Goal: Task Accomplishment & Management: Complete application form

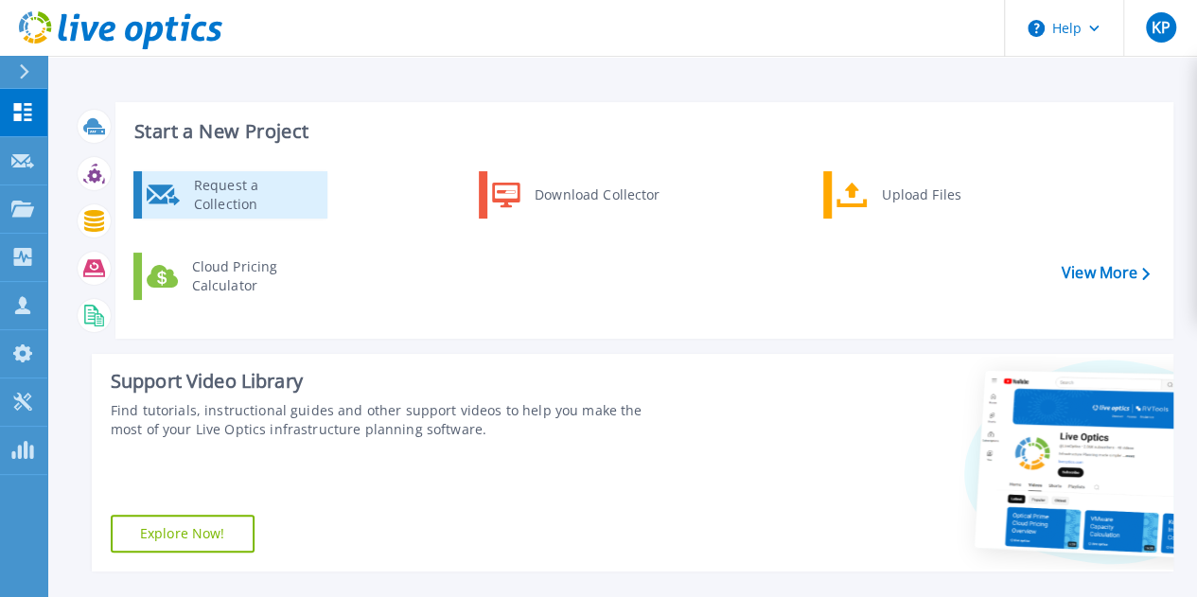
click at [245, 200] on div "Request a Collection" at bounding box center [254, 195] width 138 height 38
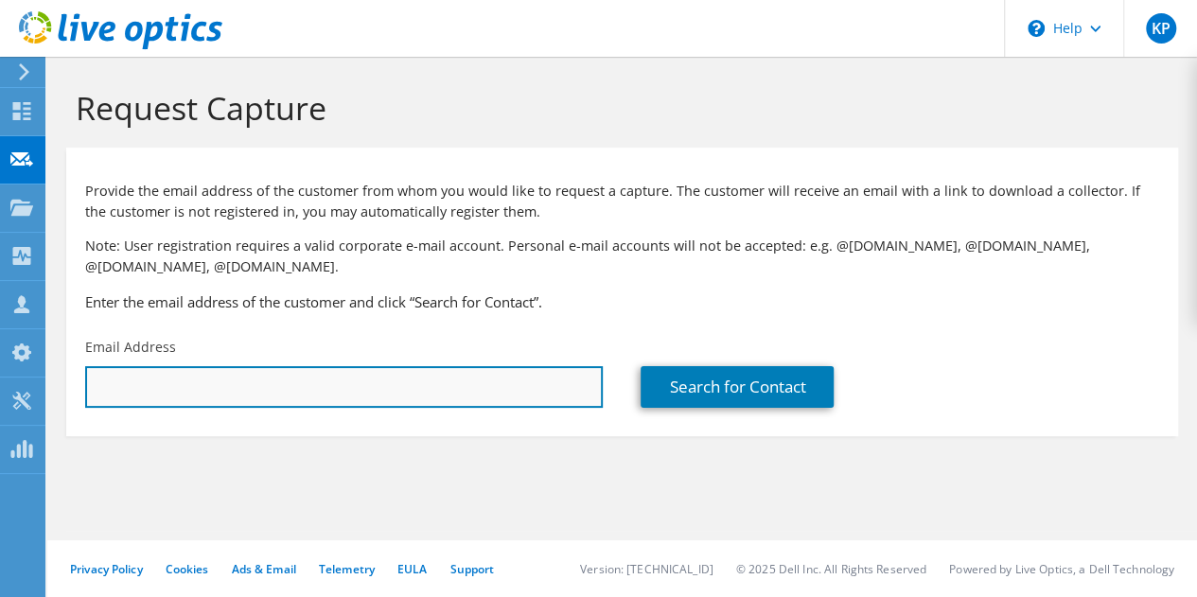
click at [252, 381] on input "text" at bounding box center [344, 387] width 518 height 42
paste input "dave.walsh@valianttms.com"
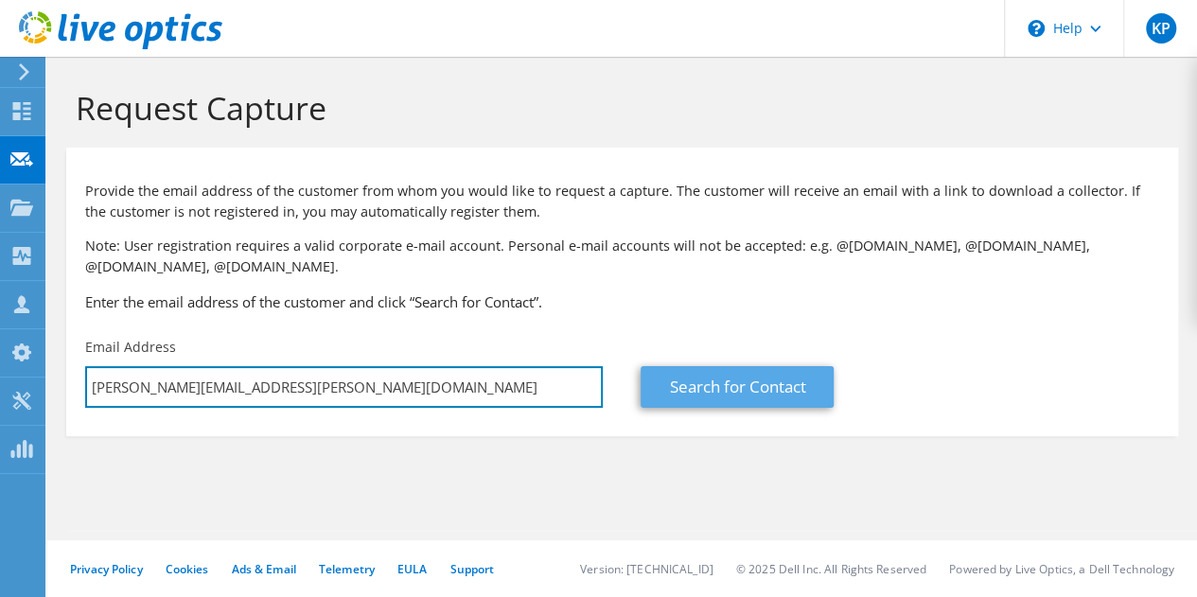
type input "dave.walsh@valianttms.com"
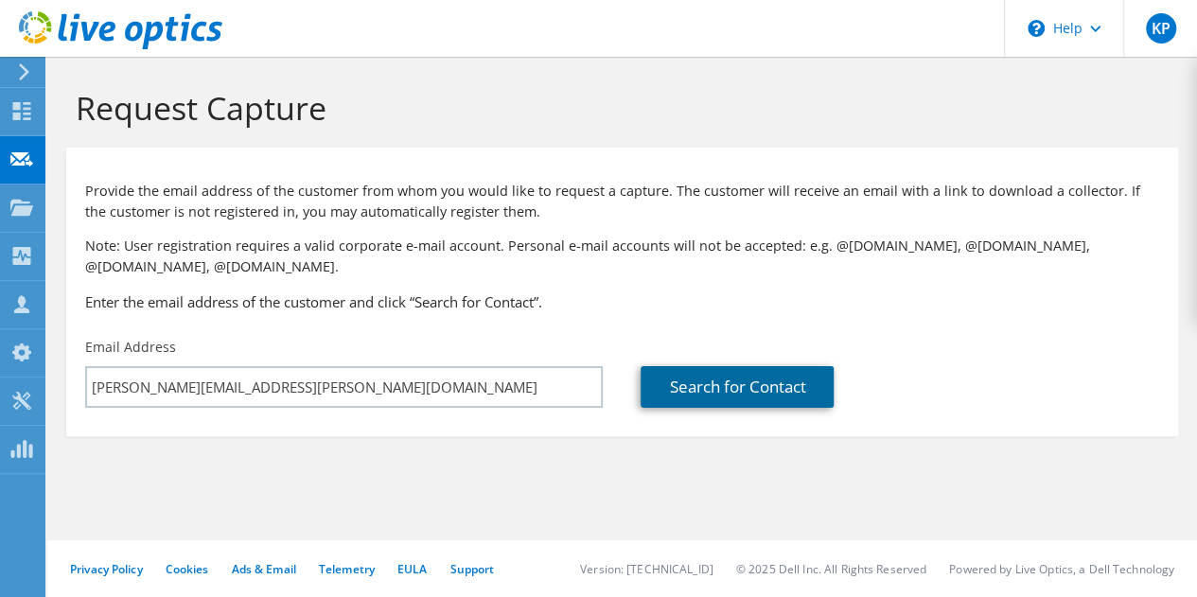
click at [764, 379] on link "Search for Contact" at bounding box center [737, 387] width 193 height 42
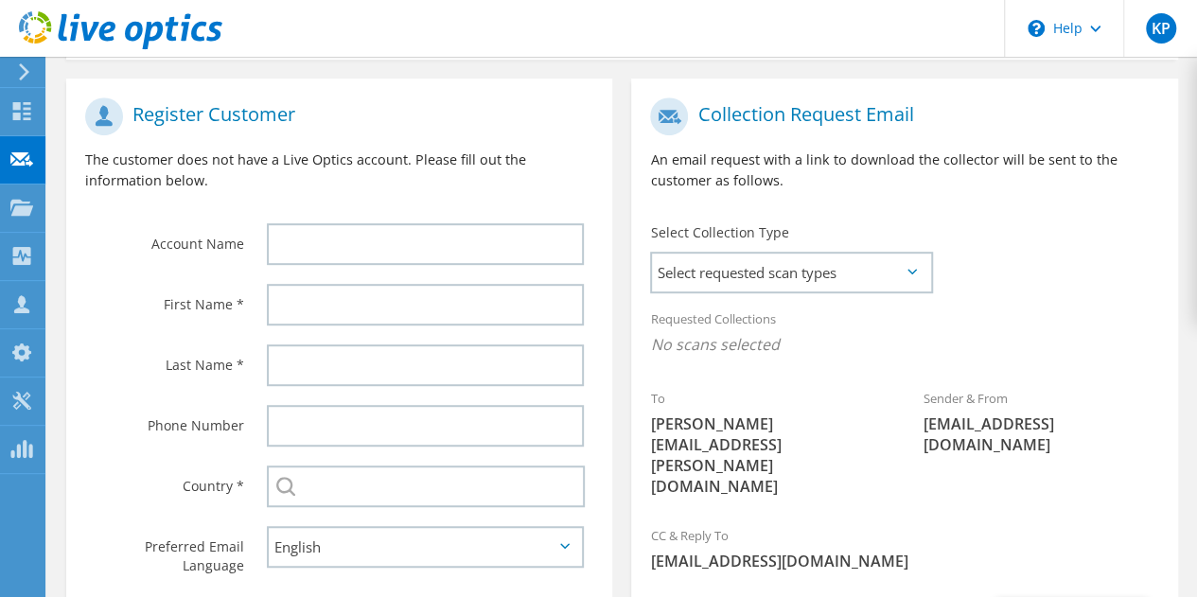
scroll to position [379, 0]
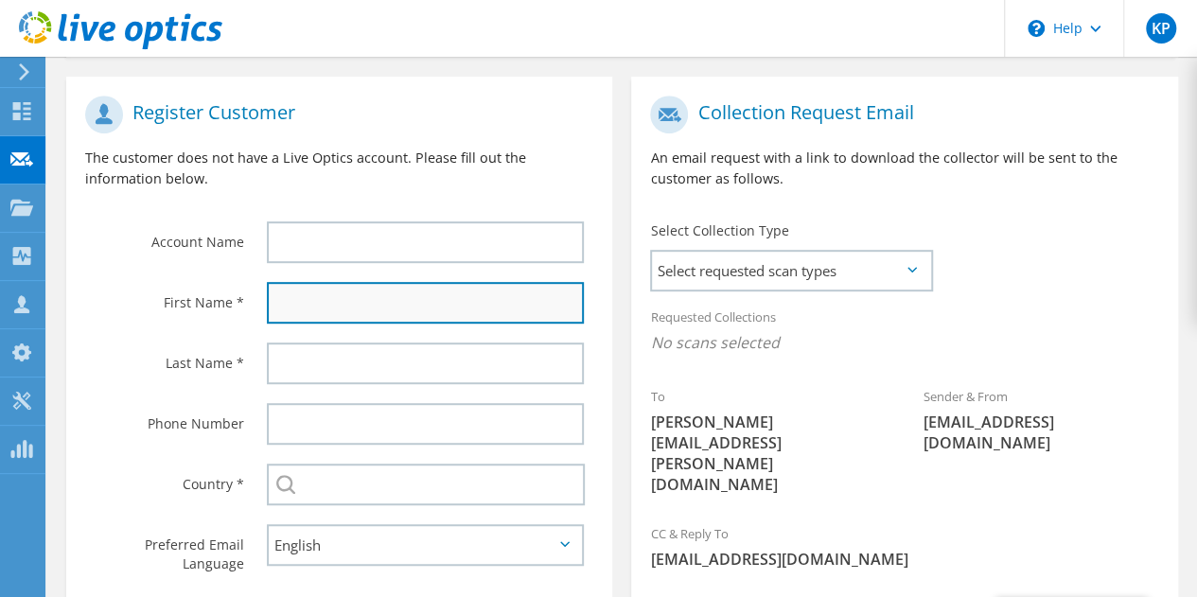
click at [369, 300] on input "text" at bounding box center [425, 303] width 317 height 42
paste input "Brooke"
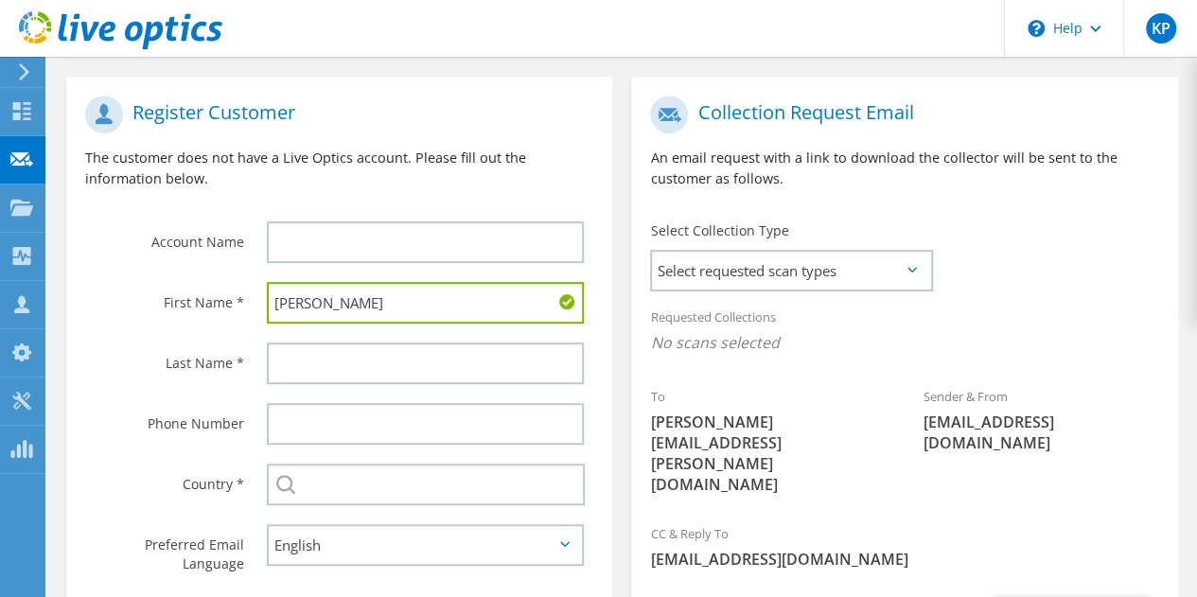
type input "Brooke"
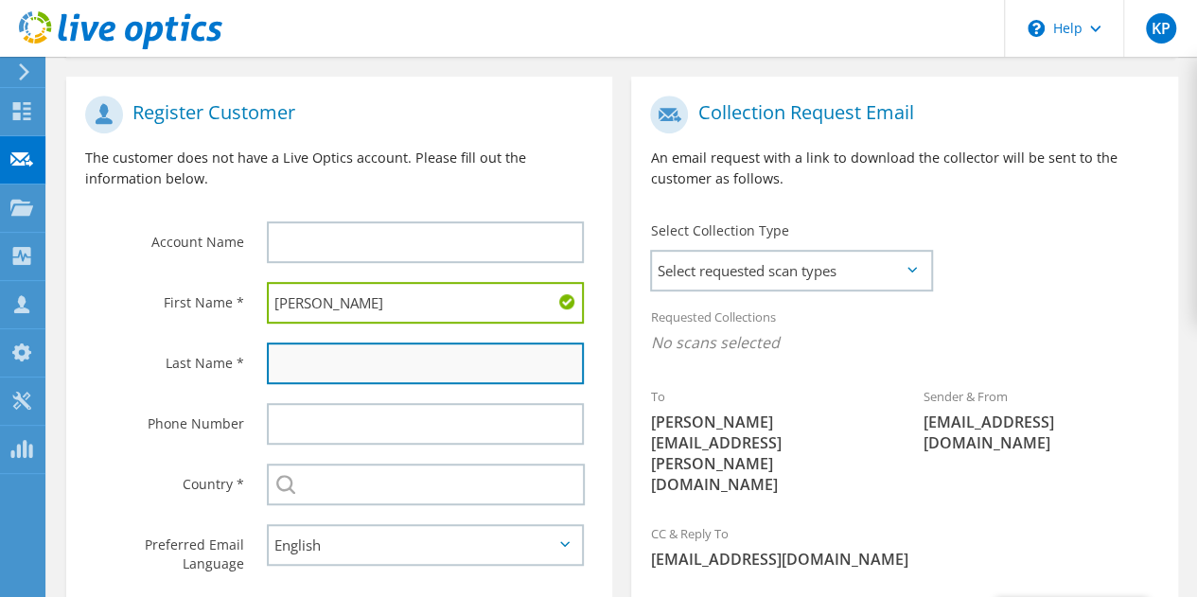
click at [358, 368] on input "text" at bounding box center [425, 364] width 317 height 42
paste input "[PERSON_NAME]"
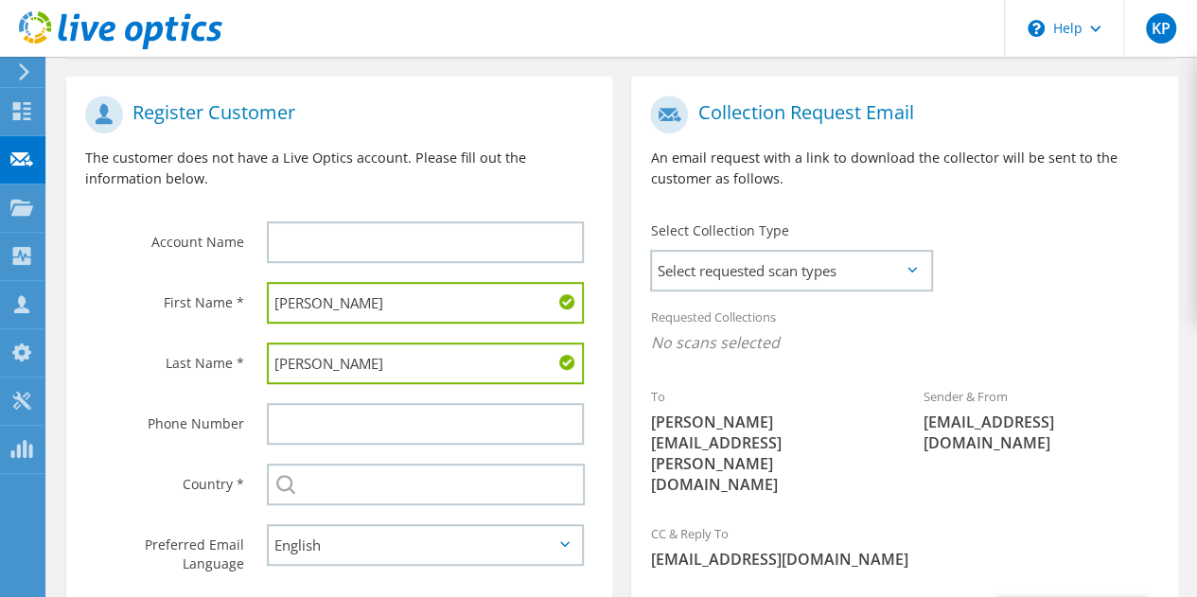
type input "[PERSON_NAME]"
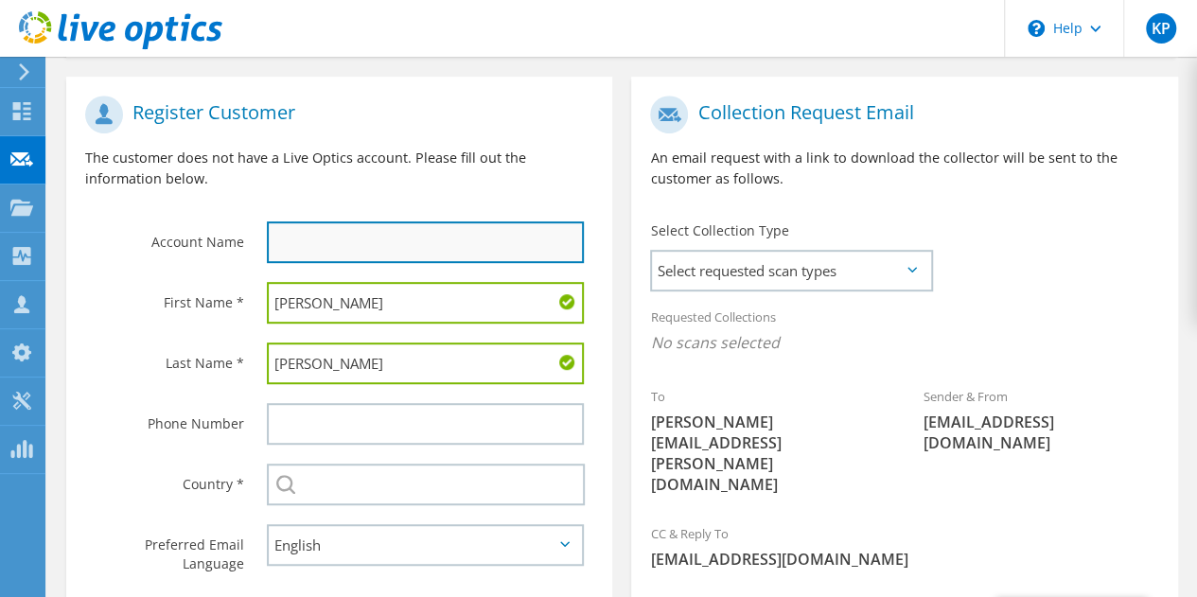
click at [433, 241] on input "text" at bounding box center [425, 242] width 317 height 42
paste input "Valiant Machine & Tool"
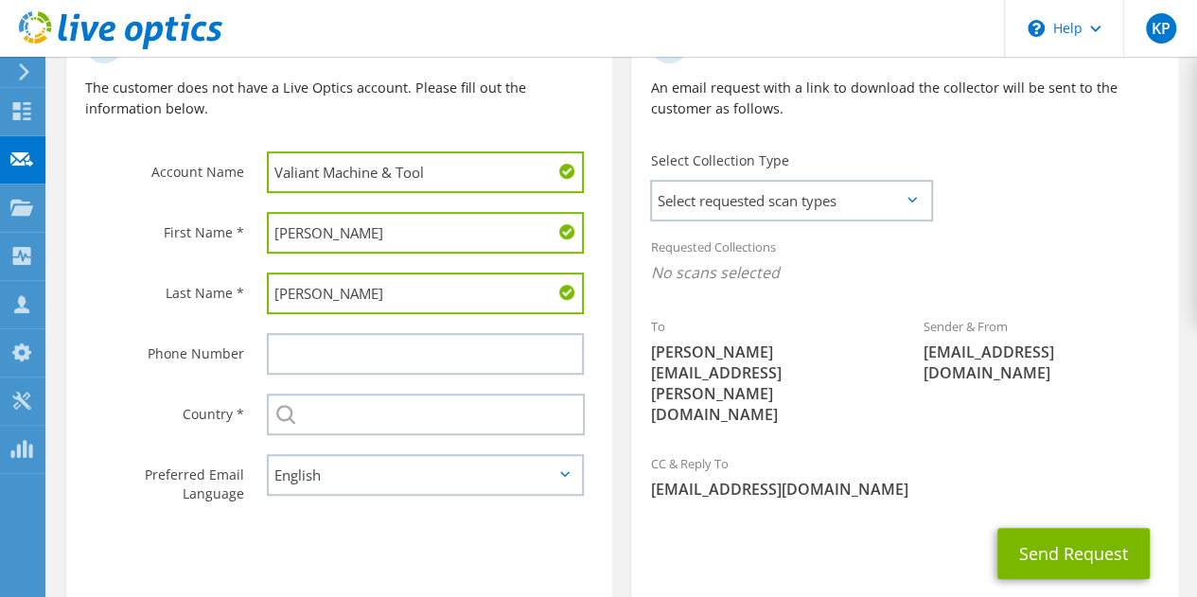
scroll to position [473, 0]
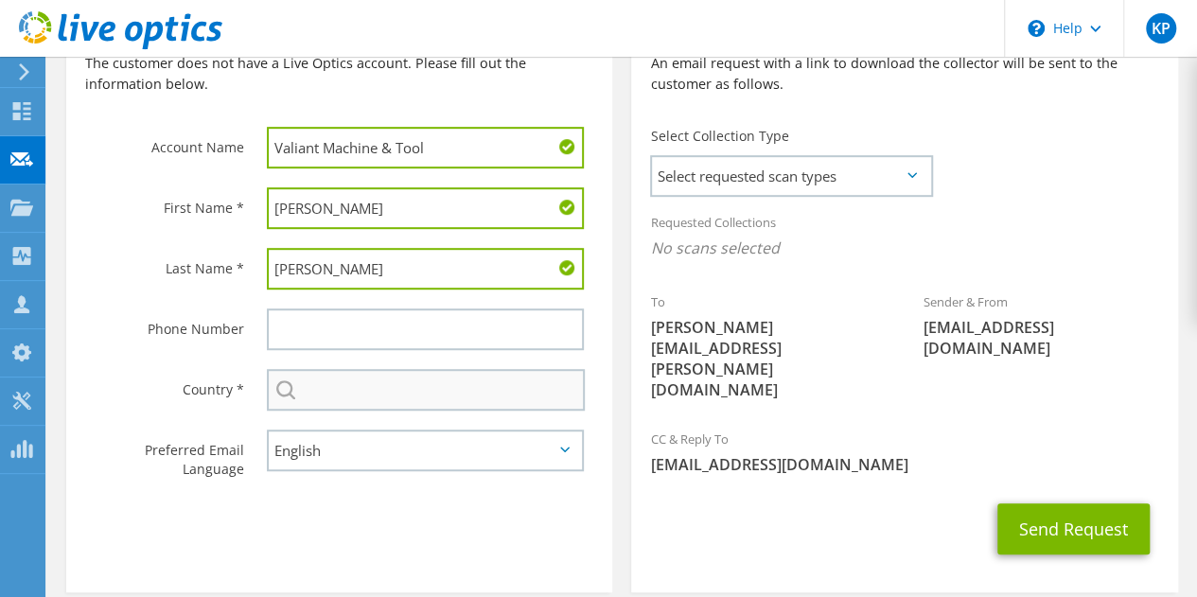
type input "Valiant Machine & Tool"
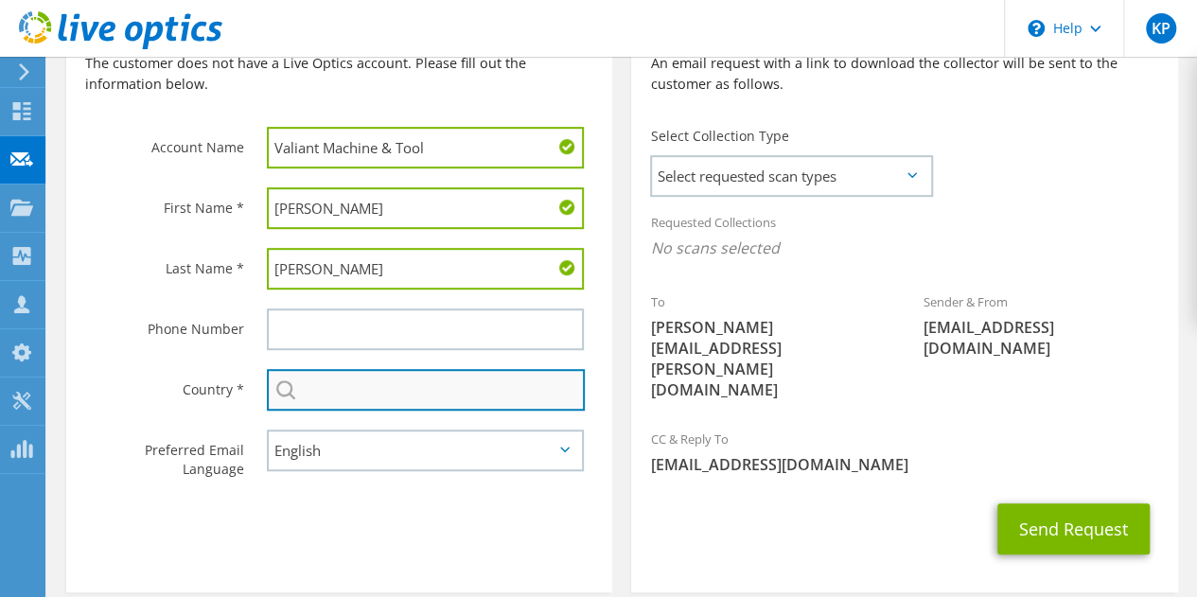
click at [432, 384] on input "text" at bounding box center [426, 390] width 318 height 42
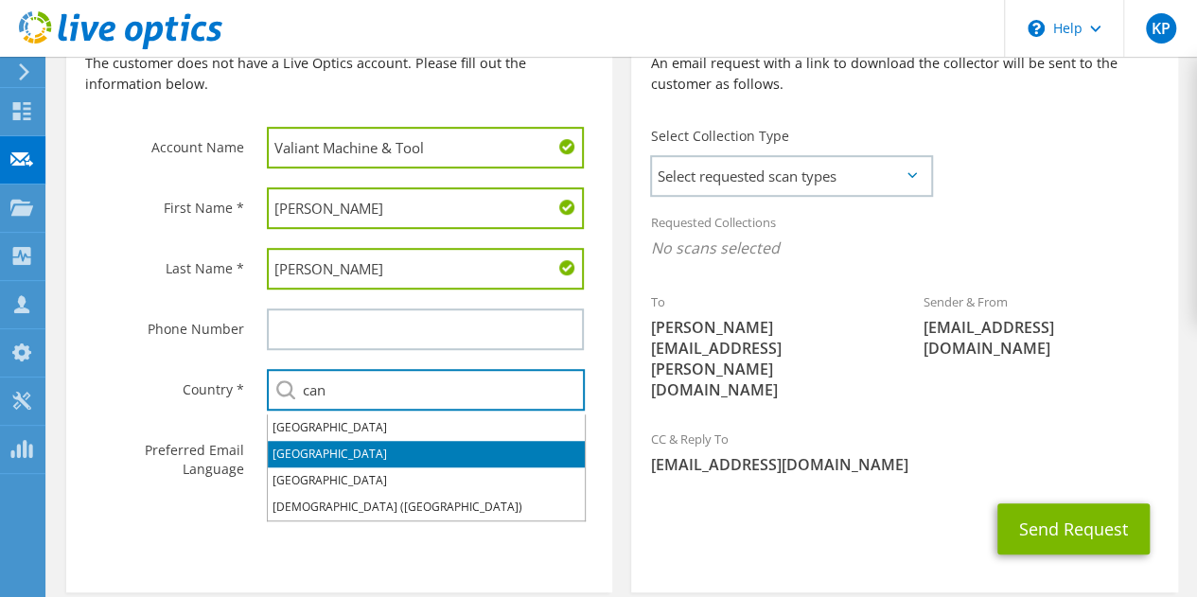
click at [361, 434] on li "[GEOGRAPHIC_DATA]" at bounding box center [426, 428] width 317 height 27
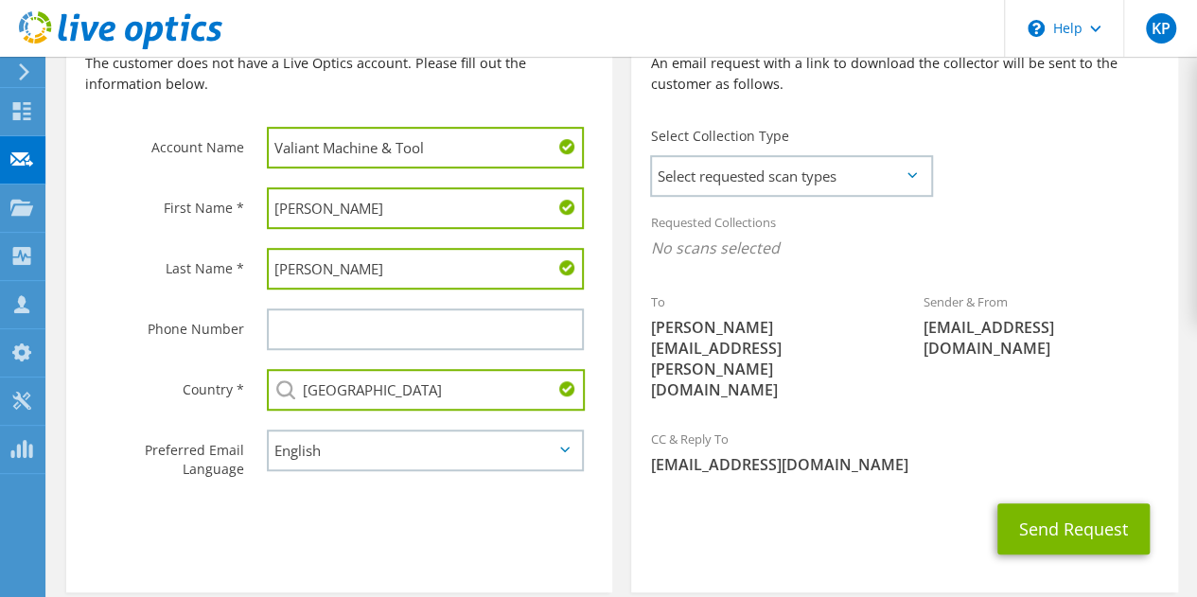
type input "Canada"
click at [892, 494] on div "Send Request" at bounding box center [904, 529] width 546 height 70
click at [778, 181] on span "Select requested scan types" at bounding box center [791, 176] width 278 height 38
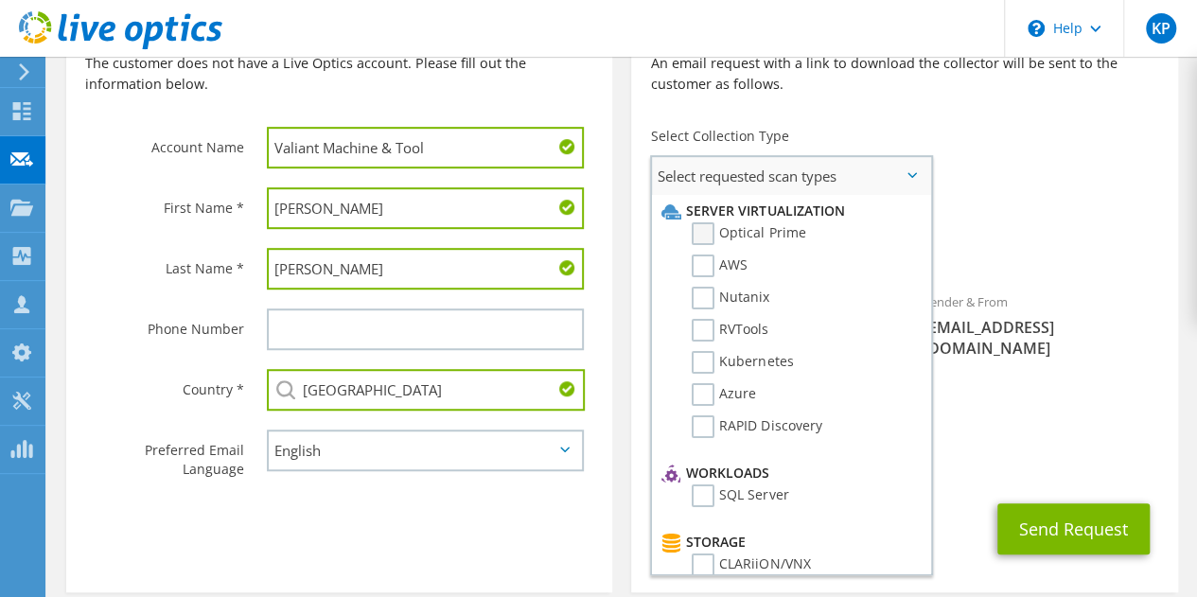
click at [754, 232] on label "Optical Prime" at bounding box center [749, 233] width 114 height 23
click at [0, 0] on input "Optical Prime" at bounding box center [0, 0] width 0 height 0
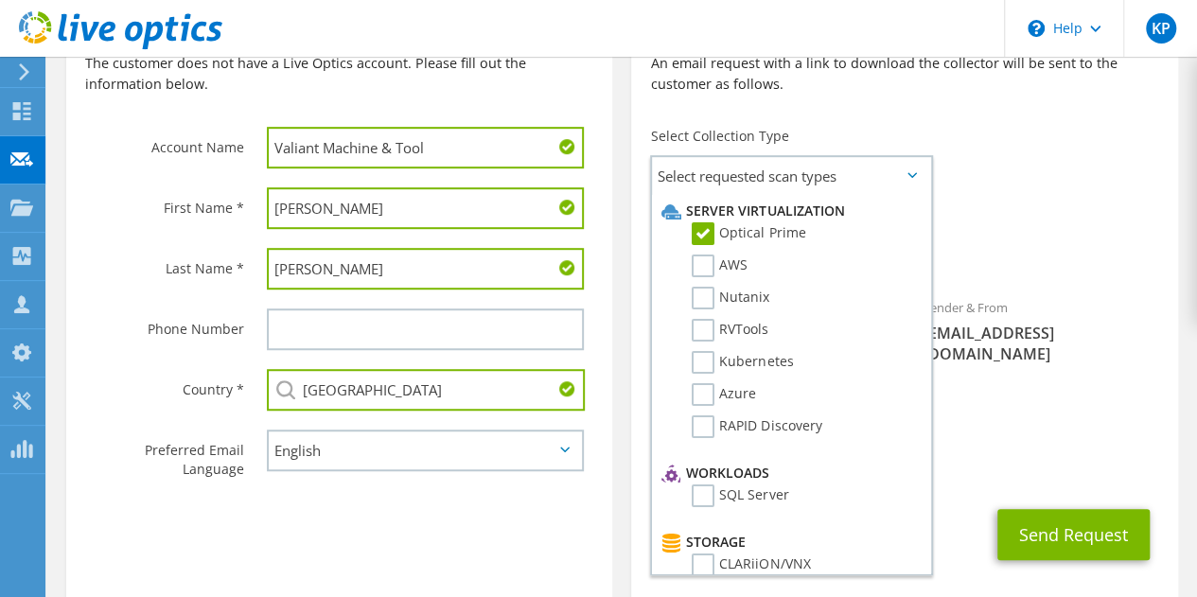
click at [1108, 309] on div "Sender & From liveoptics@liveoptics.com" at bounding box center [1042, 331] width 274 height 86
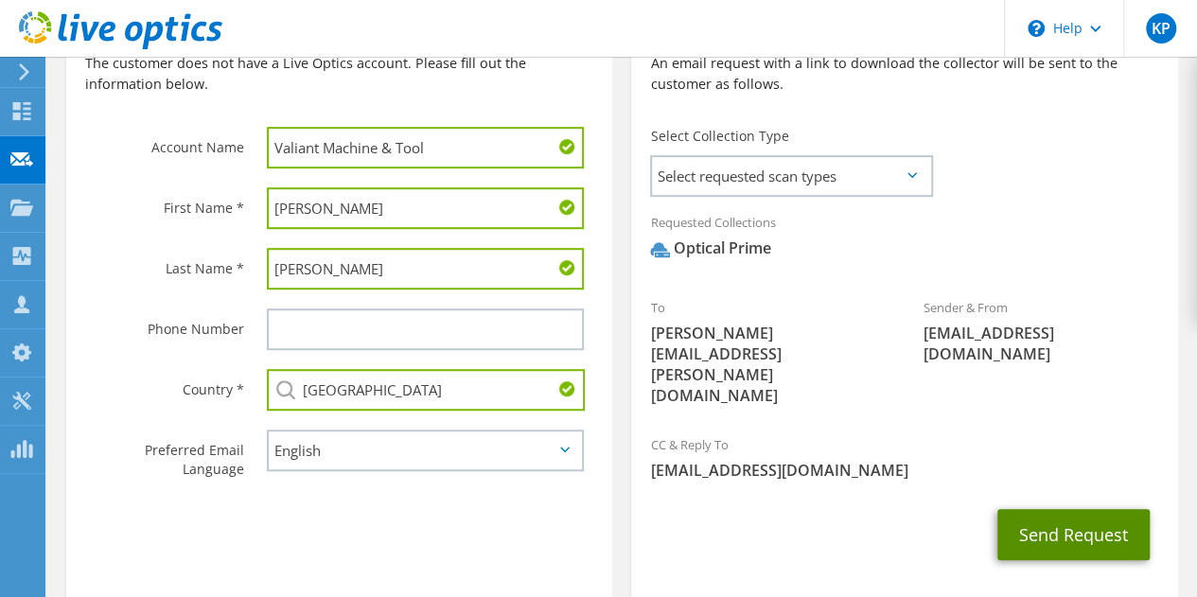
click at [1071, 509] on button "Send Request" at bounding box center [1074, 534] width 152 height 51
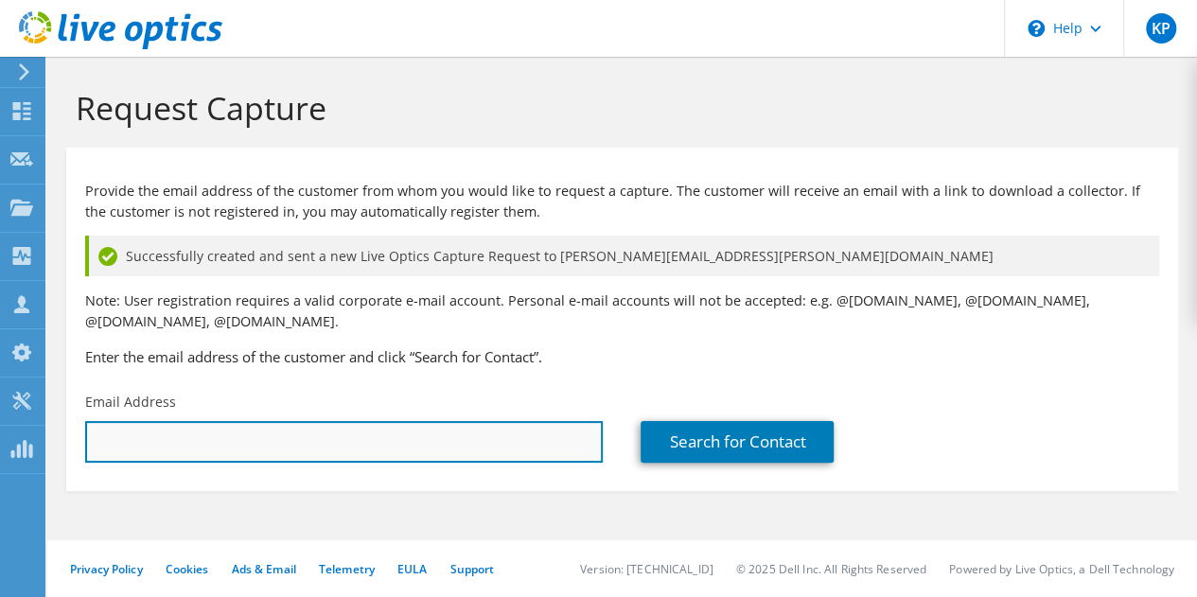
click at [357, 442] on input "text" at bounding box center [344, 442] width 518 height 42
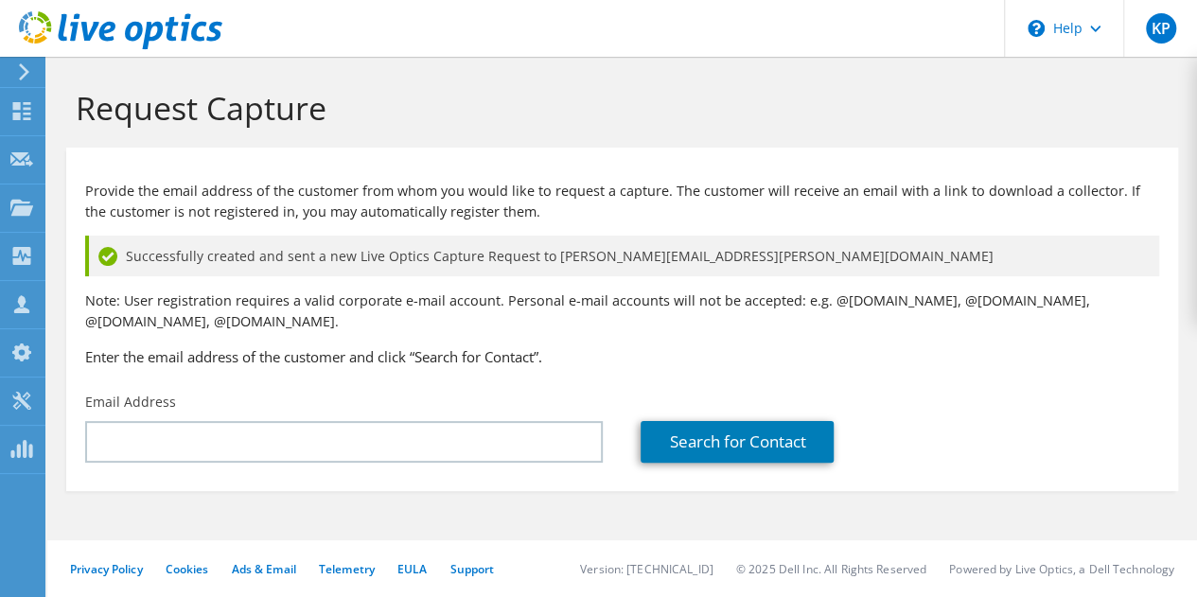
click at [714, 251] on span "Successfully created and sent a new Live Optics Capture Request to dave.walsh@v…" at bounding box center [560, 256] width 868 height 21
drag, startPoint x: 719, startPoint y: 255, endPoint x: 545, endPoint y: 260, distance: 174.2
click at [545, 260] on div "Successfully created and sent a new Live Optics Capture Request to dave.walsh@v…" at bounding box center [622, 256] width 1074 height 41
copy span "[PERSON_NAME][EMAIL_ADDRESS][PERSON_NAME][DOMAIN_NAME]"
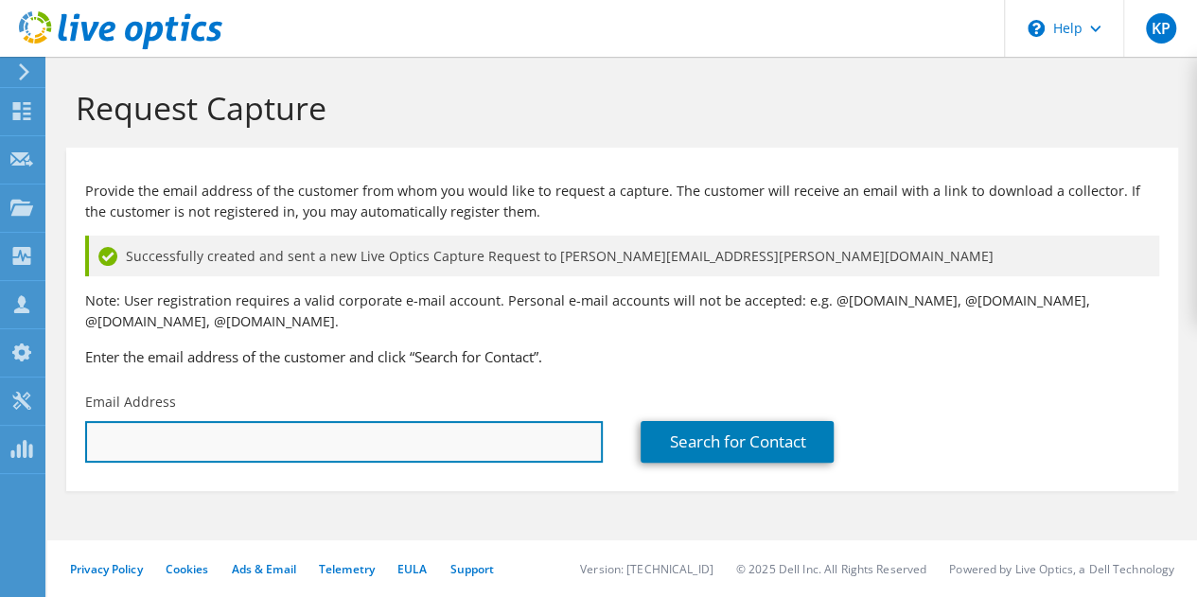
click at [439, 448] on input "text" at bounding box center [344, 442] width 518 height 42
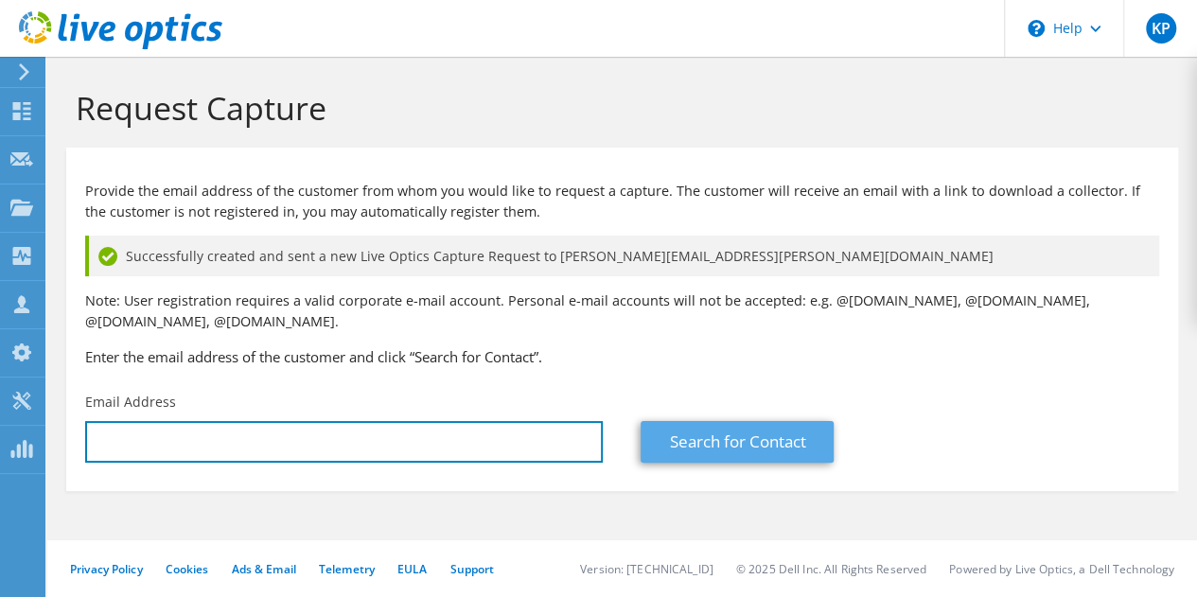
paste input "dave.walsh@valianttms.com"
type input "dave.walsh@valianttms.com"
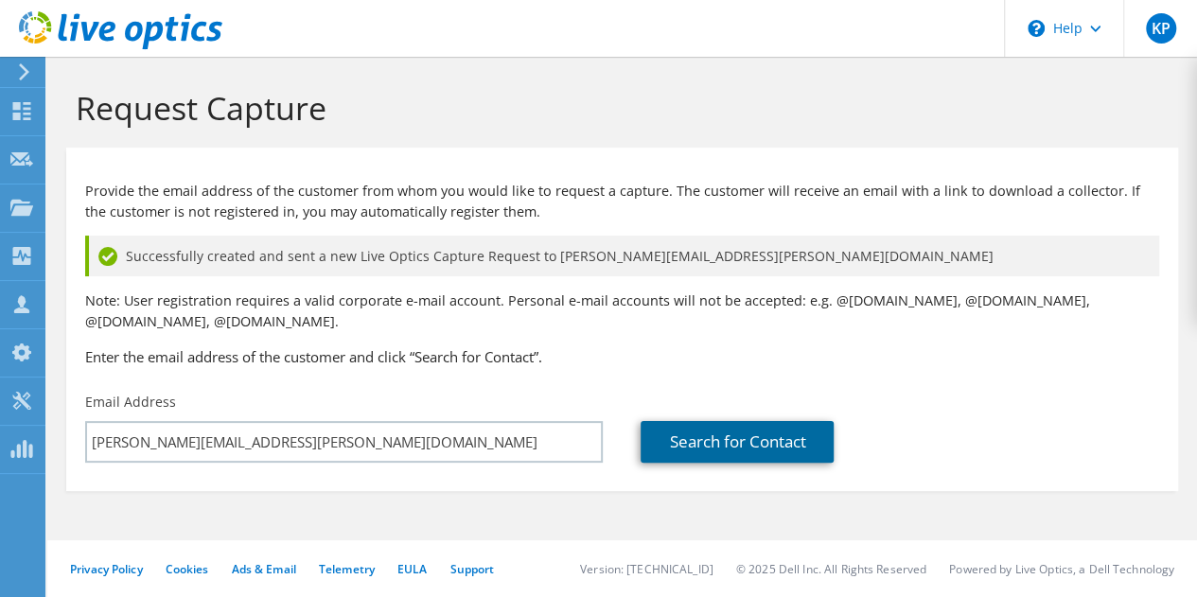
click at [761, 427] on link "Search for Contact" at bounding box center [737, 442] width 193 height 42
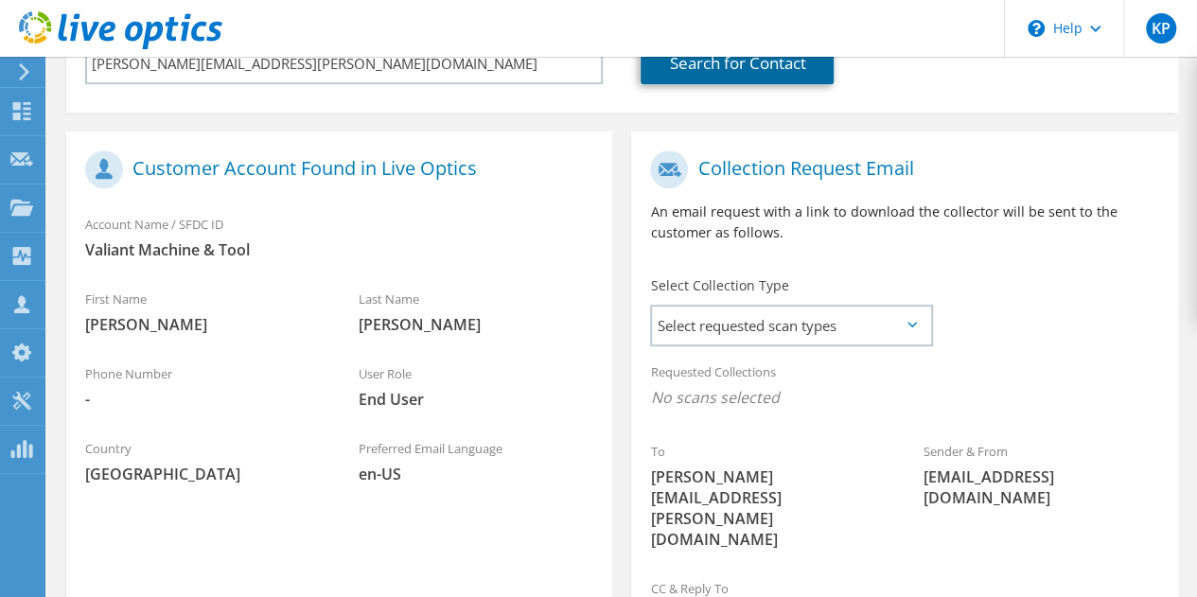
scroll to position [473, 0]
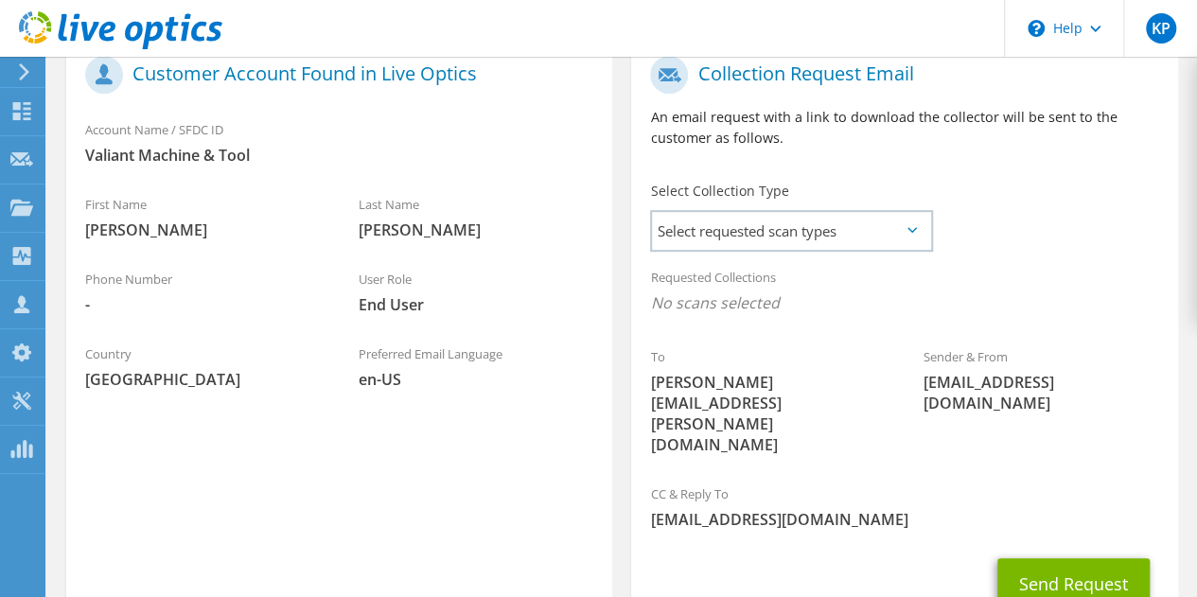
click at [430, 234] on span "Chouinard" at bounding box center [477, 230] width 236 height 21
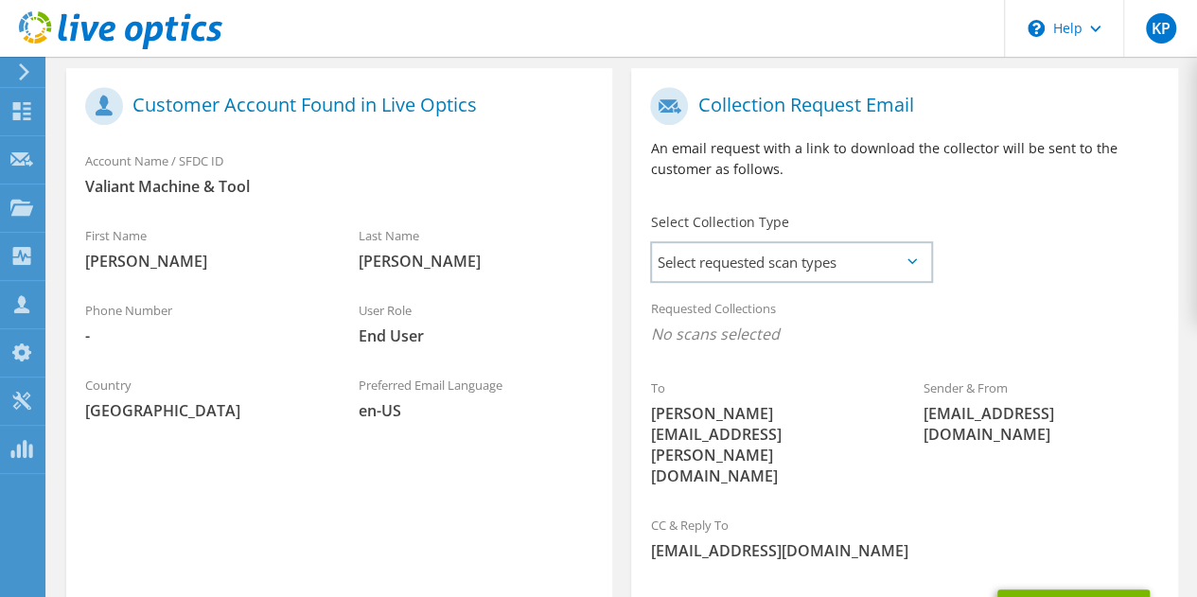
scroll to position [367, 0]
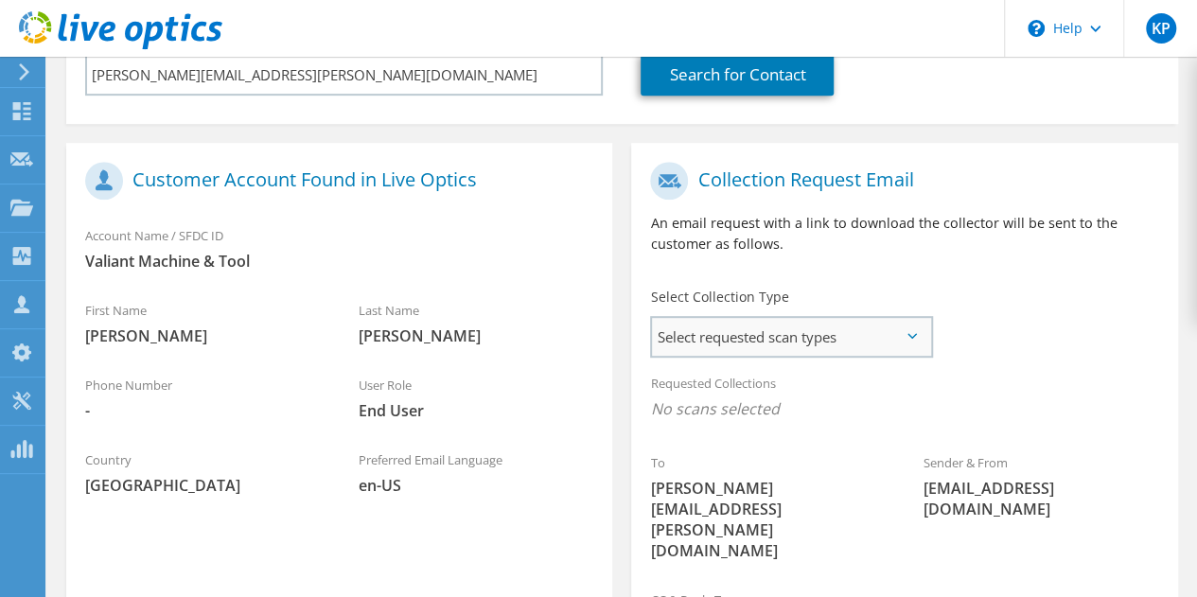
click at [773, 343] on span "Select requested scan types" at bounding box center [791, 337] width 278 height 38
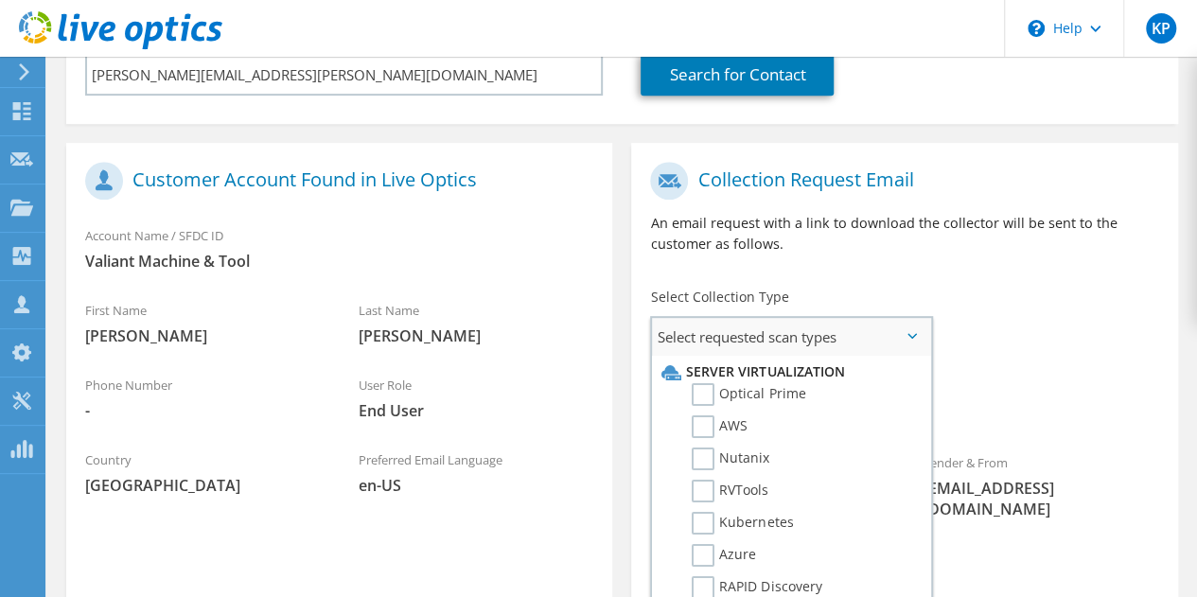
click at [752, 343] on span "Select requested scan types" at bounding box center [791, 337] width 278 height 38
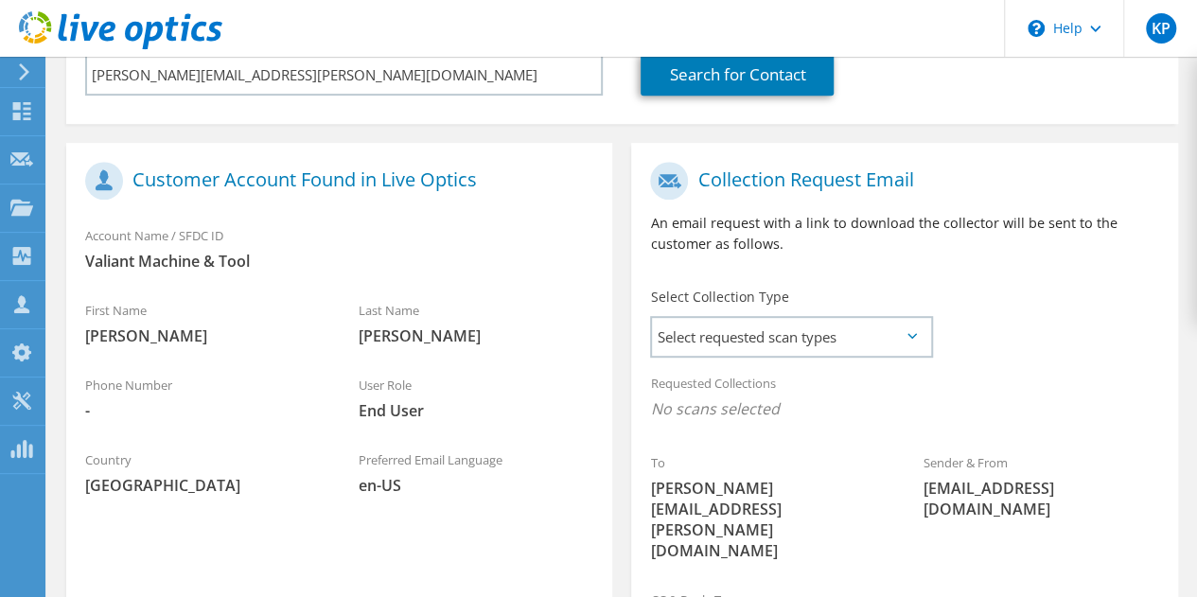
click at [1106, 209] on div "Collection Request Email An email request with a link to download the collector…" at bounding box center [904, 215] width 546 height 126
click at [808, 344] on span "Select requested scan types" at bounding box center [791, 337] width 278 height 38
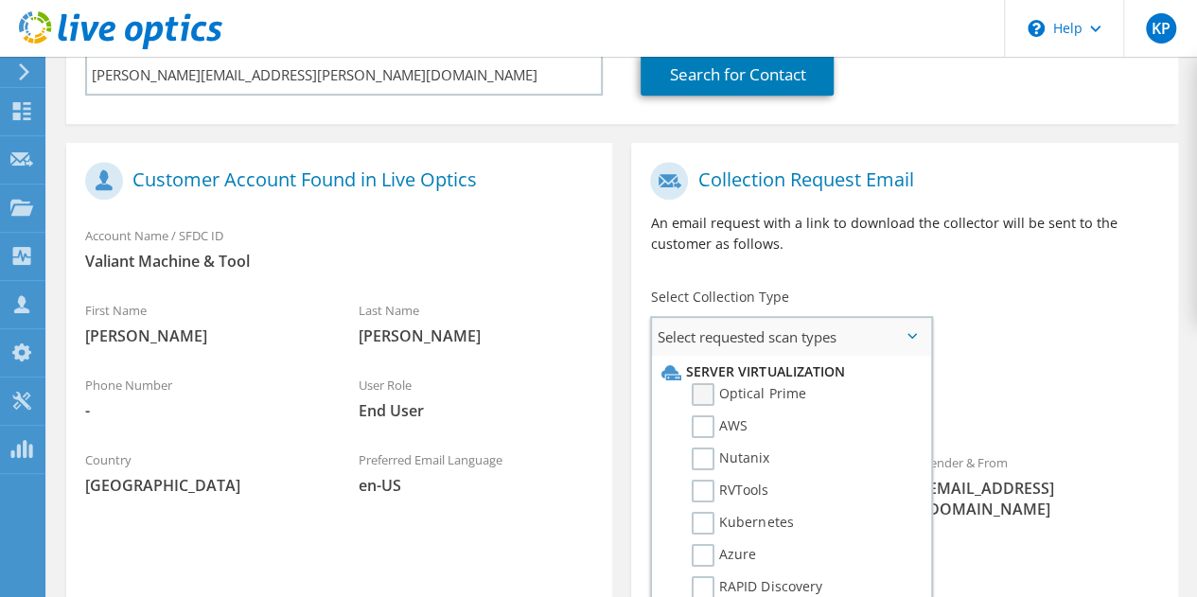
click at [766, 400] on label "Optical Prime" at bounding box center [749, 394] width 114 height 23
click at [0, 0] on input "Optical Prime" at bounding box center [0, 0] width 0 height 0
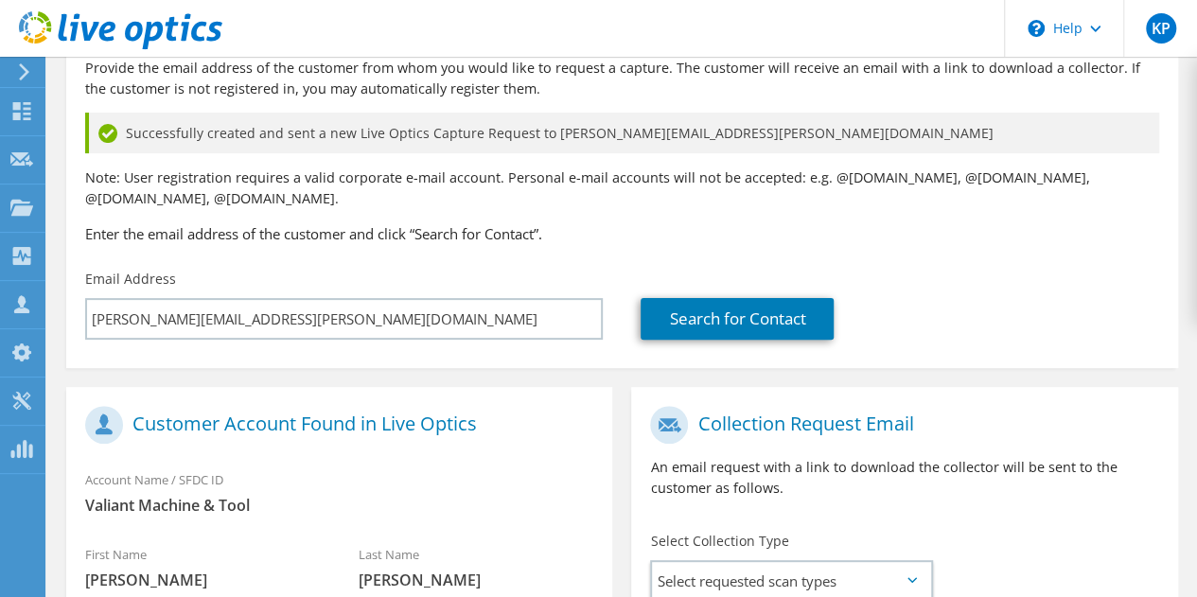
scroll to position [83, 0]
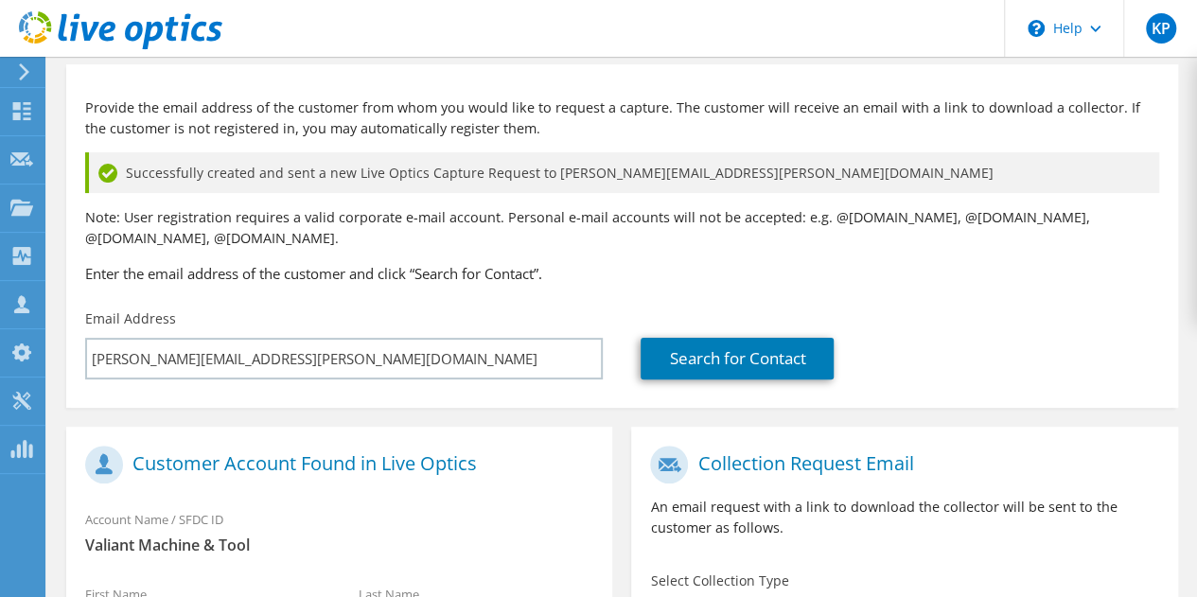
click at [326, 453] on h1 "Customer Account Found in Live Optics" at bounding box center [334, 465] width 499 height 38
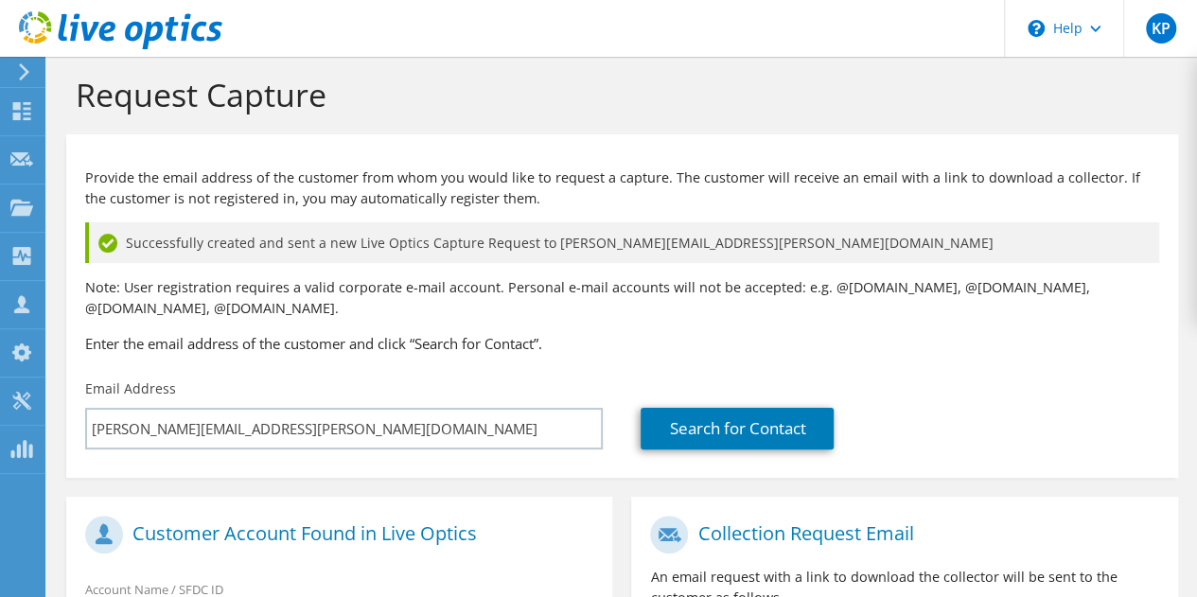
scroll to position [0, 0]
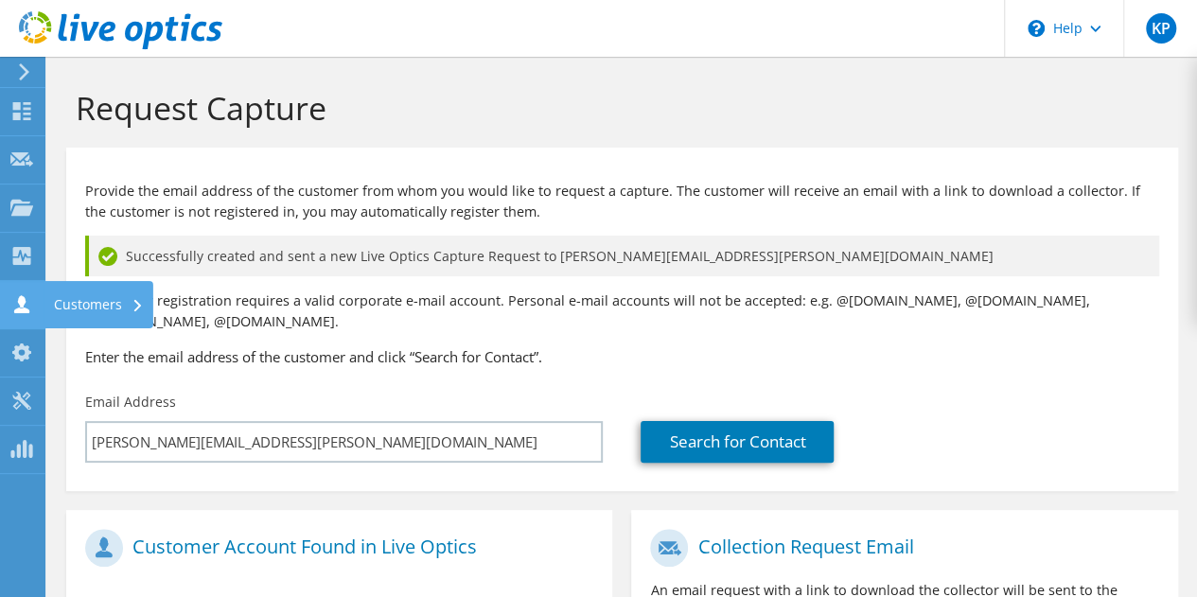
click at [68, 300] on div "Customers" at bounding box center [98, 304] width 109 height 47
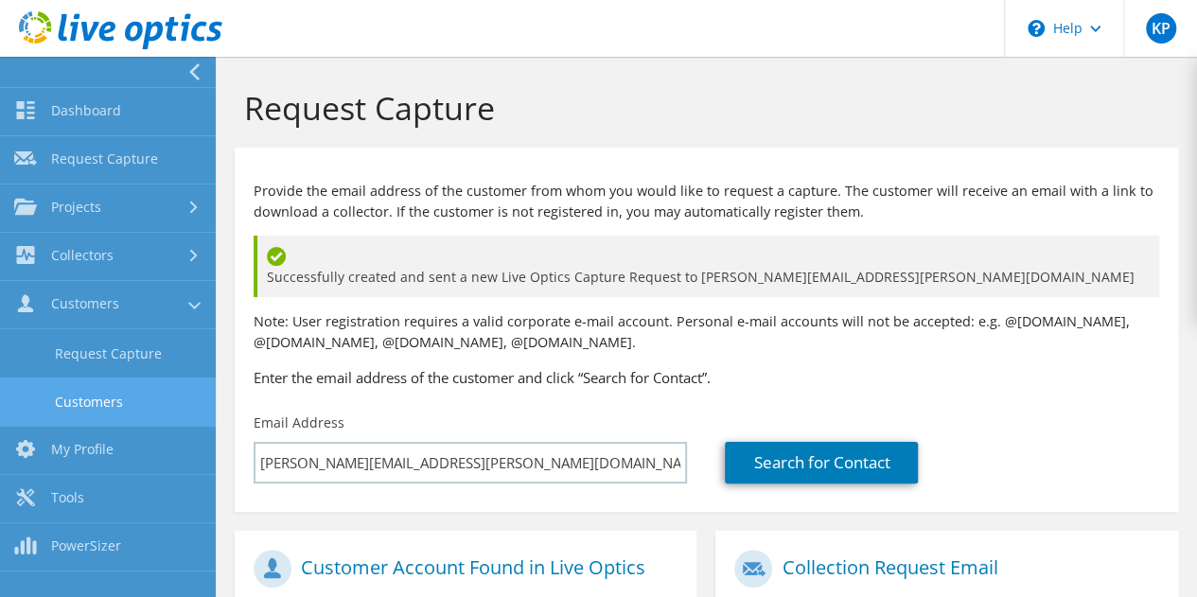
click at [117, 398] on link "Customers" at bounding box center [108, 402] width 216 height 48
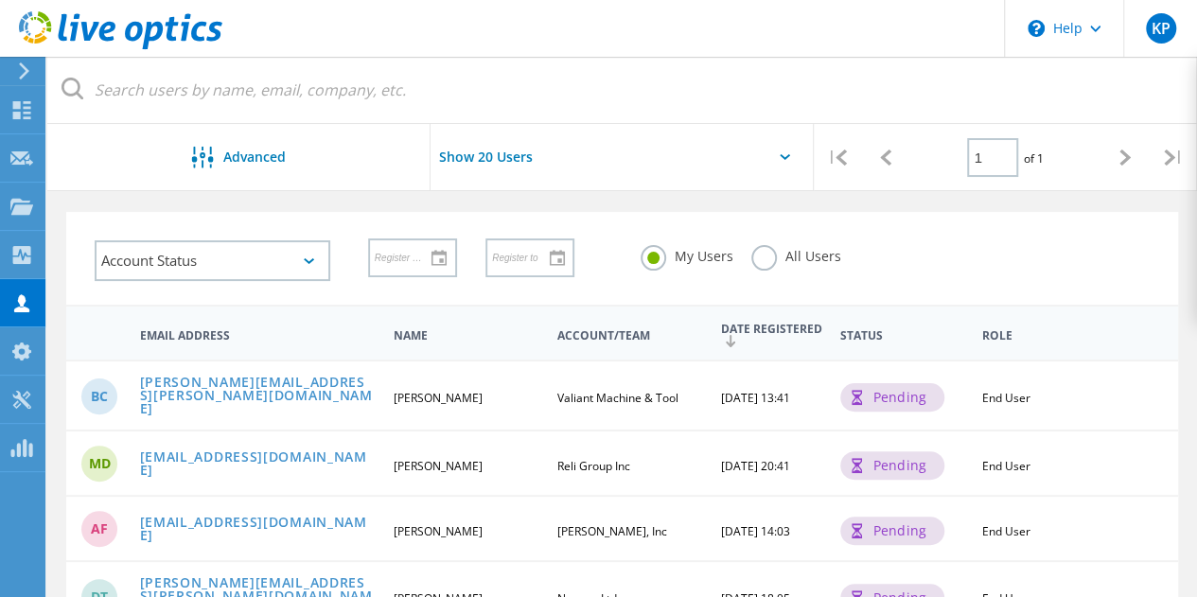
scroll to position [95, 0]
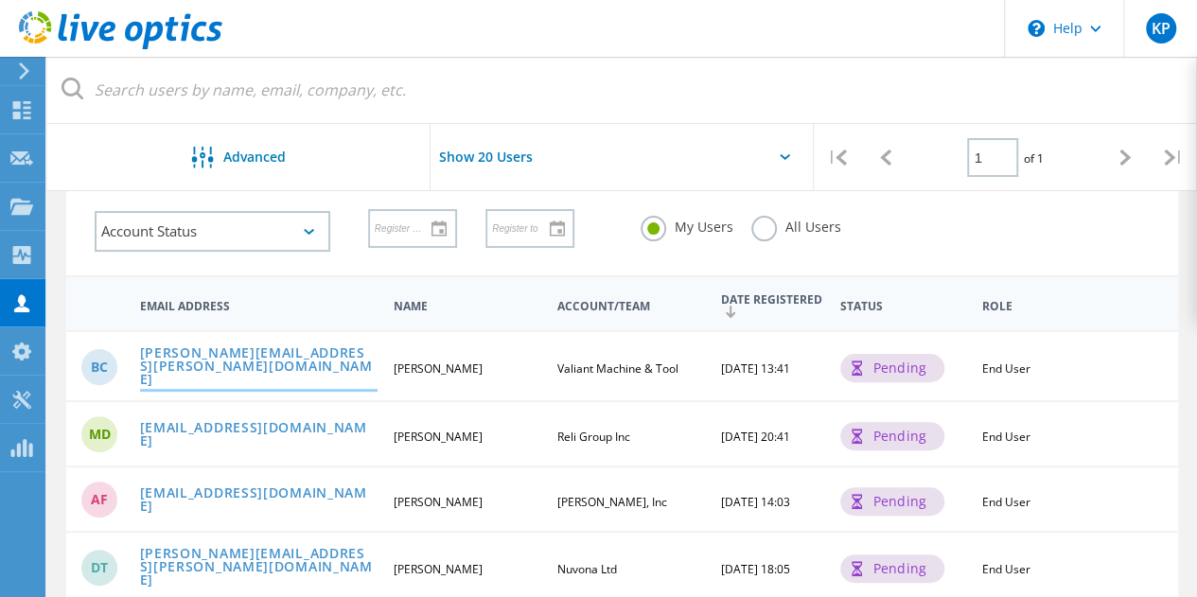
click at [303, 363] on link "dave.walsh@valianttms.com" at bounding box center [259, 367] width 238 height 43
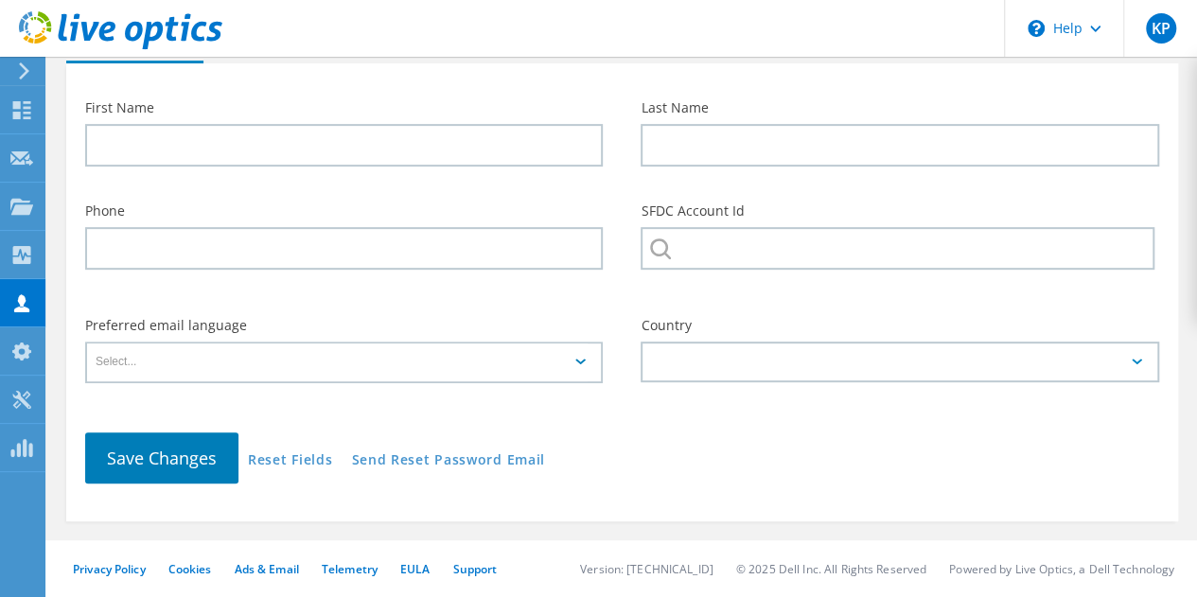
type input "Brooke"
type input "Chouinard"
type input "Valiant Machine & Tool"
type input "English"
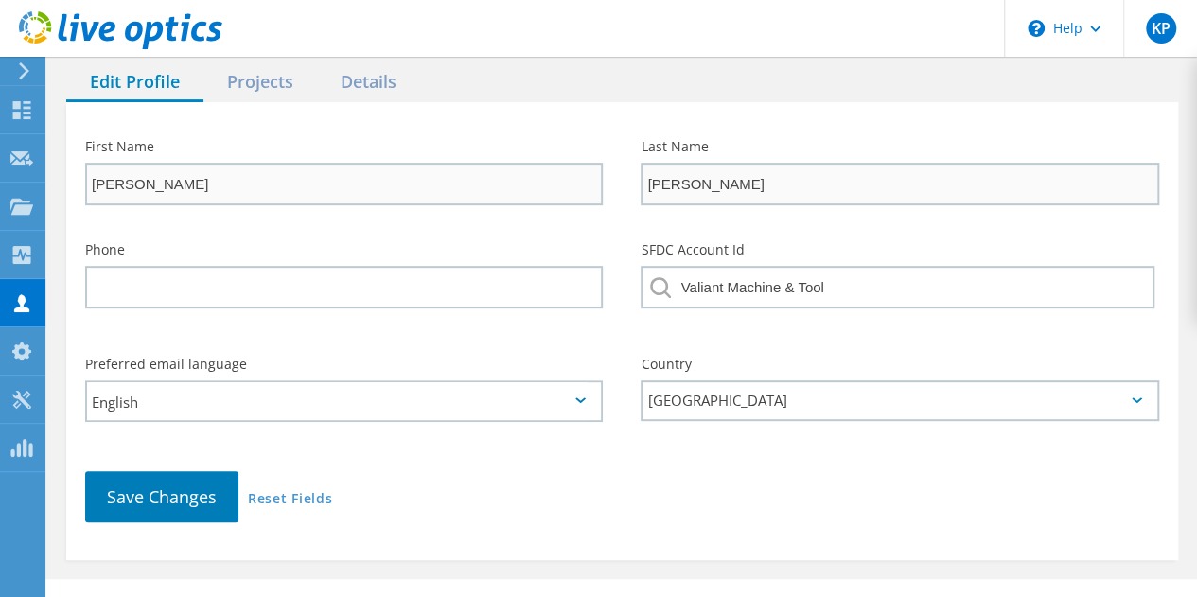
scroll to position [290, 0]
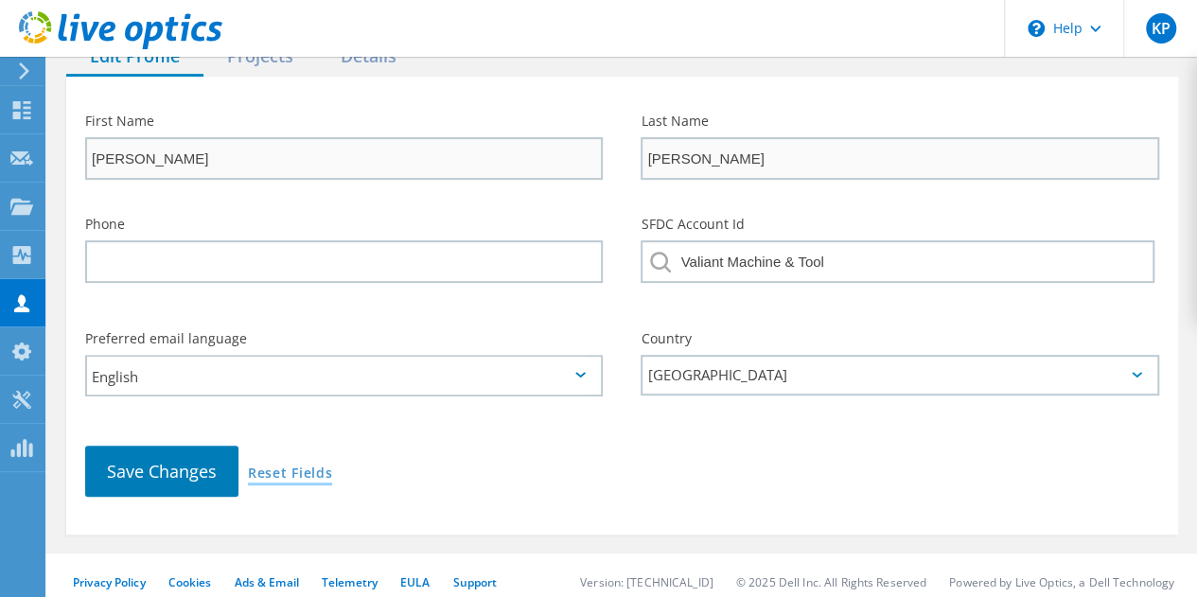
click at [291, 467] on link "Reset Fields" at bounding box center [290, 475] width 84 height 16
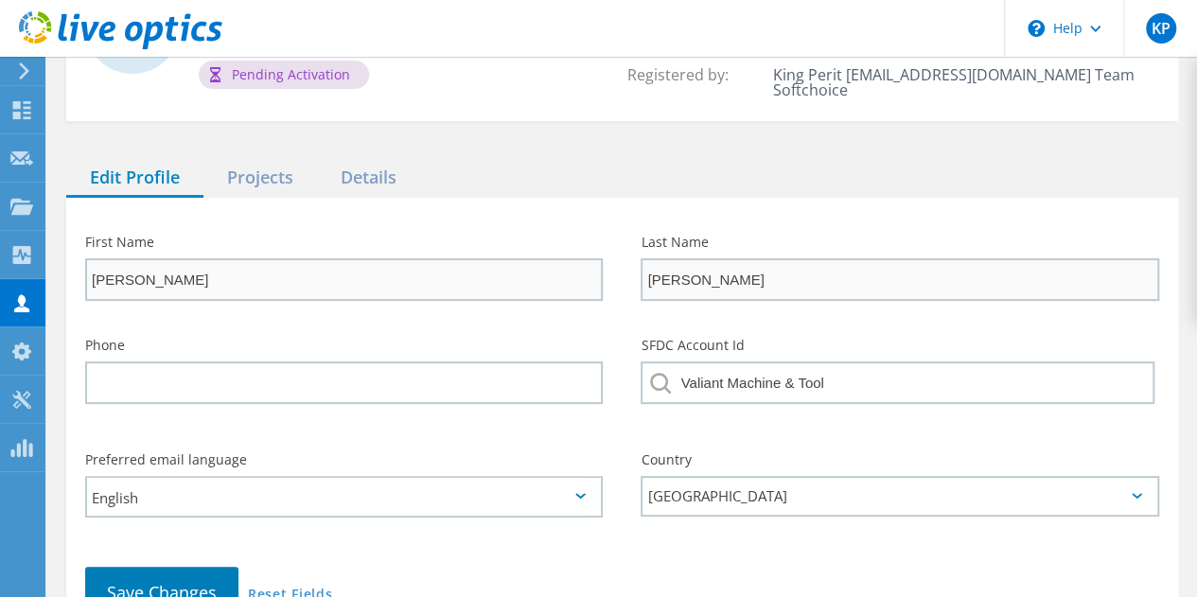
scroll to position [100, 0]
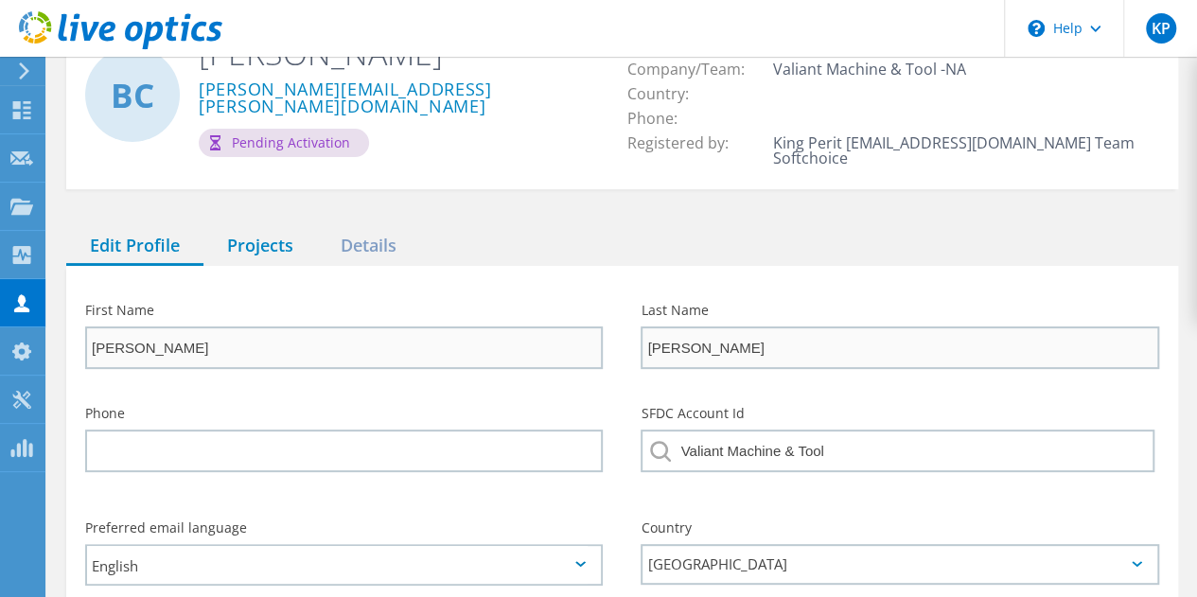
click at [270, 242] on div "Projects" at bounding box center [260, 246] width 114 height 39
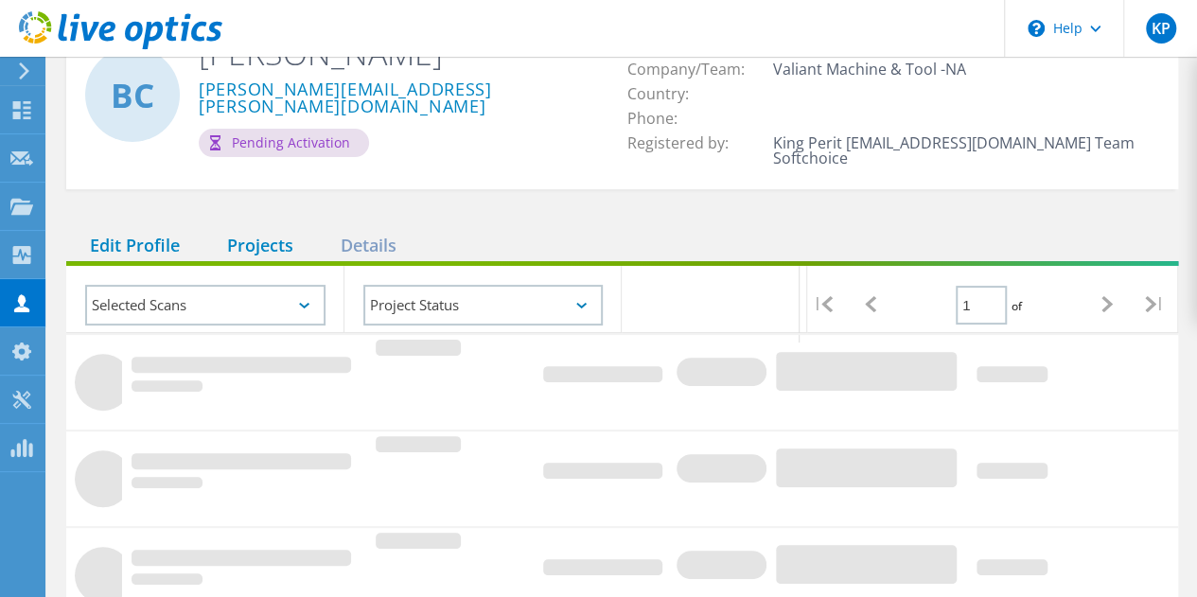
click at [141, 234] on div "Edit Profile" at bounding box center [134, 246] width 137 height 39
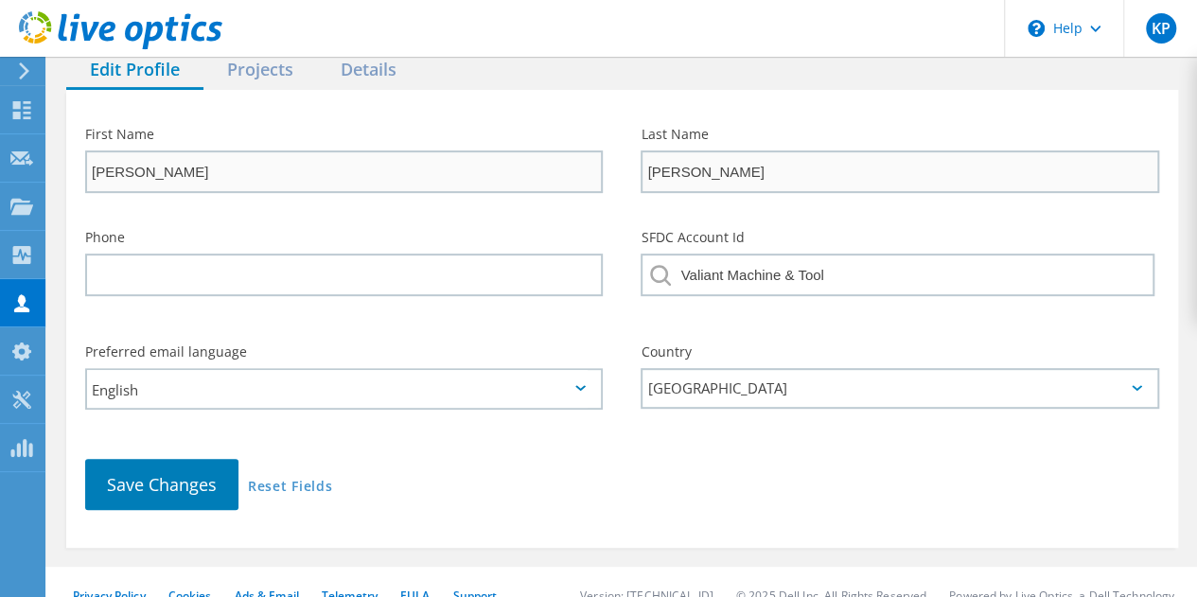
scroll to position [290, 0]
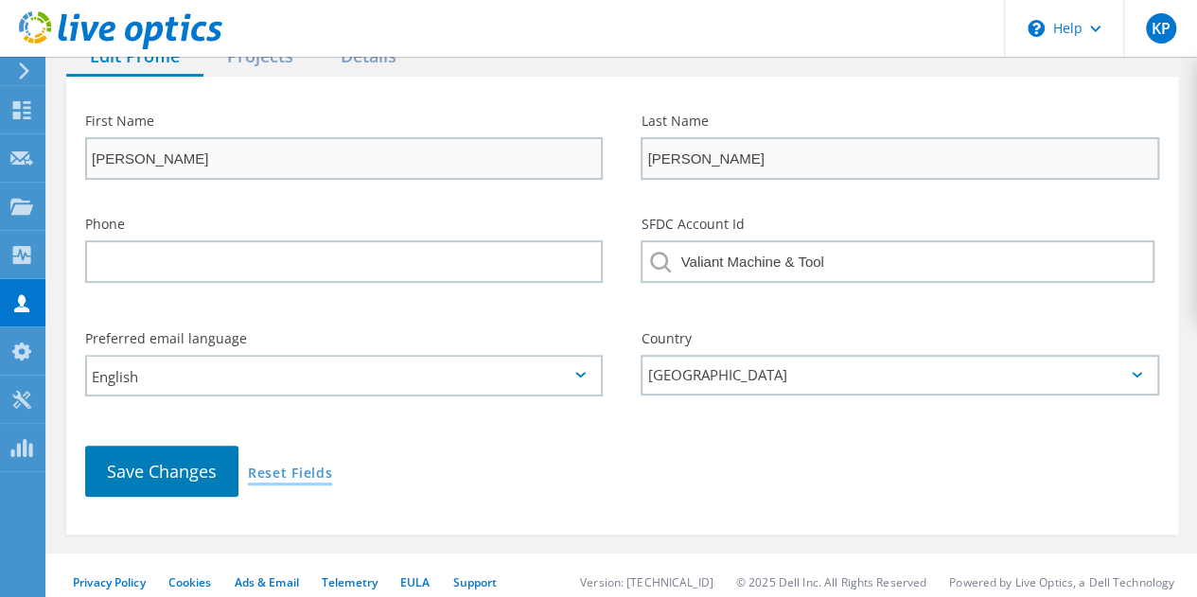
click at [298, 467] on link "Reset Fields" at bounding box center [290, 475] width 84 height 16
click at [276, 467] on link "Reset Fields" at bounding box center [290, 475] width 84 height 16
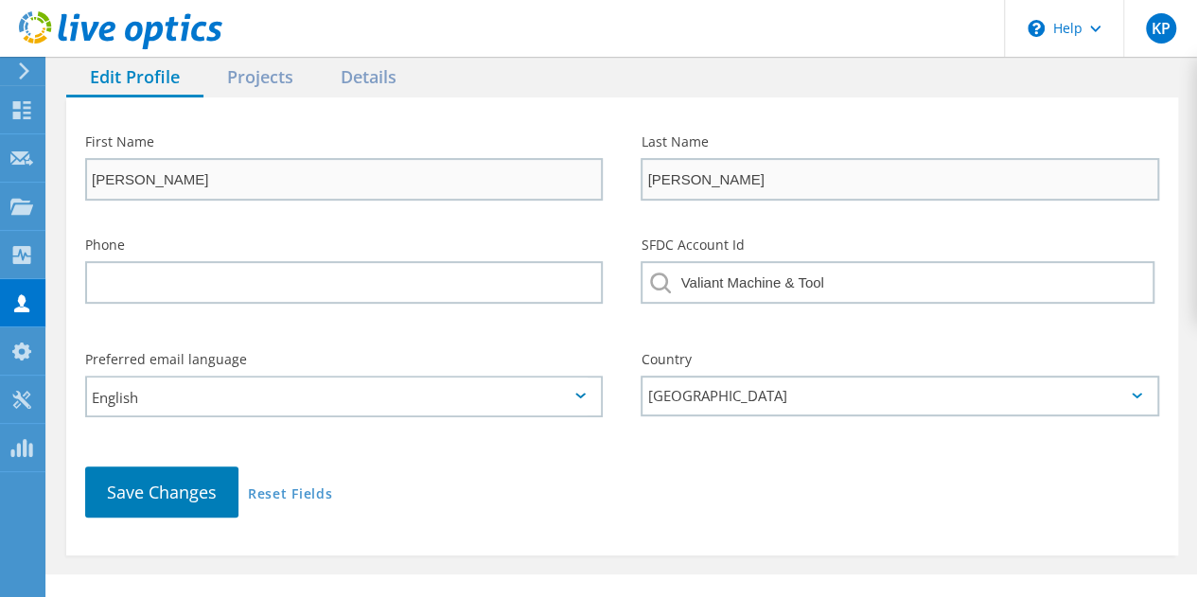
scroll to position [100, 0]
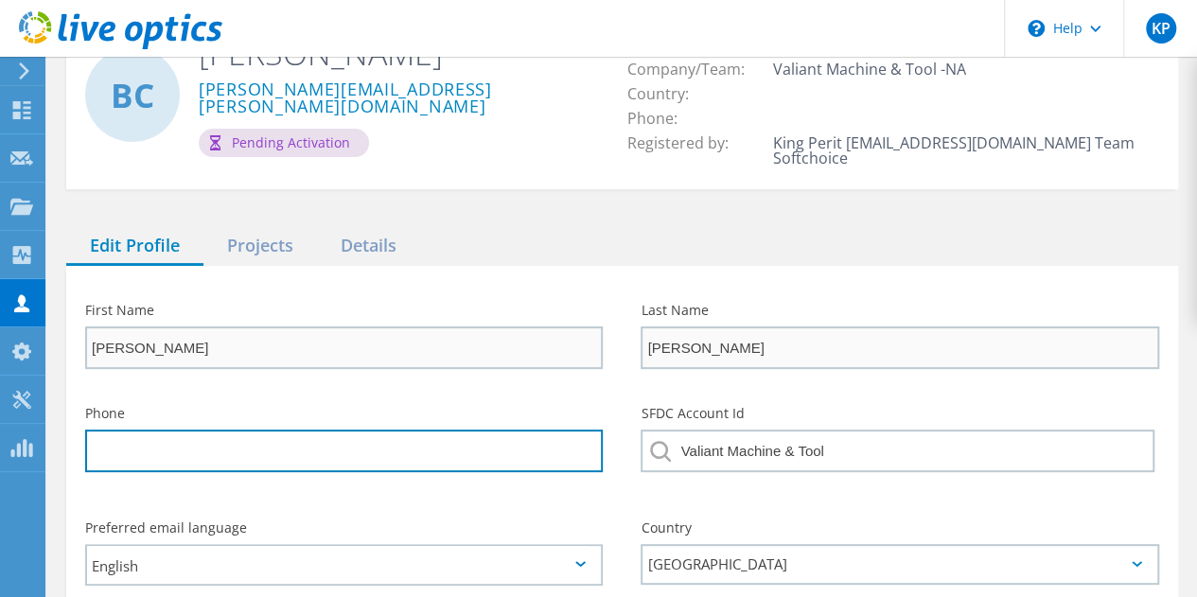
click at [174, 445] on input "tel" at bounding box center [344, 451] width 518 height 43
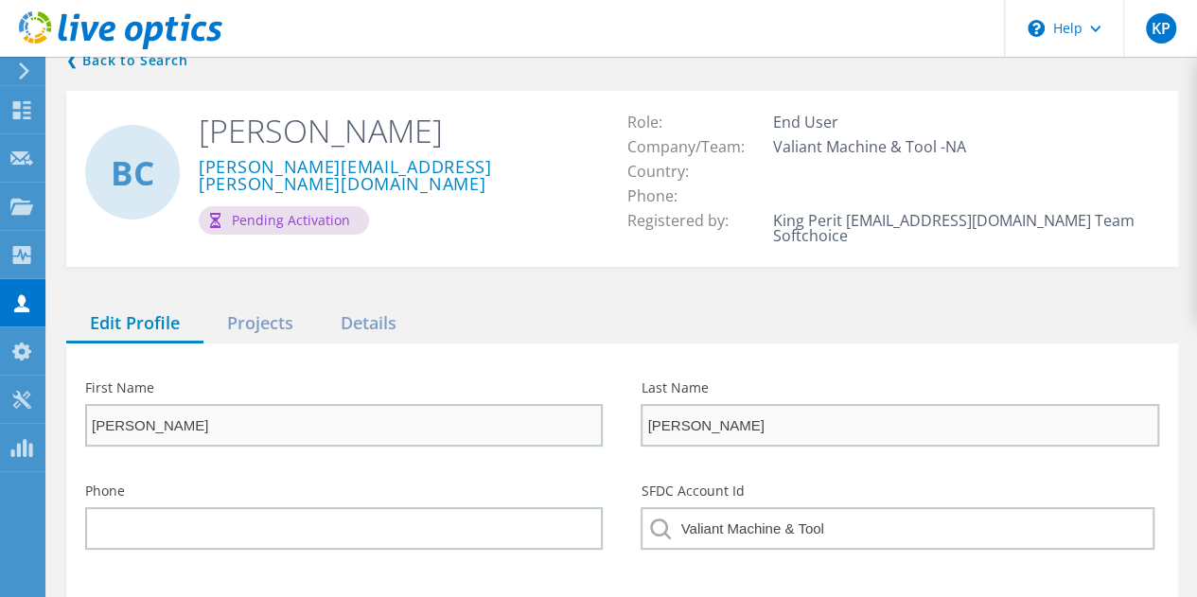
scroll to position [0, 0]
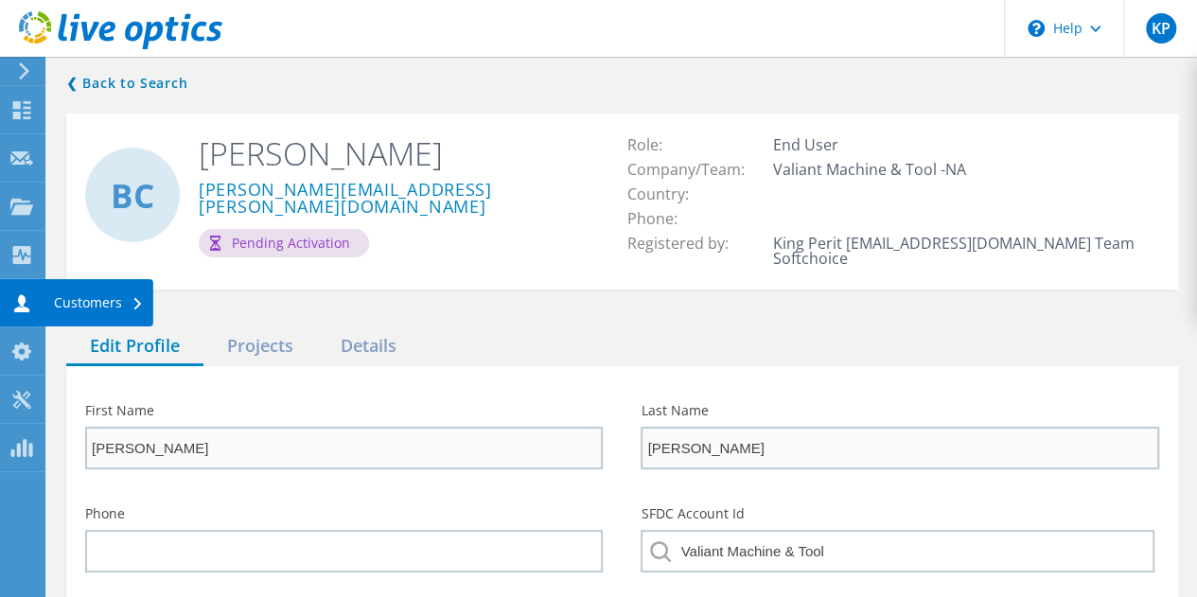
click at [93, 305] on div "Customers" at bounding box center [99, 302] width 90 height 13
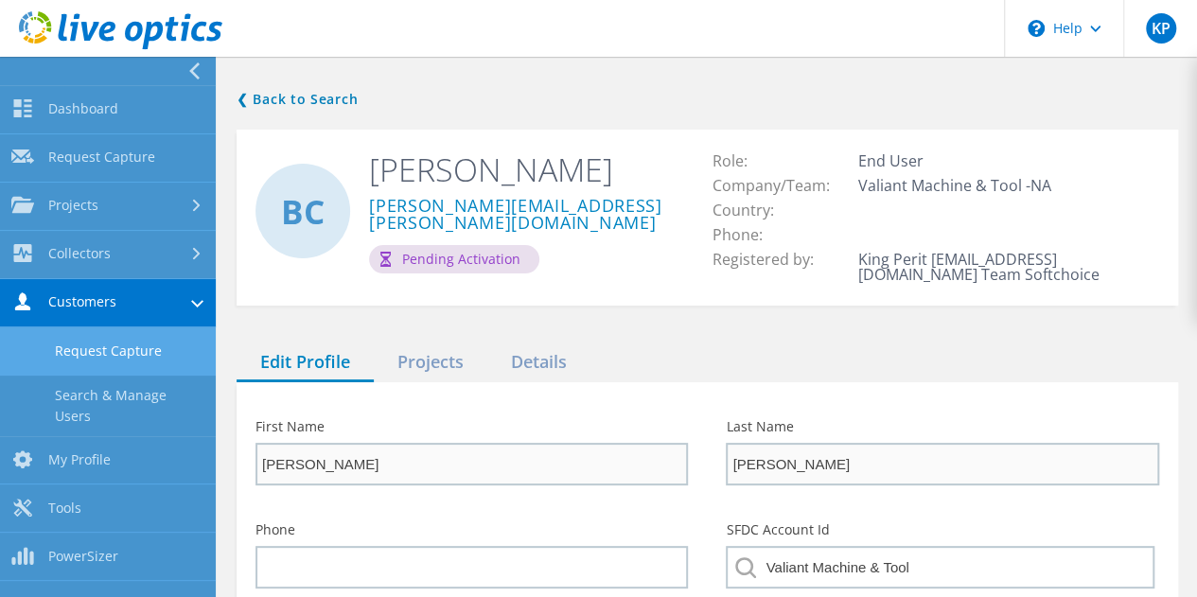
click at [137, 352] on link "Request Capture" at bounding box center [108, 351] width 216 height 48
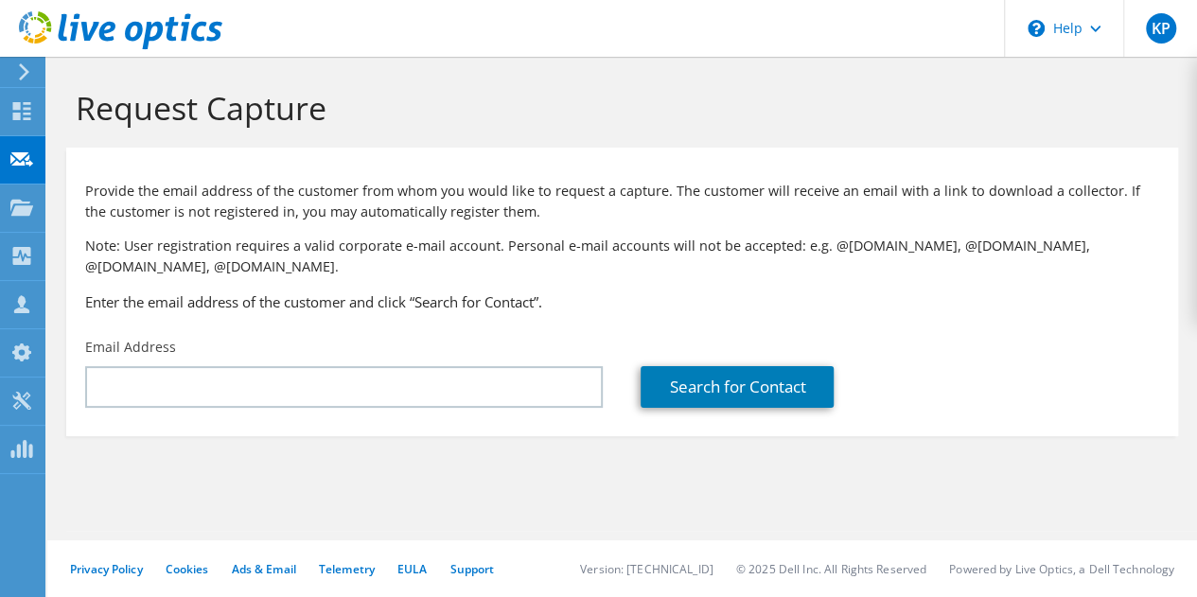
click at [170, 294] on h3 "Enter the email address of the customer and click “Search for Contact”." at bounding box center [622, 302] width 1074 height 21
click at [25, 307] on icon at bounding box center [21, 304] width 23 height 18
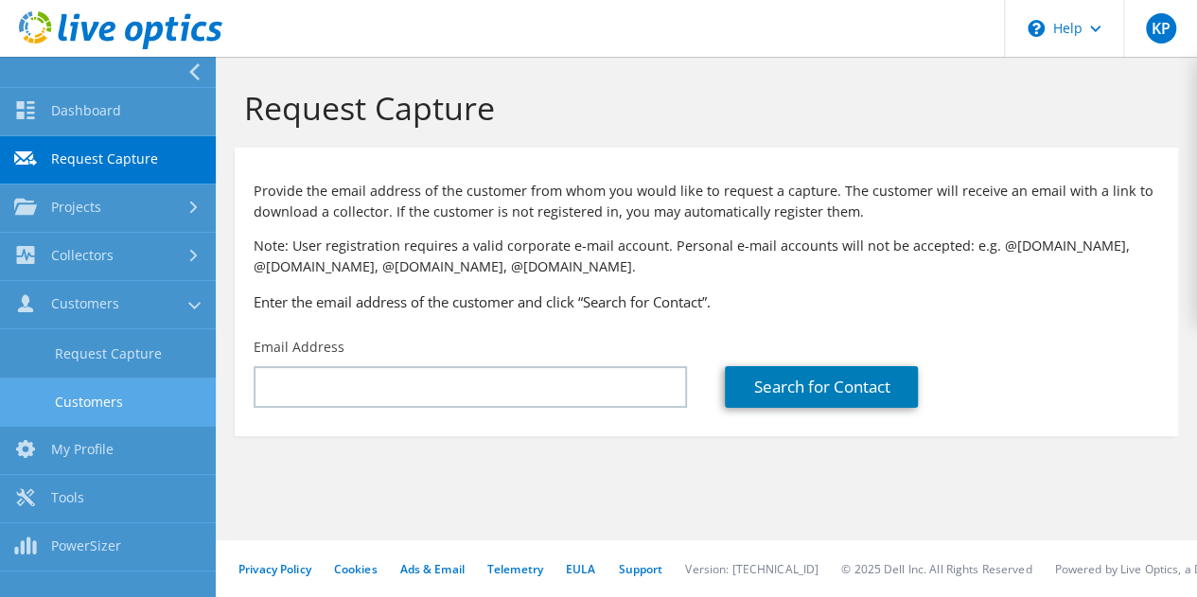
click at [86, 402] on link "Customers" at bounding box center [108, 402] width 216 height 48
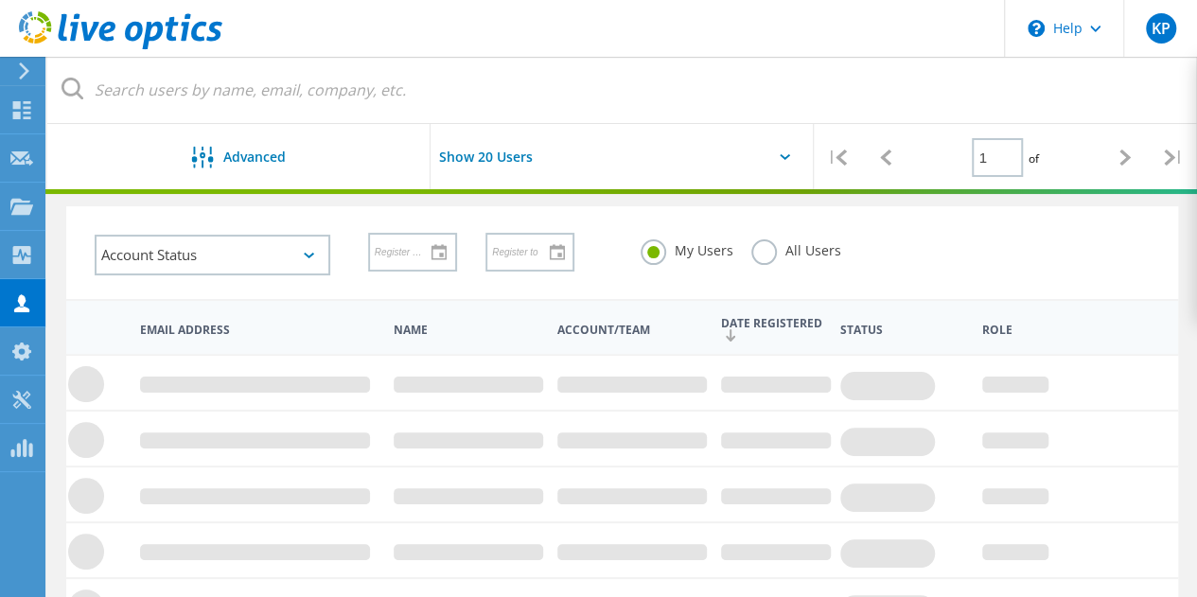
scroll to position [95, 0]
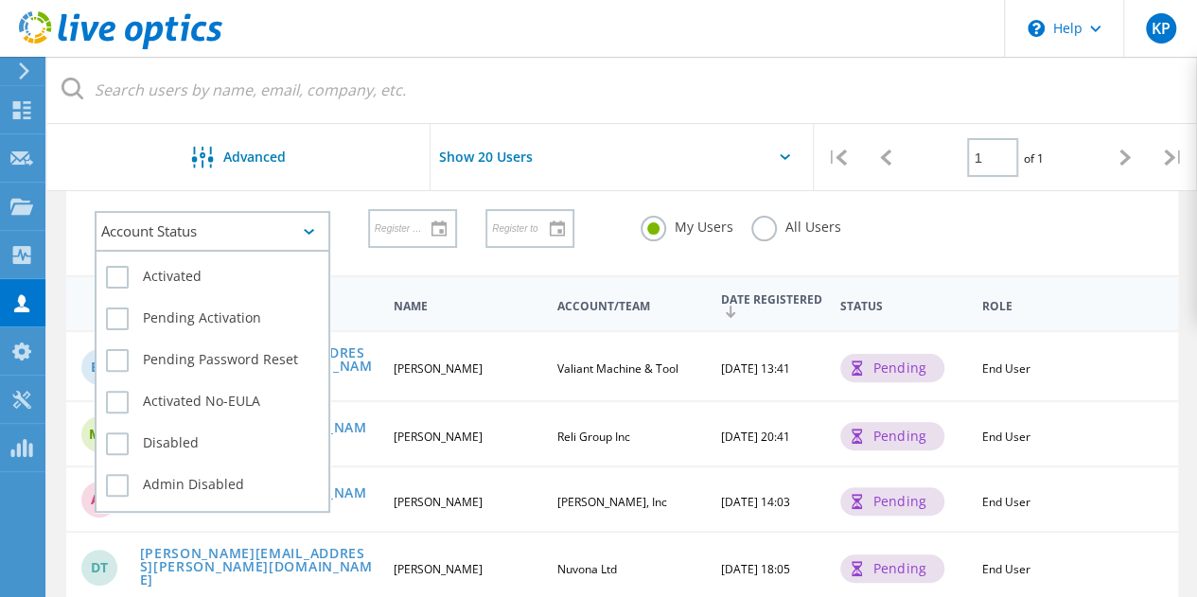
click at [269, 238] on div "Account Status" at bounding box center [213, 231] width 236 height 41
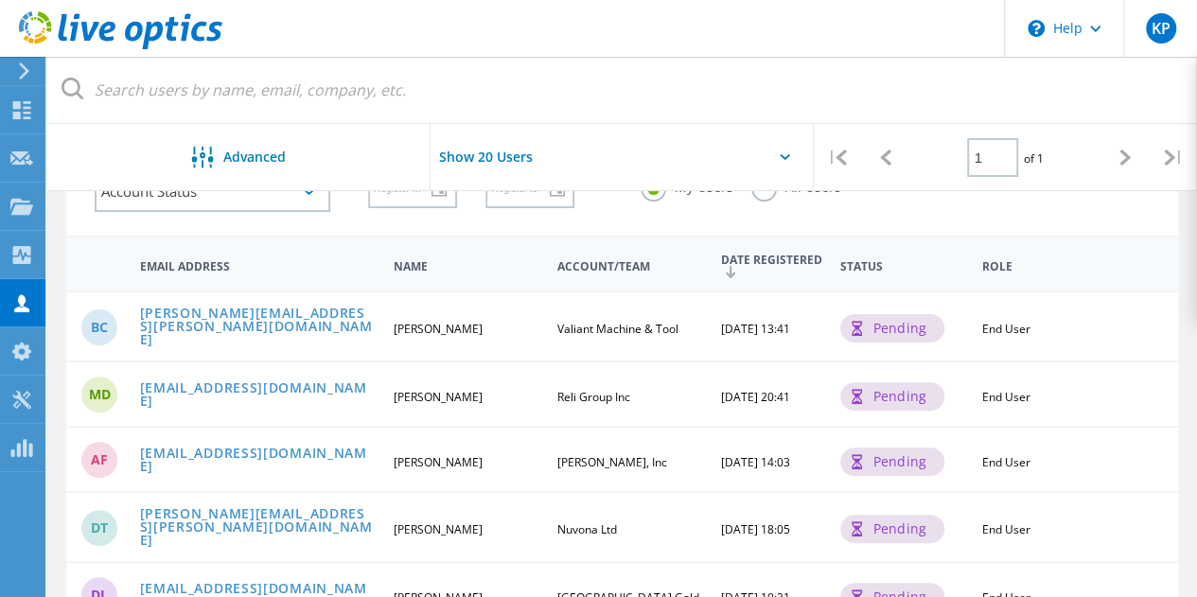
scroll to position [0, 0]
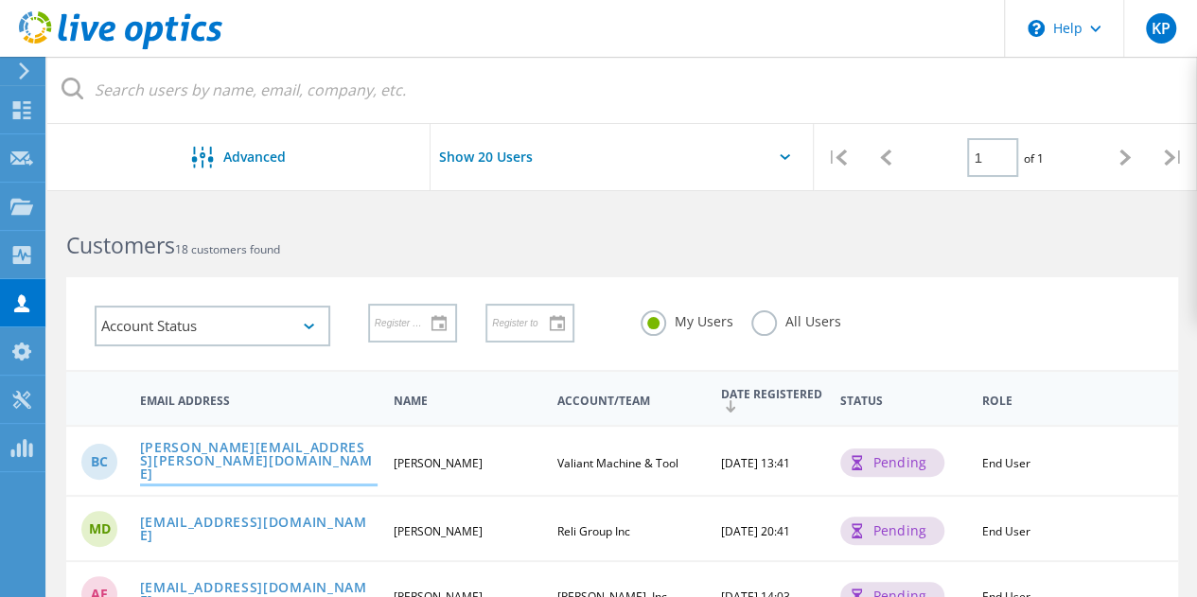
click at [206, 456] on link "[PERSON_NAME][EMAIL_ADDRESS][PERSON_NAME][DOMAIN_NAME]" at bounding box center [259, 462] width 238 height 43
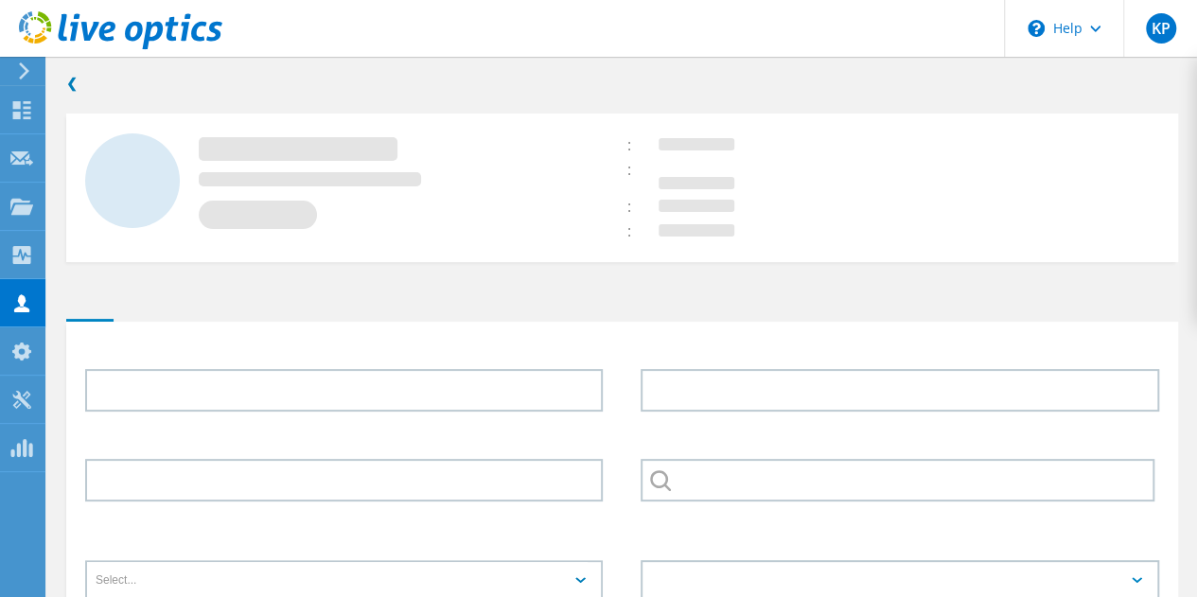
type input "[PERSON_NAME]"
type input "Valiant Machine & Tool"
type input "English"
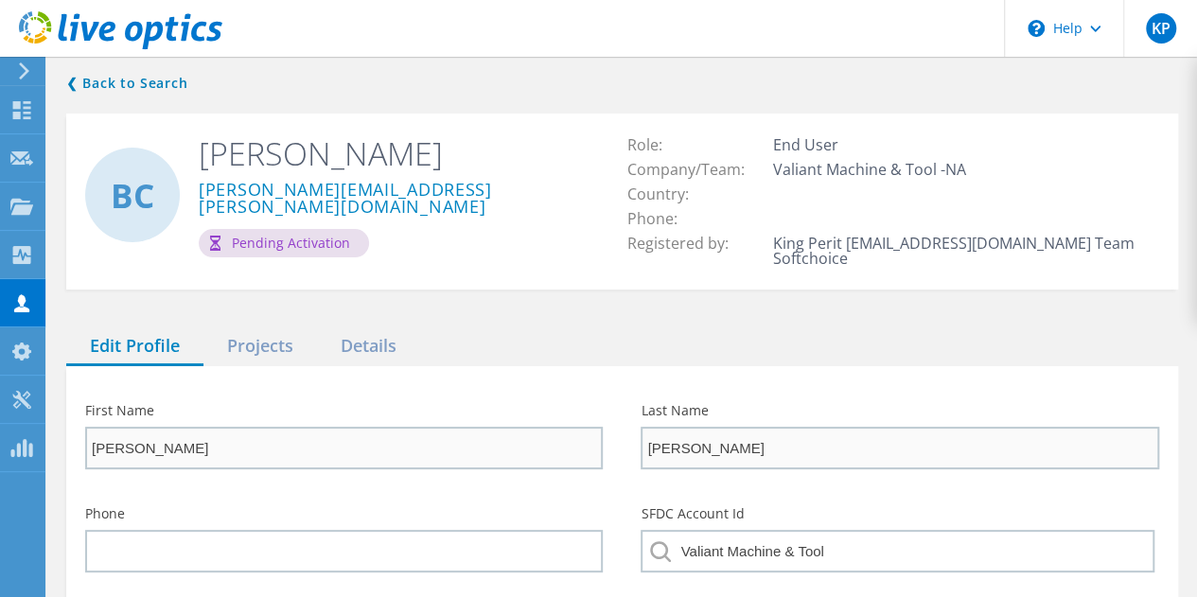
click at [873, 327] on div "Edit Profile Projects Details" at bounding box center [622, 346] width 1112 height 39
click at [378, 327] on div "Details" at bounding box center [368, 346] width 103 height 39
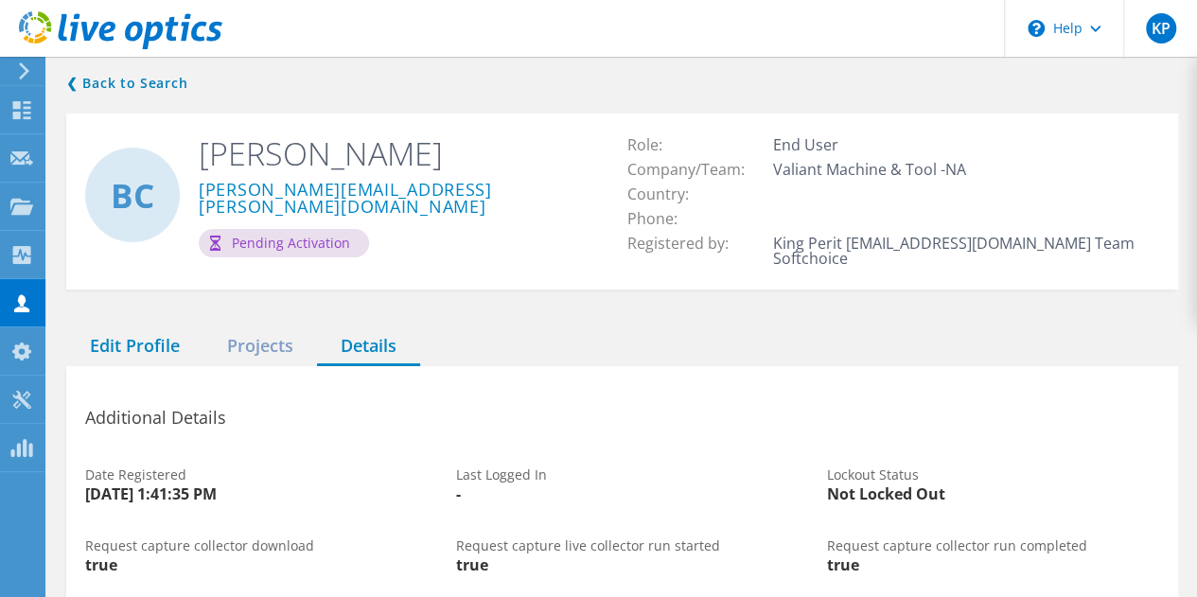
click at [100, 334] on div "Edit Profile" at bounding box center [134, 346] width 137 height 39
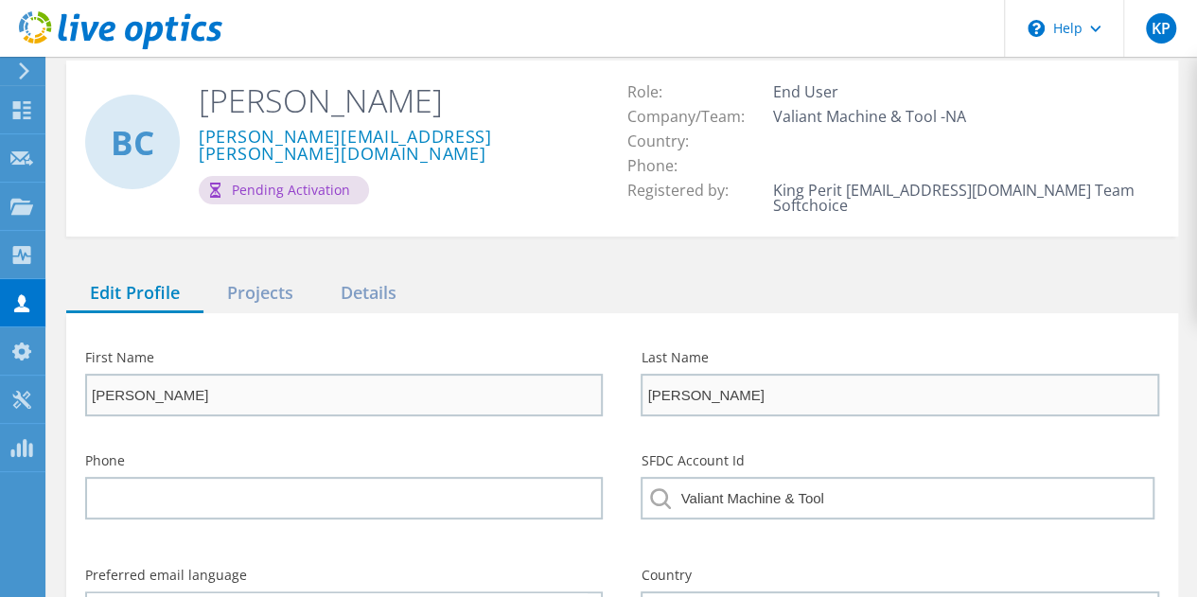
scroll to position [284, 0]
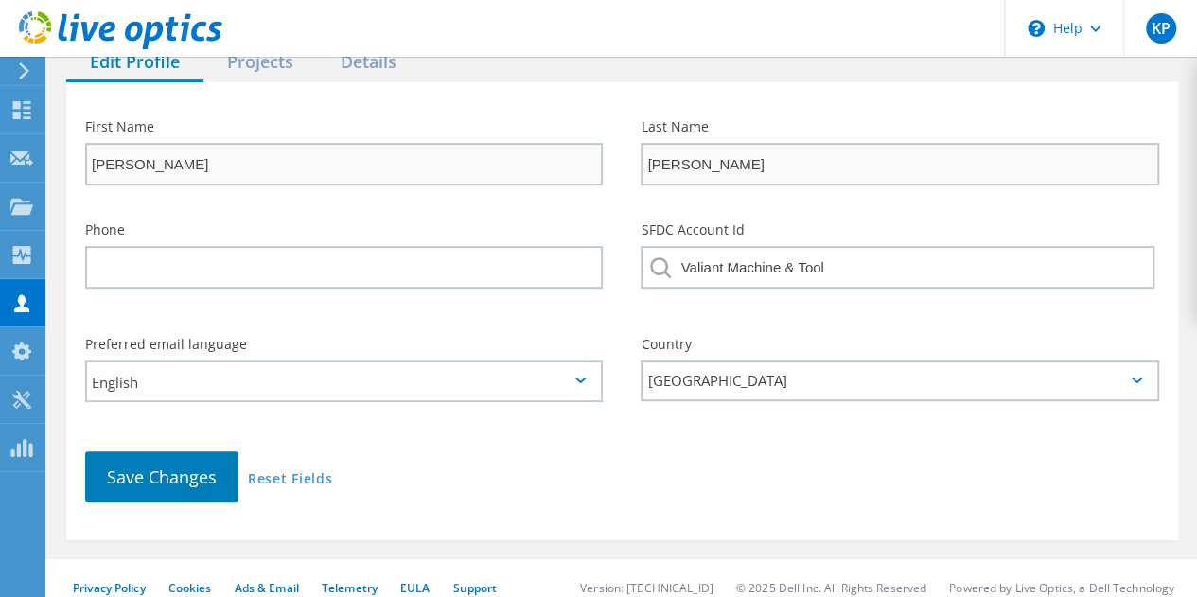
drag, startPoint x: 376, startPoint y: 175, endPoint x: 377, endPoint y: 162, distance: 13.3
click at [376, 173] on div "First Name Brooke" at bounding box center [344, 152] width 556 height 103
click at [278, 472] on link "Reset Fields" at bounding box center [290, 480] width 84 height 16
click at [293, 472] on link "Reset Fields" at bounding box center [290, 480] width 84 height 16
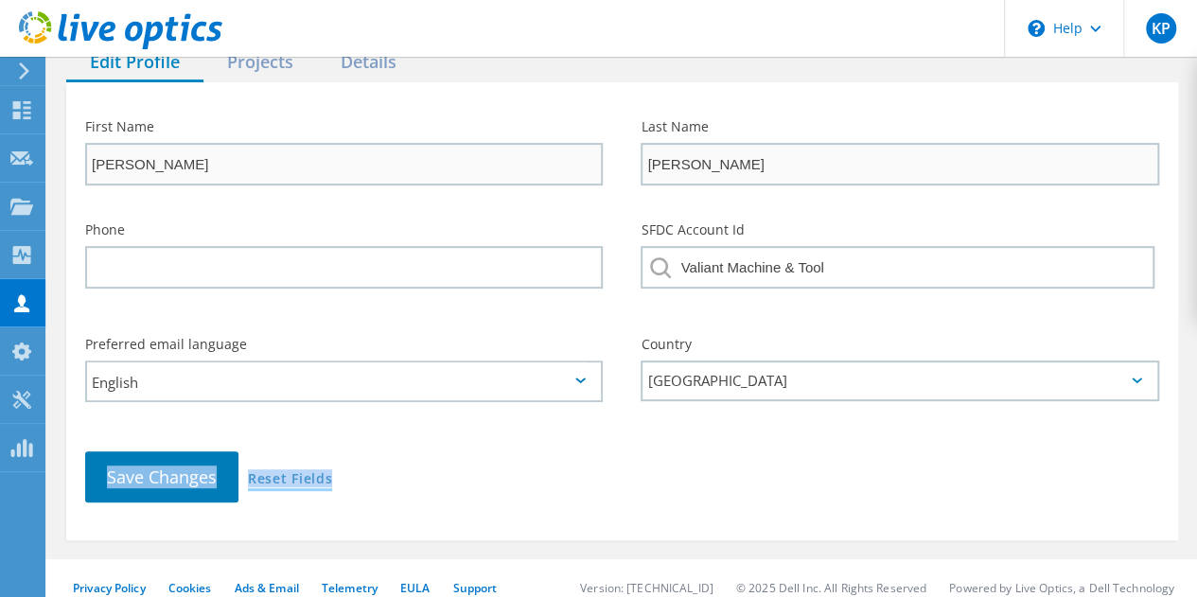
click at [293, 472] on link "Reset Fields" at bounding box center [290, 480] width 84 height 16
click at [300, 472] on link "Reset Fields" at bounding box center [290, 480] width 84 height 16
click at [691, 383] on div "[GEOGRAPHIC_DATA]" at bounding box center [900, 381] width 518 height 41
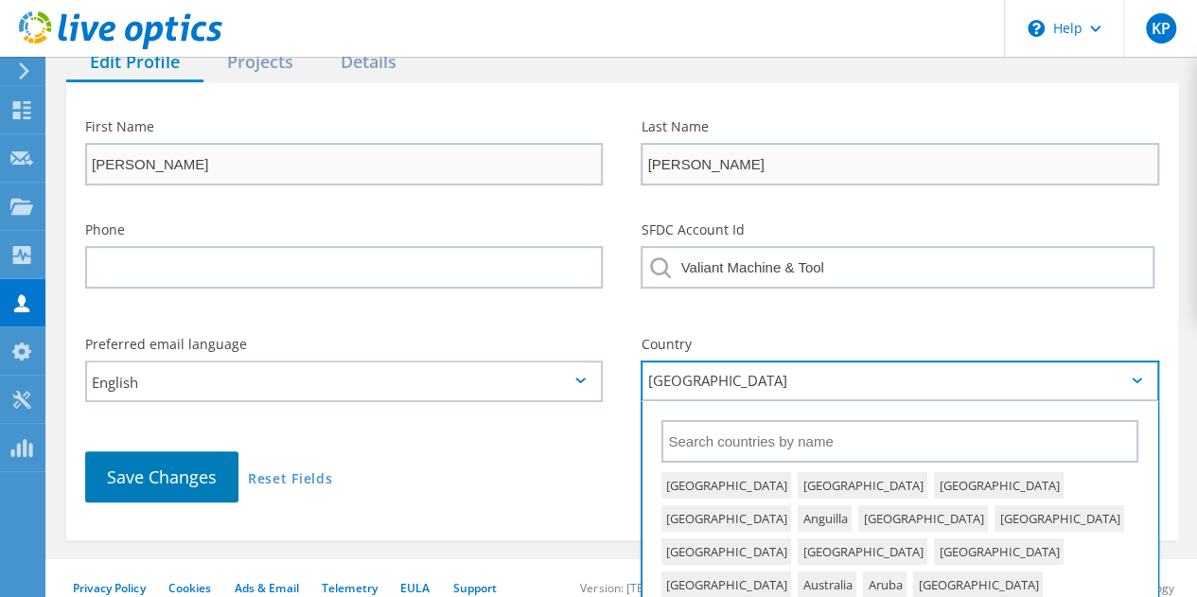
click at [483, 449] on div "Save Changes Reset Fields" at bounding box center [622, 477] width 1112 height 89
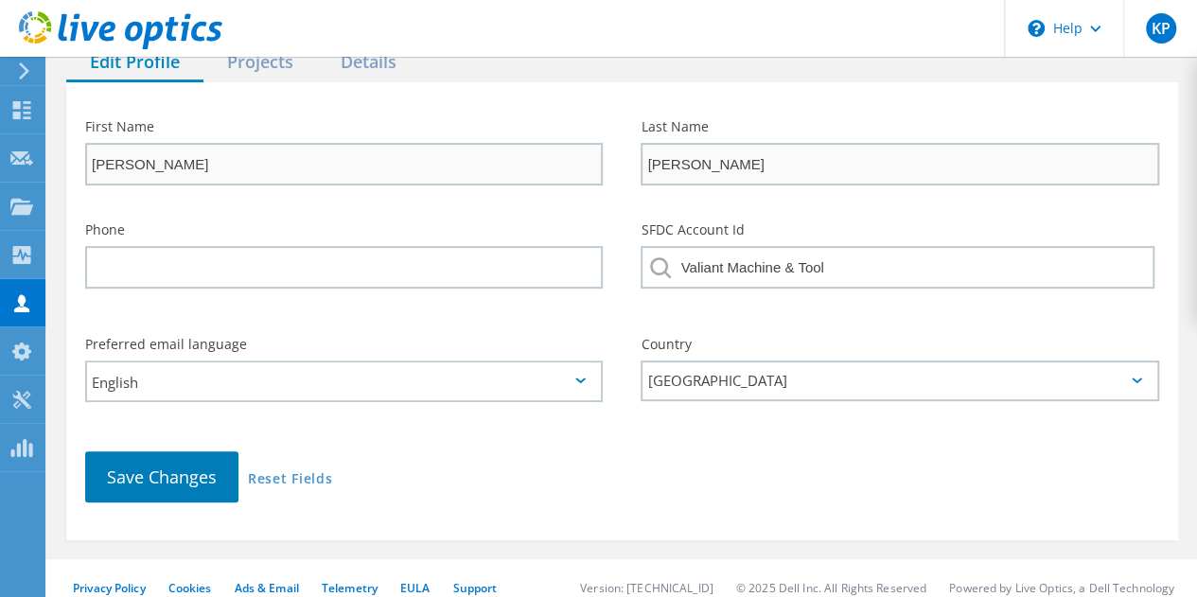
click at [302, 476] on div "Save Changes Reset Fields" at bounding box center [622, 477] width 1112 height 89
click at [305, 472] on link "Reset Fields" at bounding box center [290, 480] width 84 height 16
click at [304, 472] on link "Reset Fields" at bounding box center [290, 480] width 84 height 16
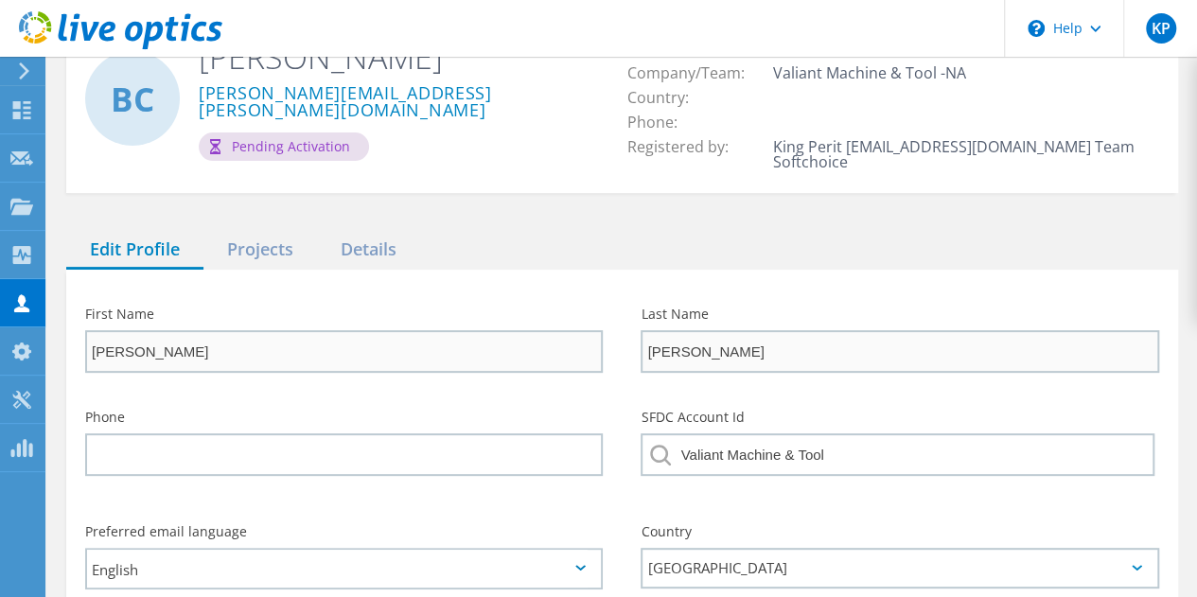
scroll to position [95, 0]
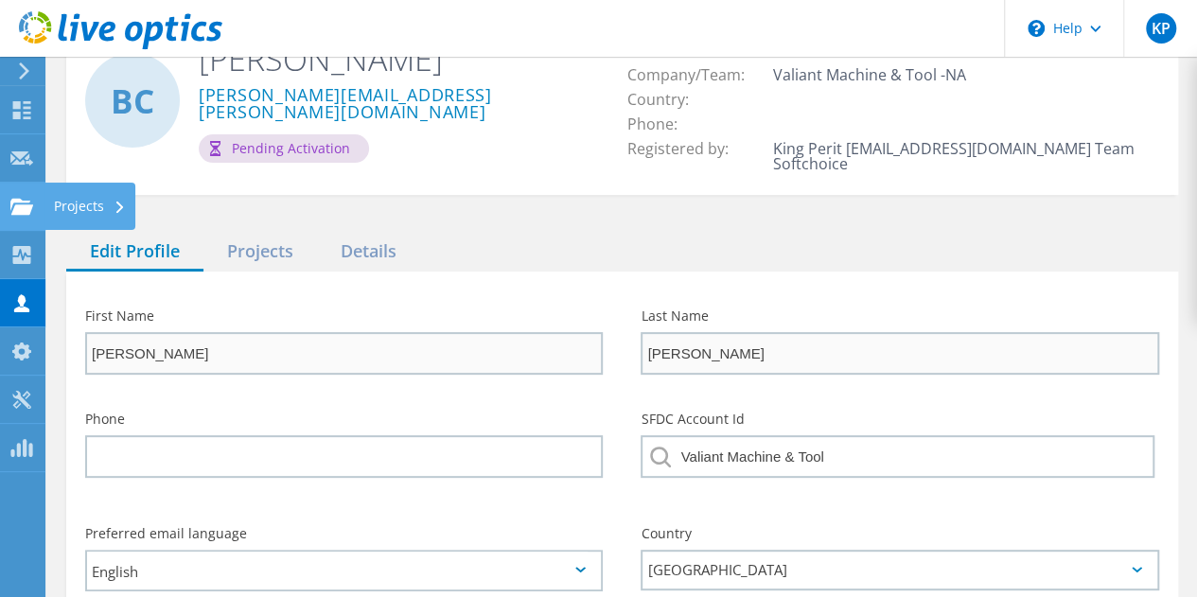
click at [25, 198] on icon at bounding box center [21, 207] width 23 height 18
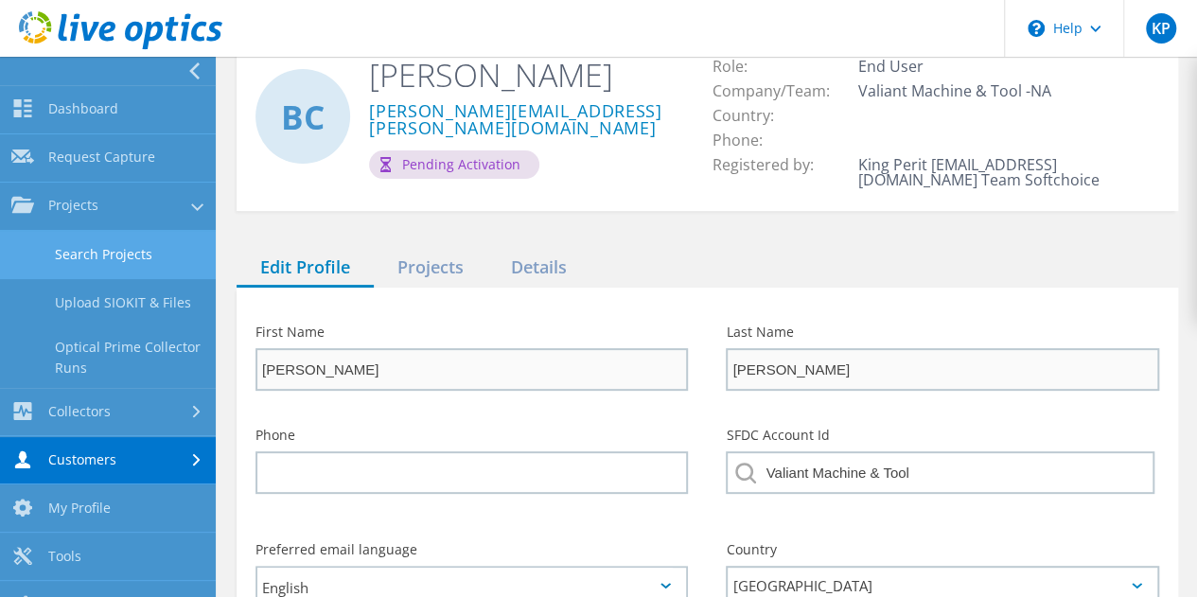
click at [108, 256] on link "Search Projects" at bounding box center [108, 255] width 216 height 48
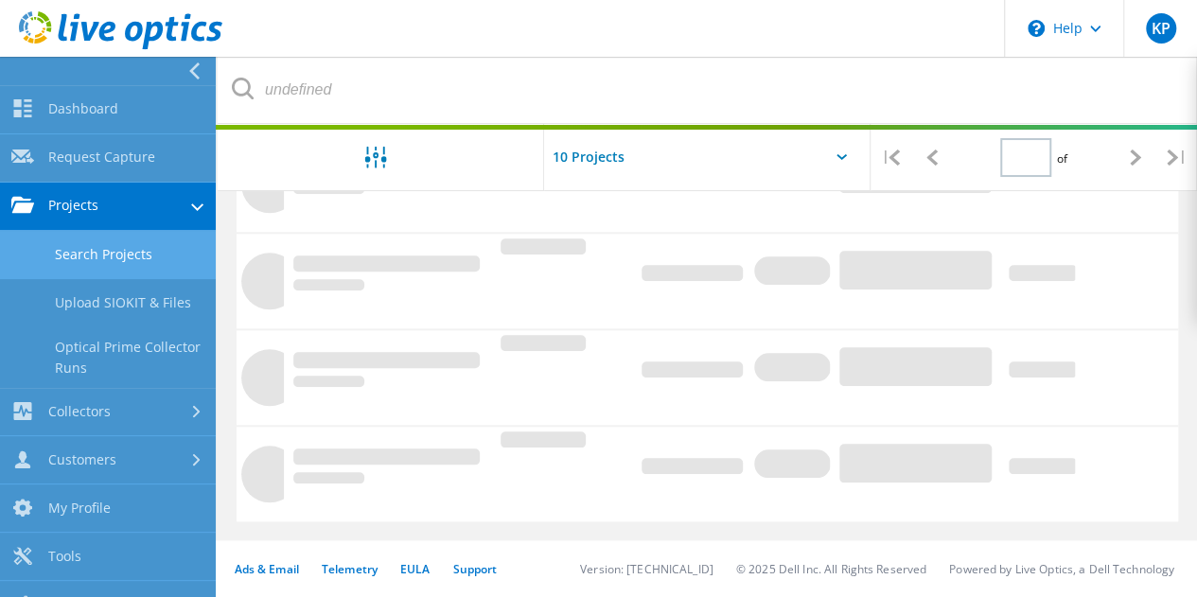
type input "1"
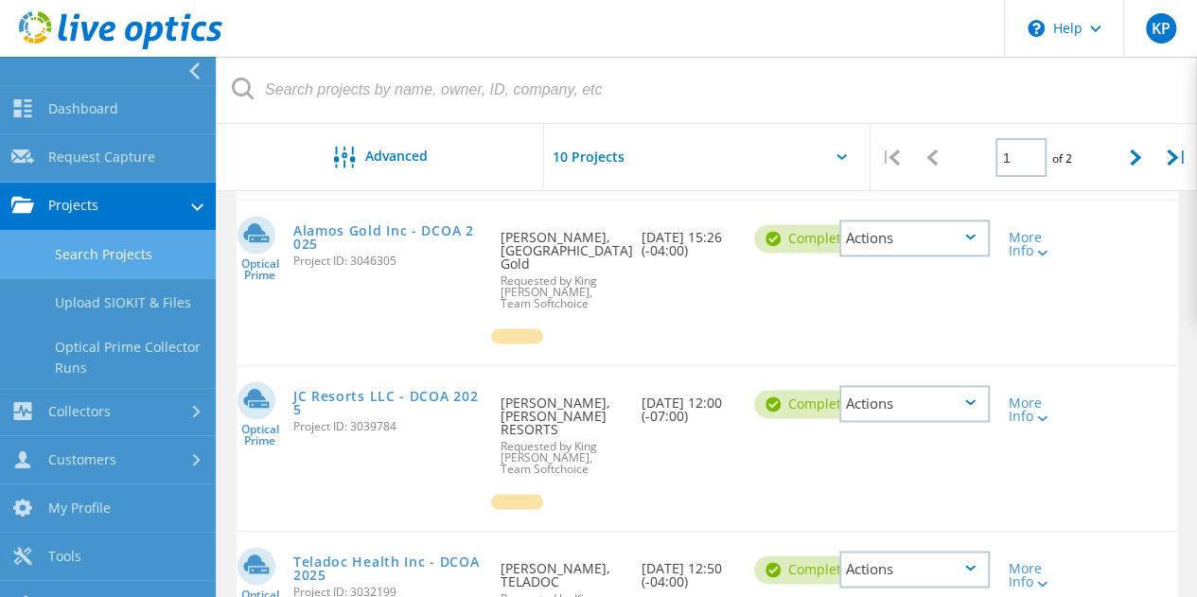
scroll to position [1001, 0]
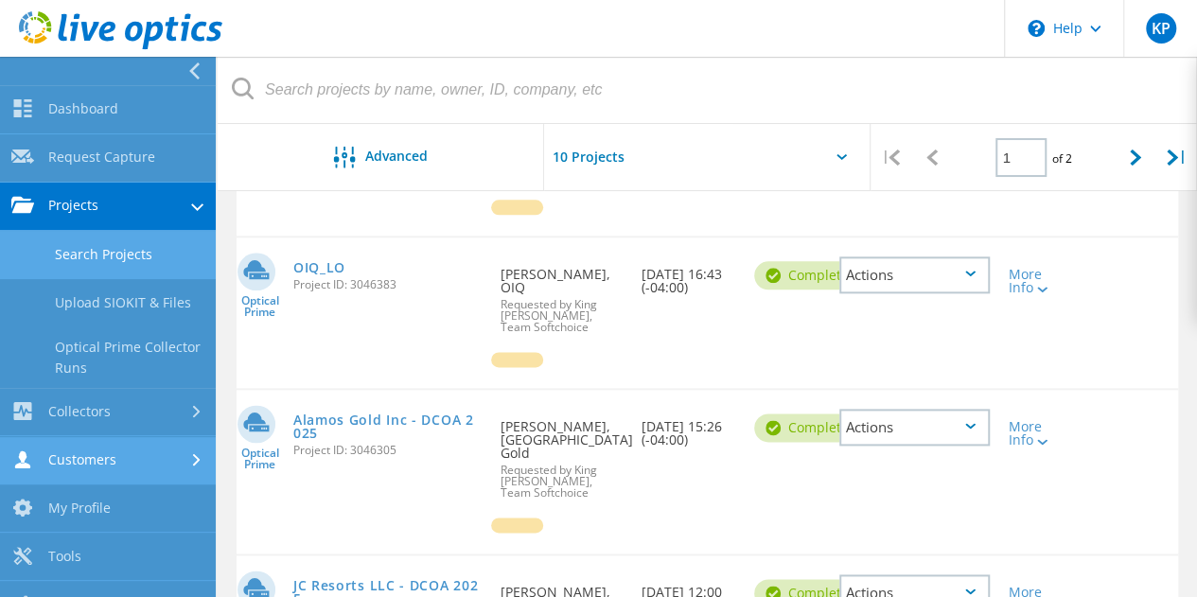
click at [104, 467] on link "Customers" at bounding box center [108, 461] width 216 height 48
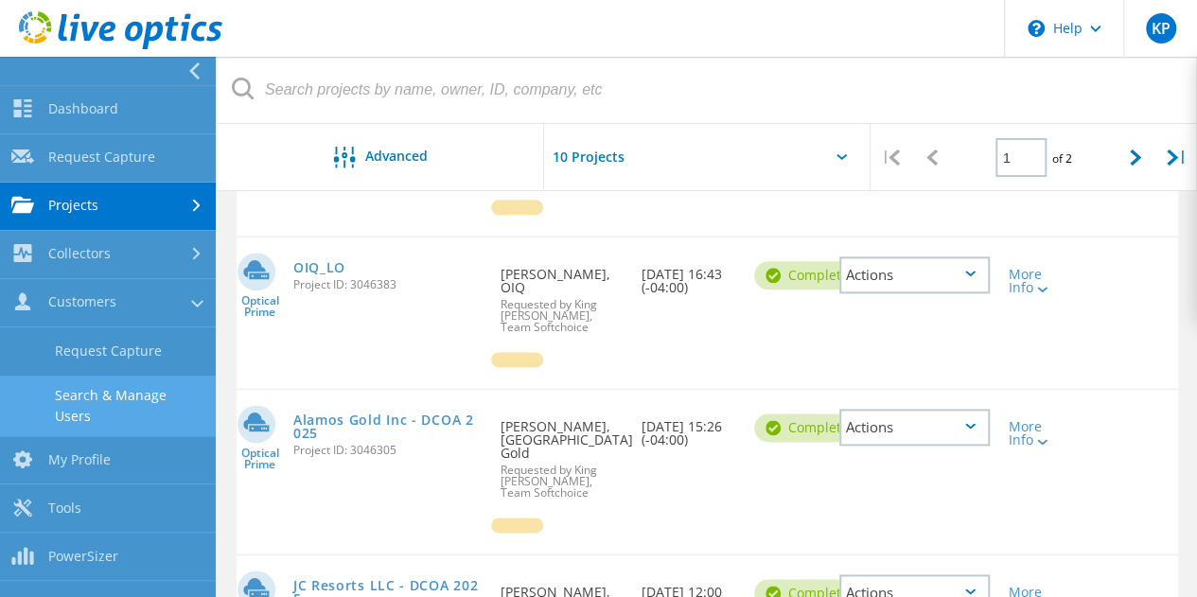
click at [121, 397] on link "Search & Manage Users" at bounding box center [108, 406] width 216 height 61
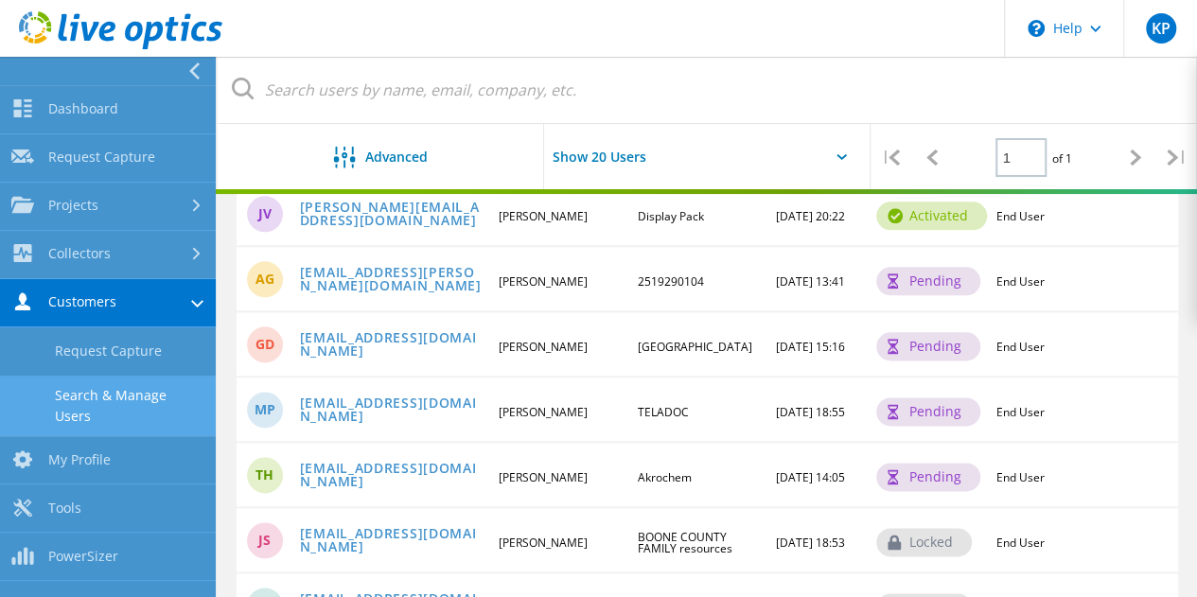
scroll to position [1091, 0]
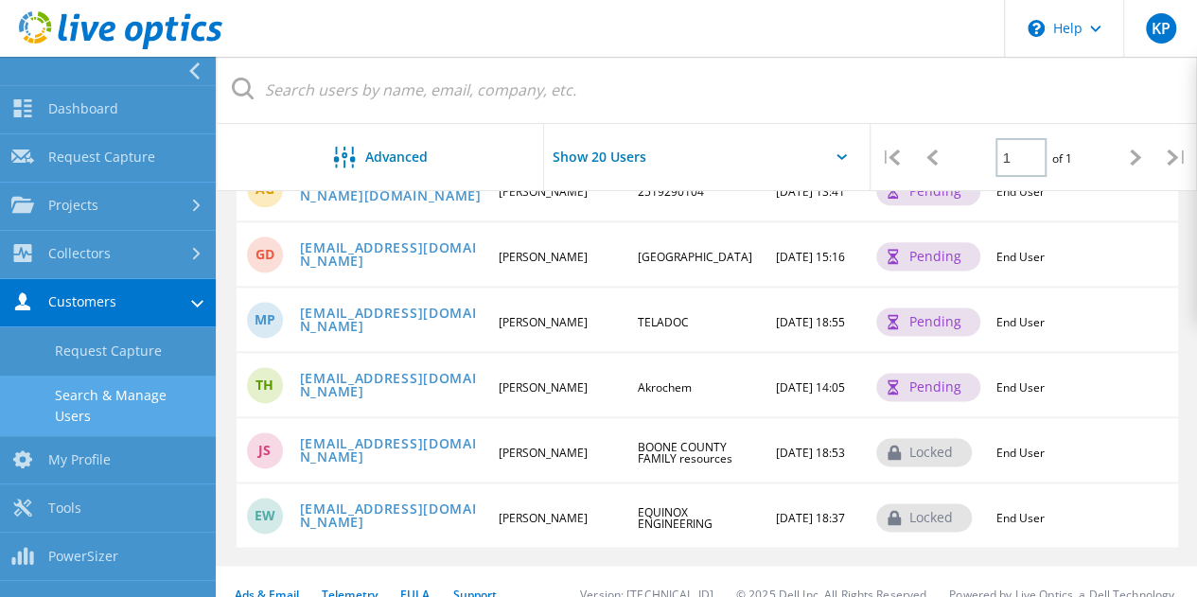
click at [1143, 154] on div at bounding box center [1136, 157] width 41 height 67
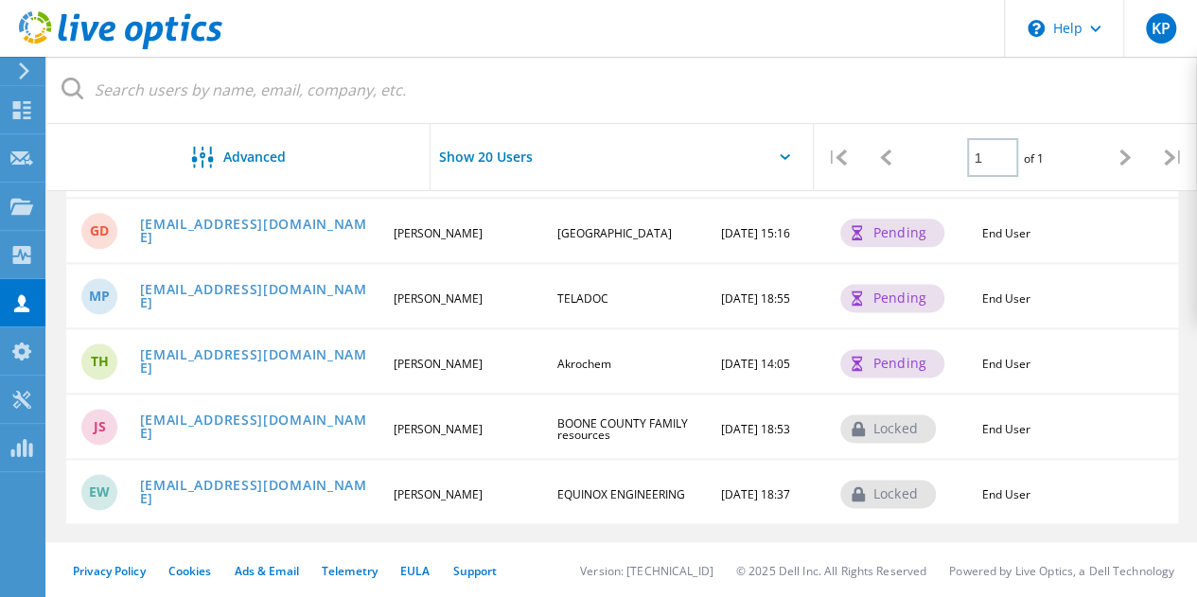
scroll to position [1068, 0]
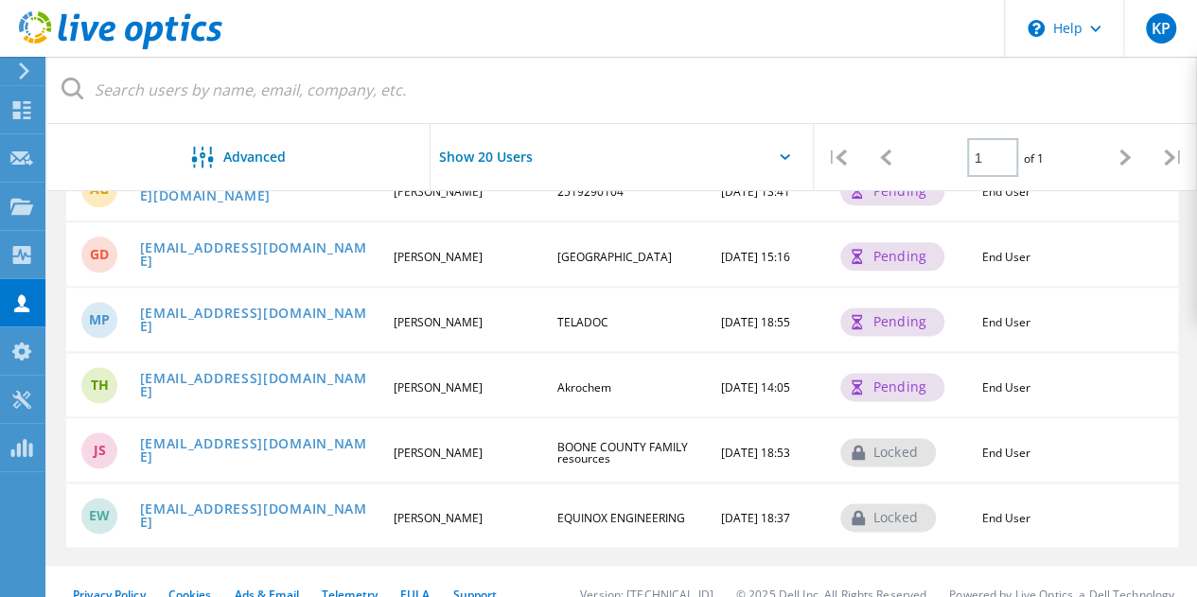
click at [1174, 154] on div "|" at bounding box center [1173, 157] width 48 height 67
click at [486, 153] on input "Show 20 Users" at bounding box center [622, 157] width 383 height 66
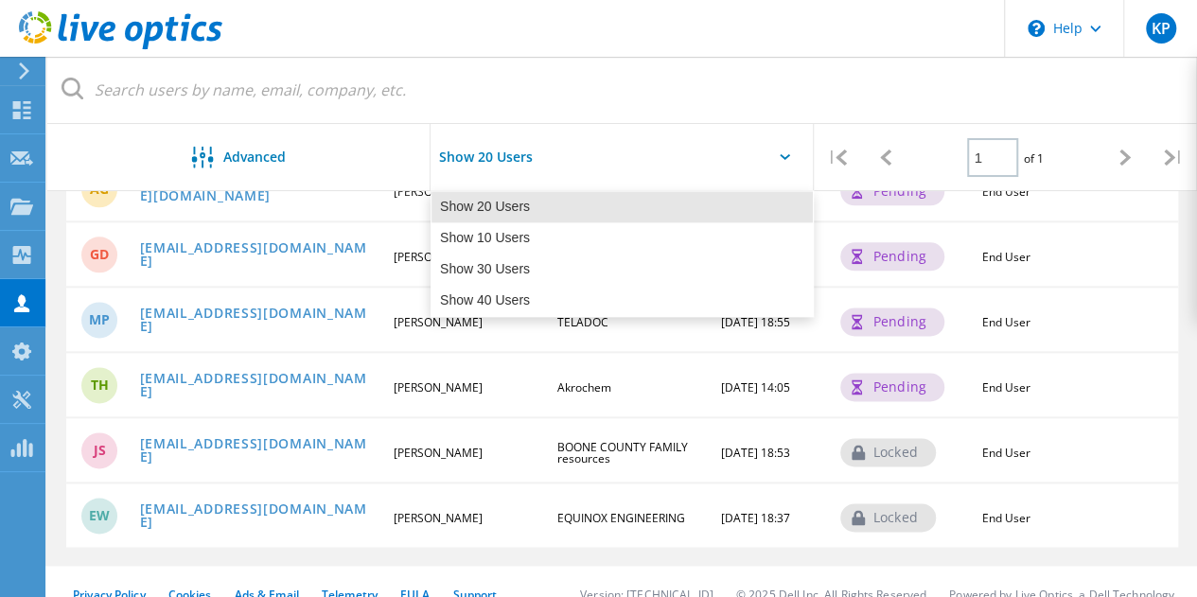
click at [542, 152] on input "Show 20 Users" at bounding box center [622, 157] width 383 height 66
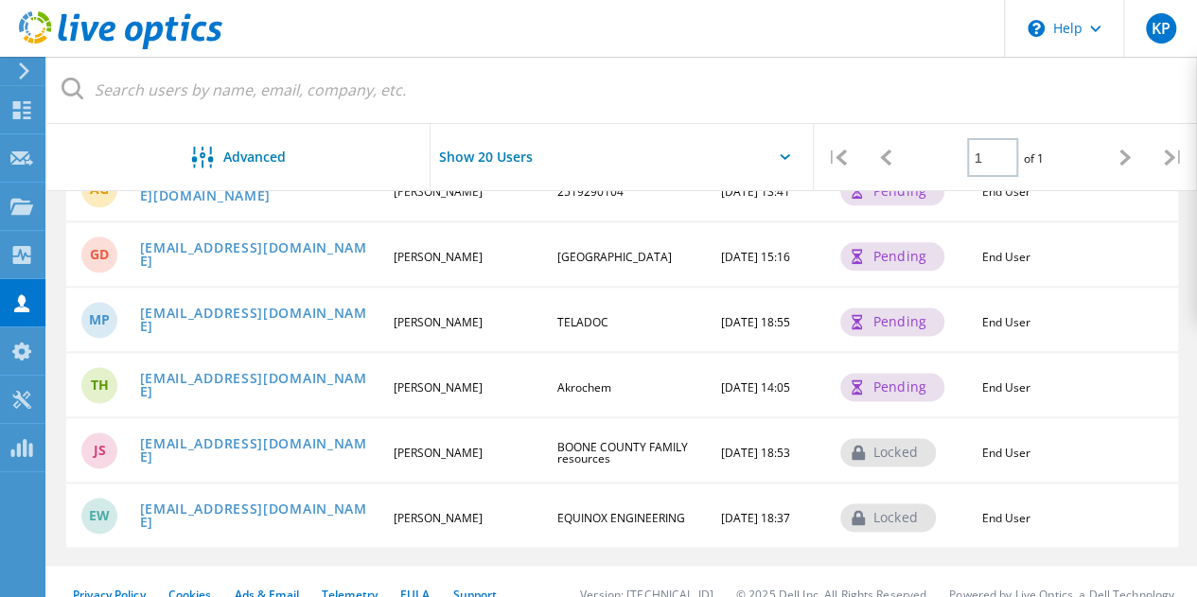
click at [1030, 380] on div "End User" at bounding box center [1023, 387] width 100 height 14
click at [17, 352] on use at bounding box center [21, 352] width 19 height 18
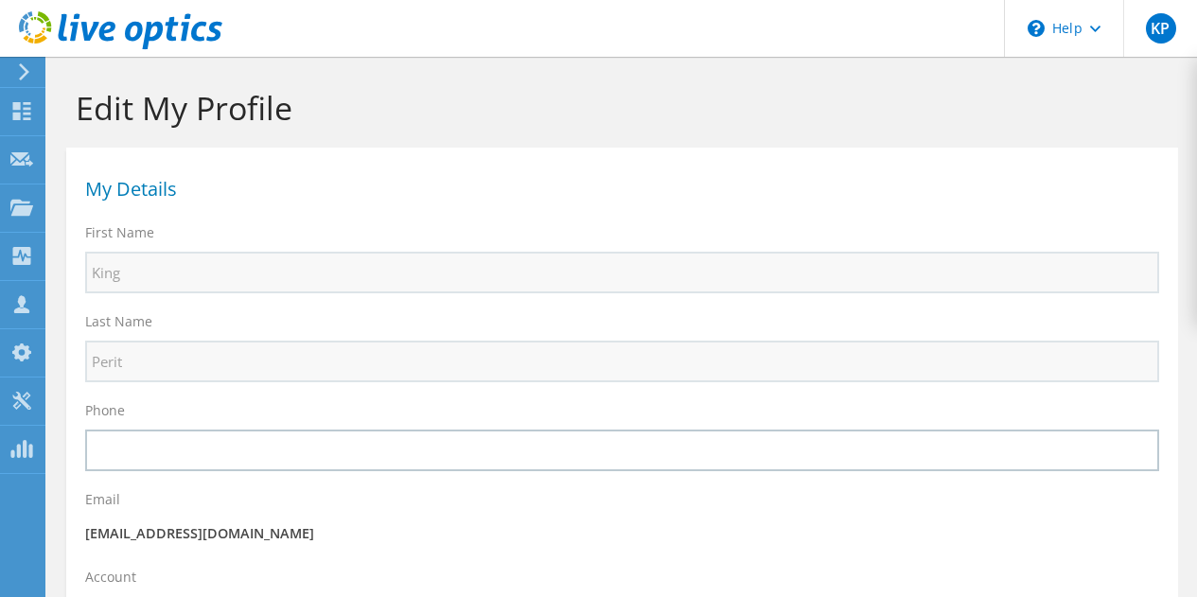
select select "171"
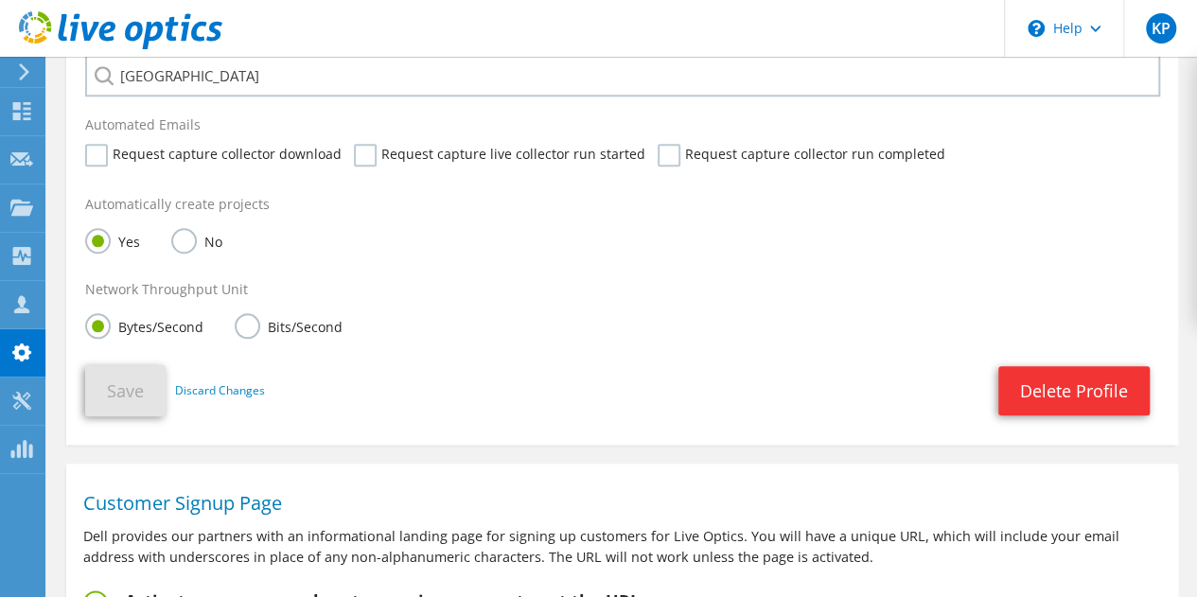
scroll to position [852, 0]
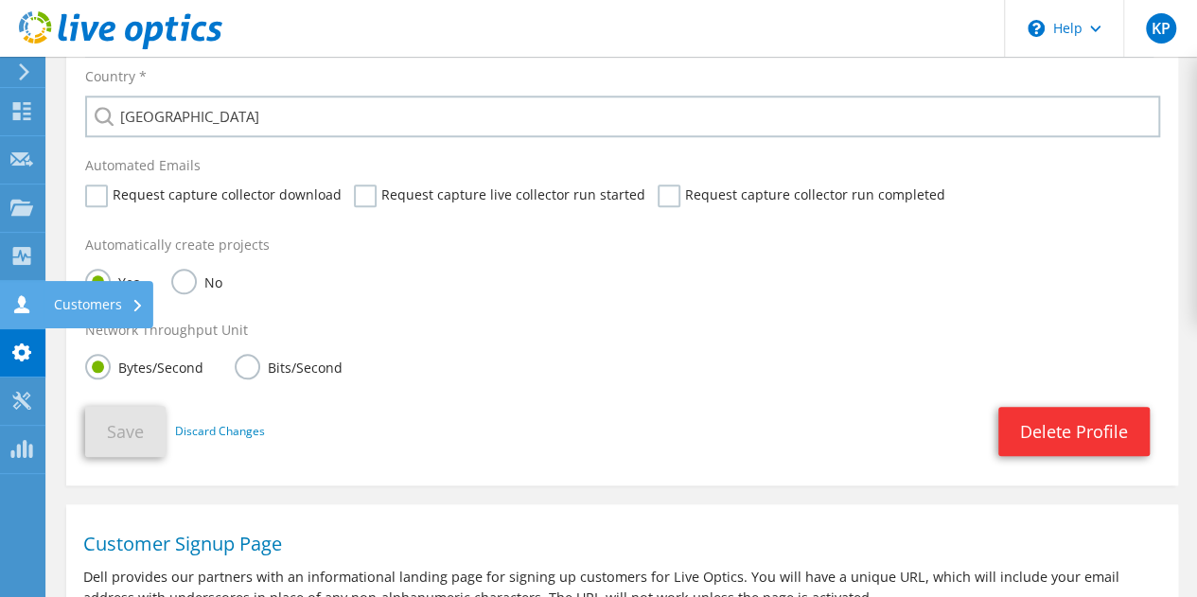
click at [13, 307] on icon at bounding box center [21, 304] width 23 height 18
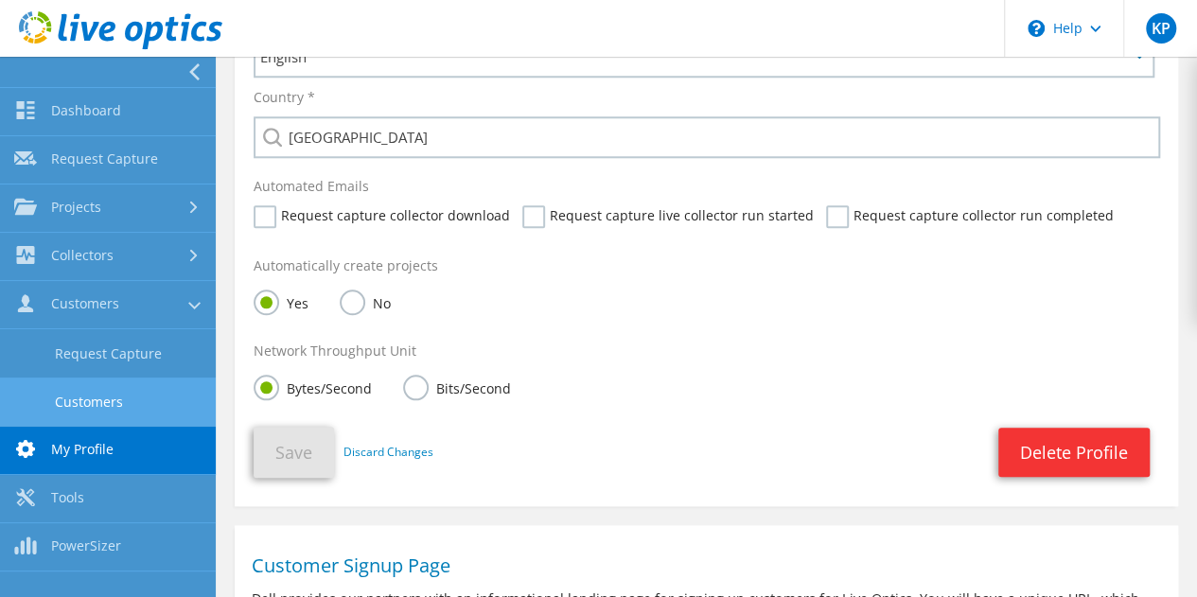
click at [108, 405] on link "Customers" at bounding box center [108, 402] width 216 height 48
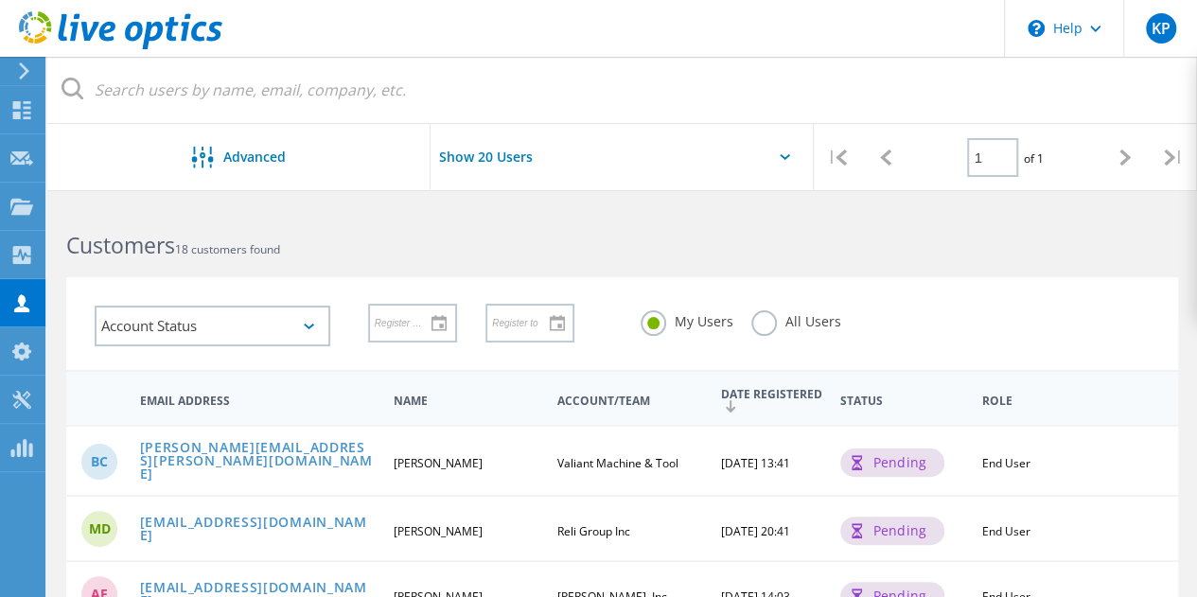
click at [97, 459] on span "BC" at bounding box center [99, 461] width 17 height 13
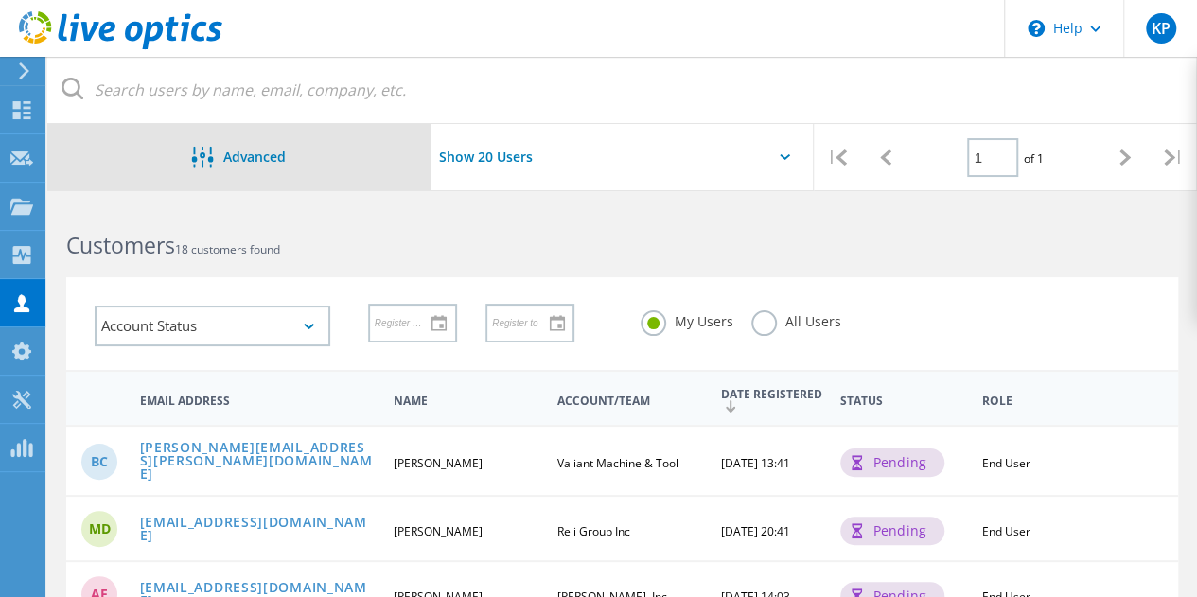
click at [288, 150] on div "Advanced" at bounding box center [238, 159] width 383 height 24
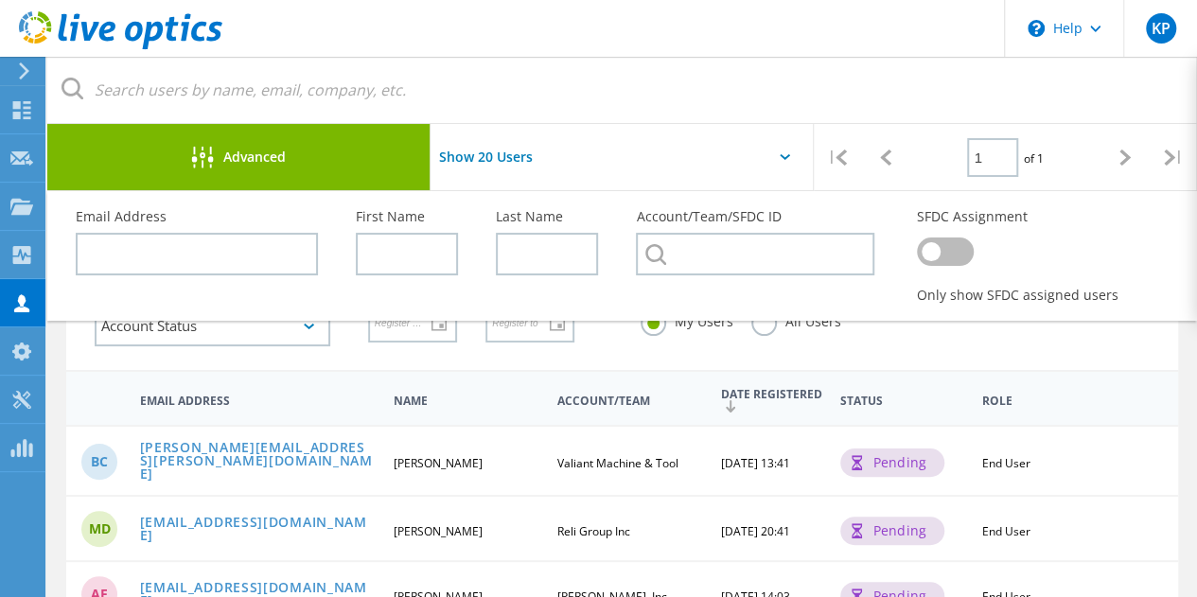
click at [539, 474] on div "BC dave.walsh@valianttms.com Brooke Chouinard Valiant Machine & Tool 10/15/2025…" at bounding box center [622, 460] width 1112 height 70
click at [274, 459] on link "[PERSON_NAME][EMAIL_ADDRESS][PERSON_NAME][DOMAIN_NAME]" at bounding box center [259, 462] width 238 height 43
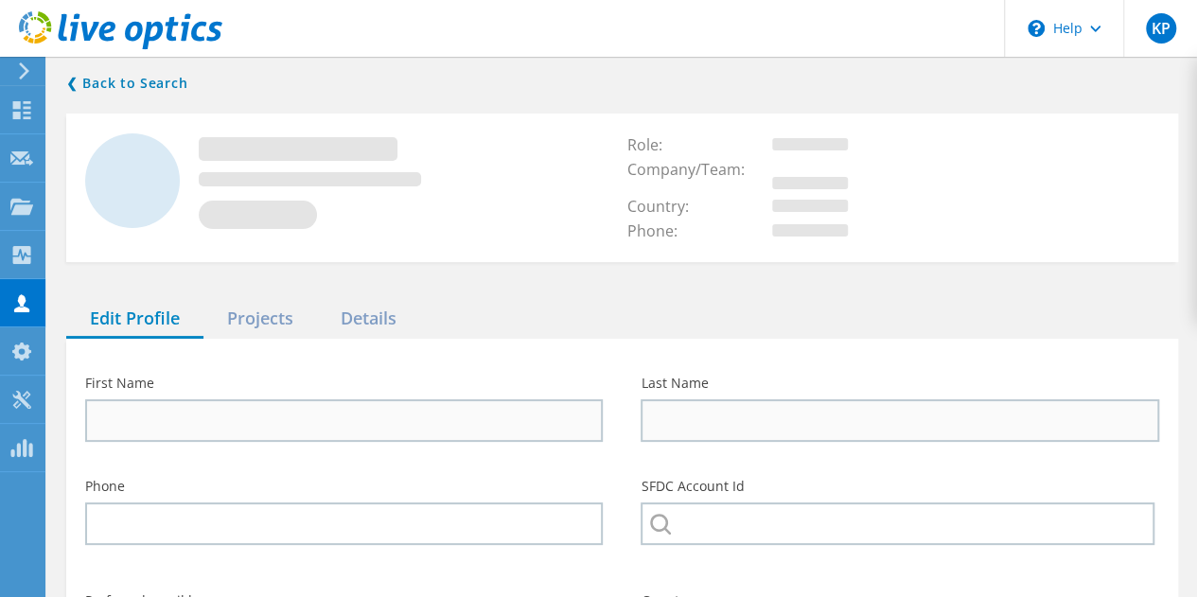
type input "[PERSON_NAME]"
type input "Valiant Machine & Tool"
type input "English"
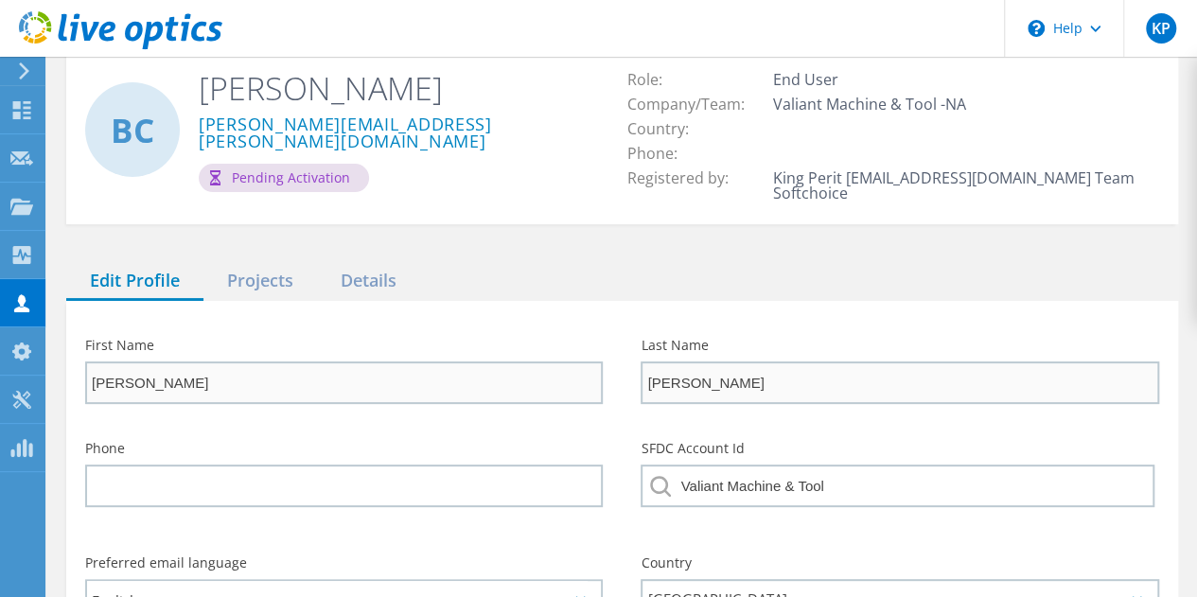
scroll to position [95, 0]
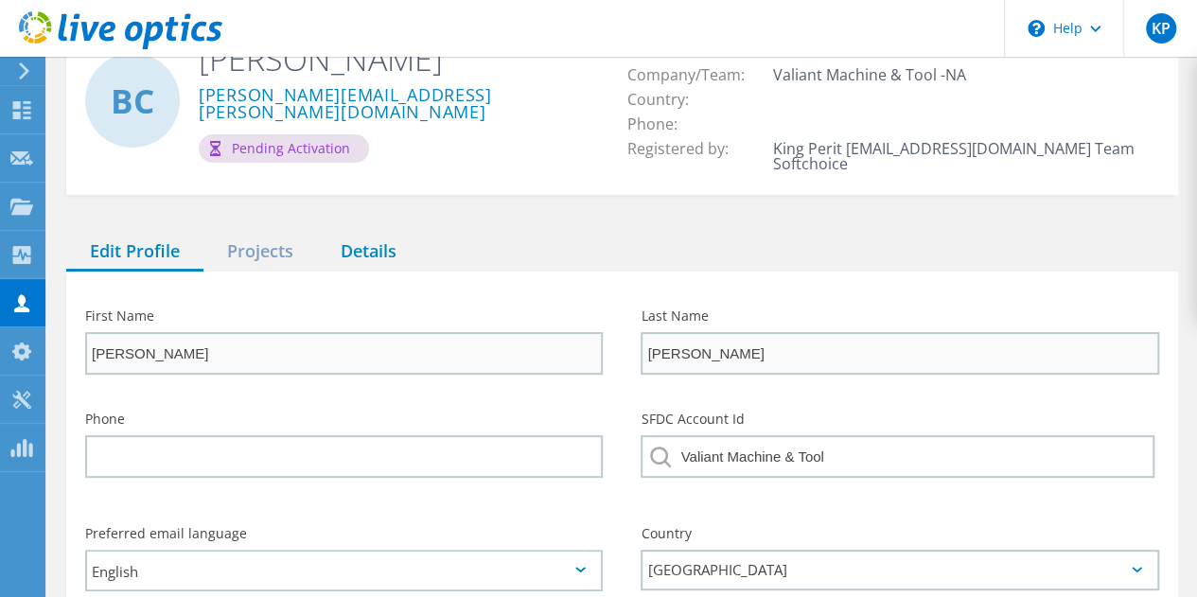
click at [361, 233] on div "Details" at bounding box center [368, 252] width 103 height 39
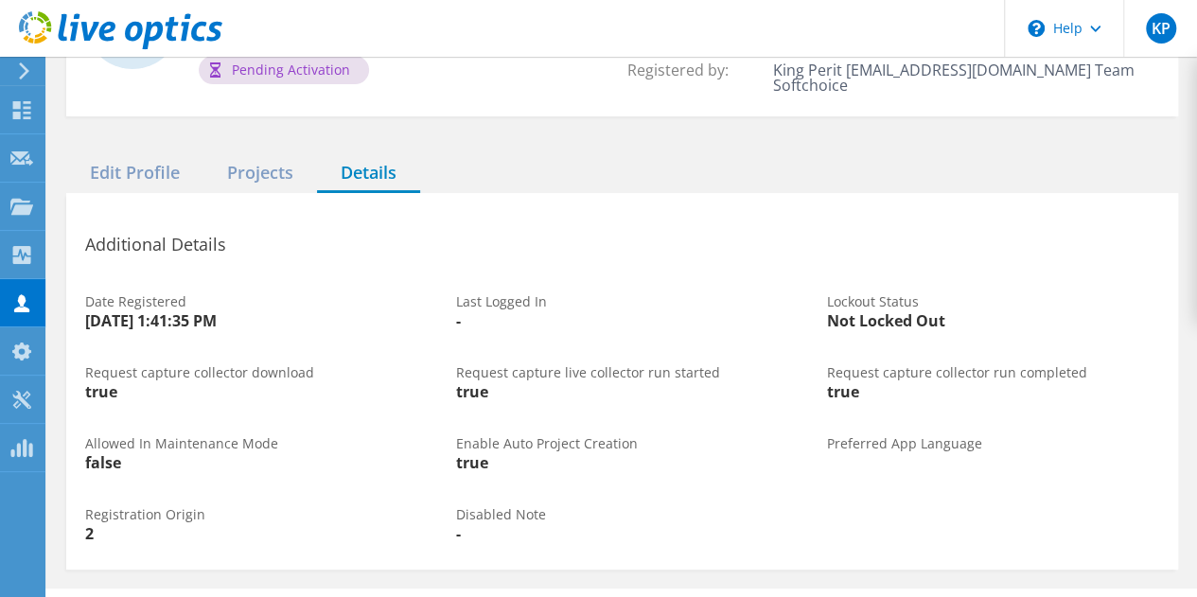
scroll to position [206, 0]
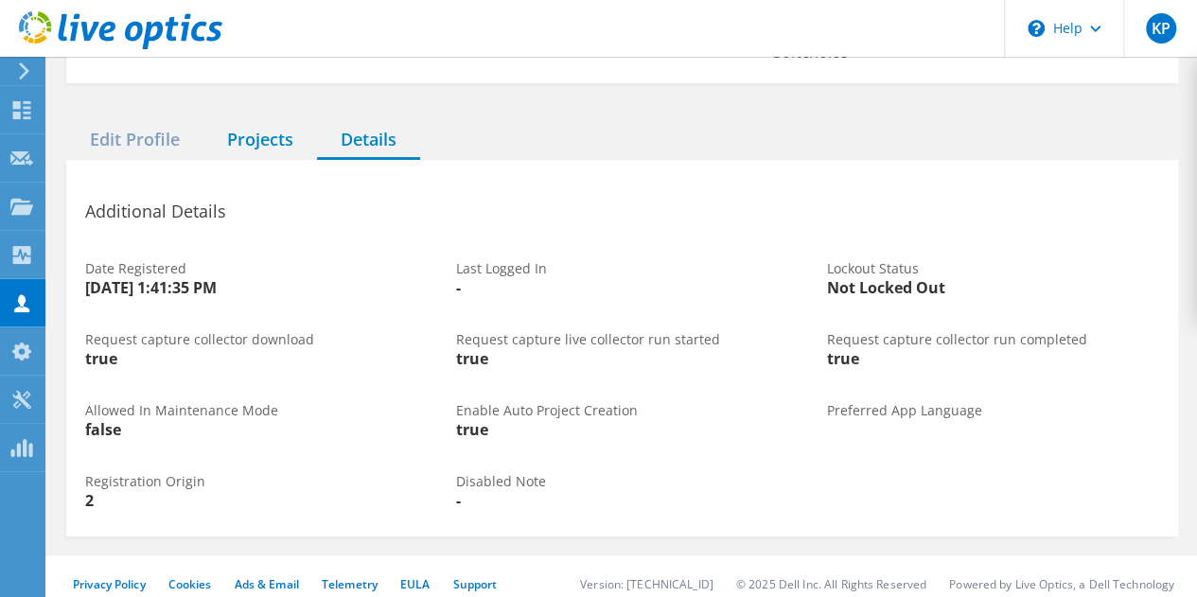
click at [270, 131] on div "Projects" at bounding box center [260, 140] width 114 height 39
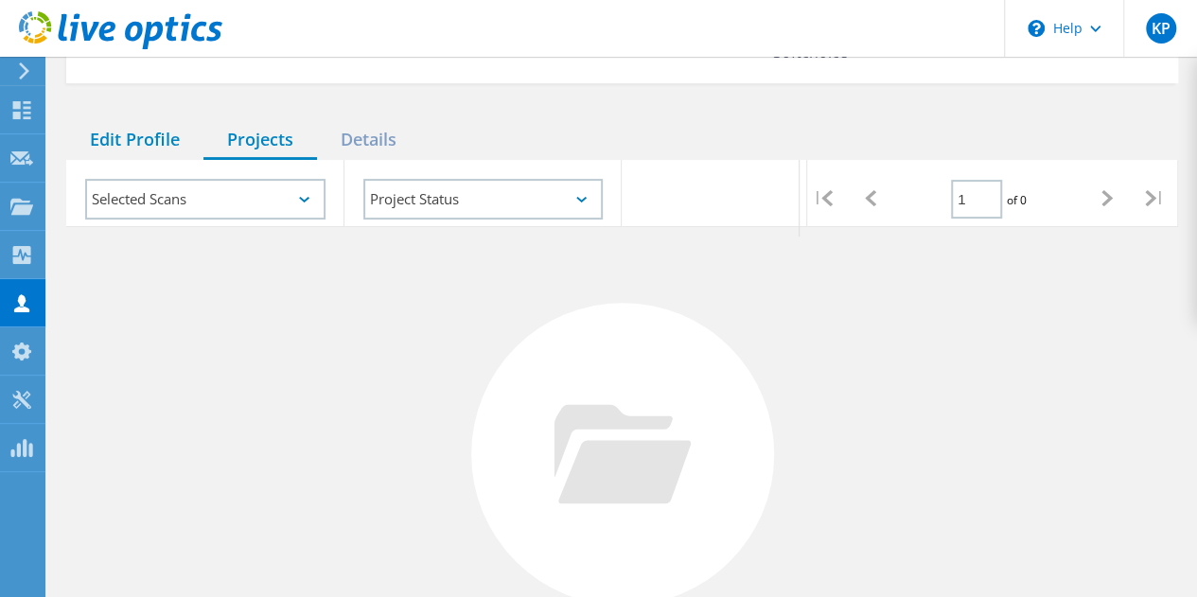
click at [115, 128] on div "Edit Profile" at bounding box center [134, 140] width 137 height 39
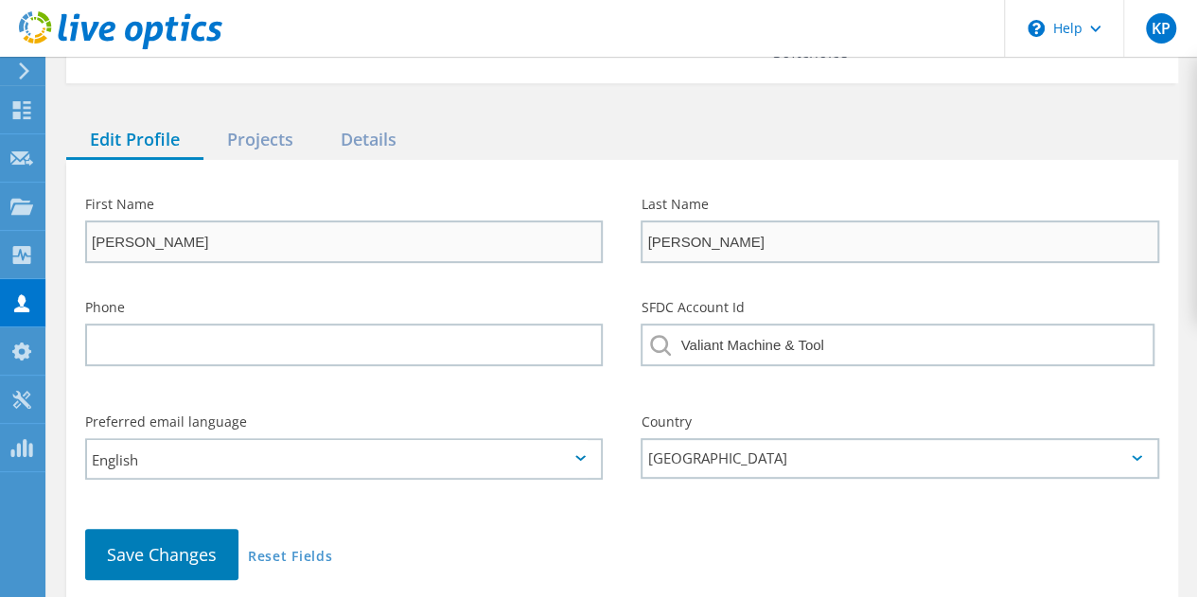
scroll to position [290, 0]
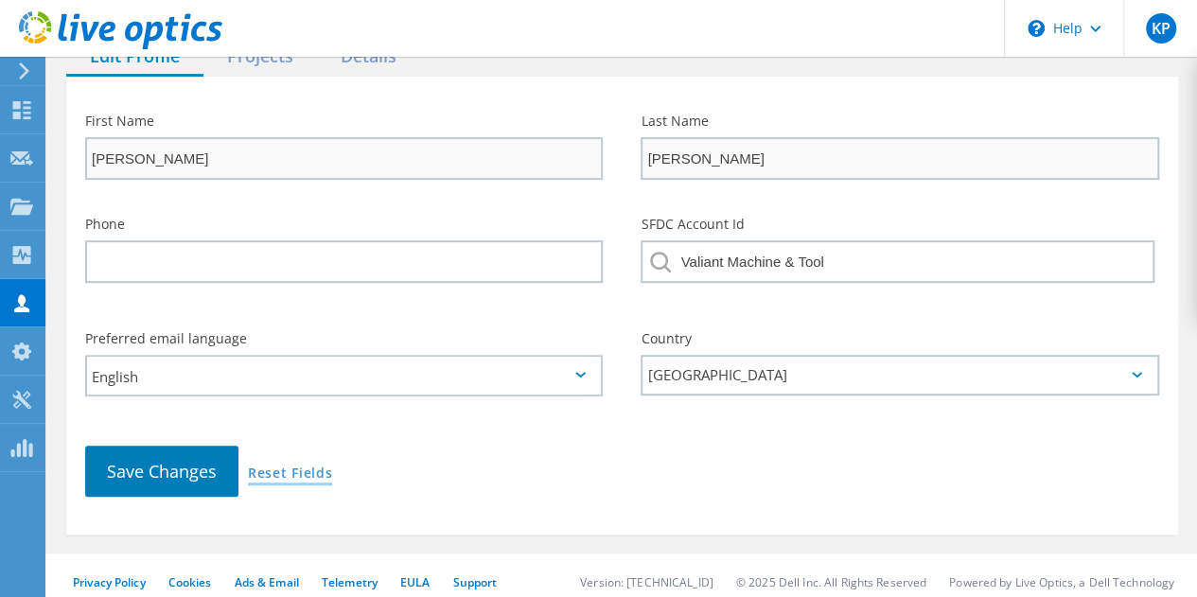
click at [269, 467] on link "Reset Fields" at bounding box center [290, 475] width 84 height 16
click at [278, 467] on link "Reset Fields" at bounding box center [290, 475] width 84 height 16
click at [280, 467] on link "Reset Fields" at bounding box center [290, 475] width 84 height 16
click at [298, 467] on link "Reset Fields" at bounding box center [290, 475] width 84 height 16
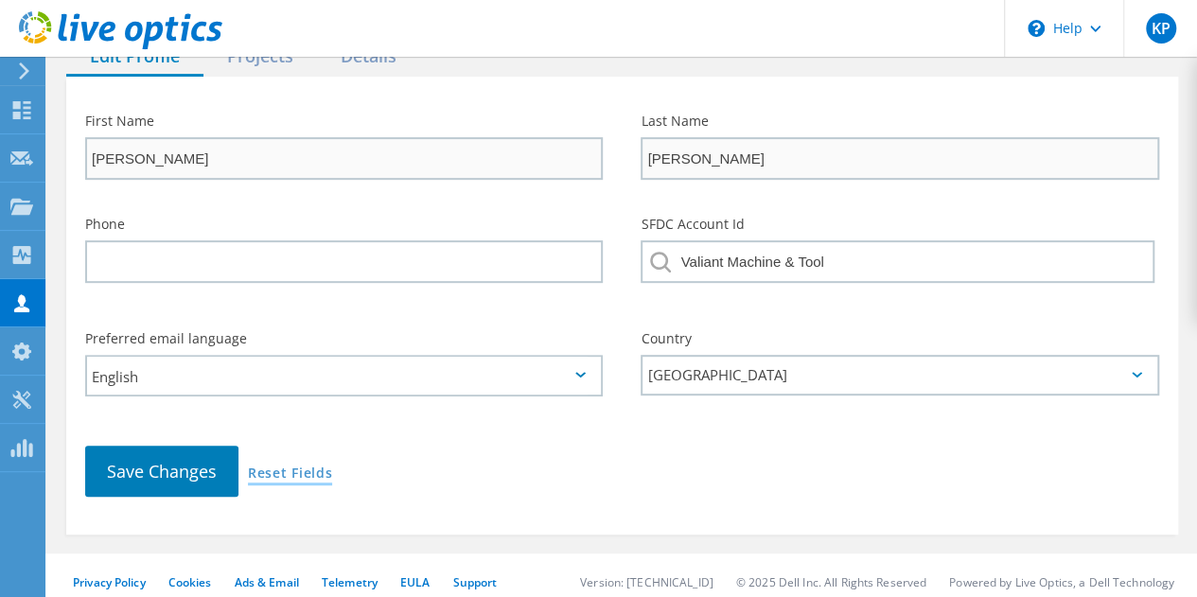
click at [322, 467] on link "Reset Fields" at bounding box center [290, 475] width 84 height 16
click at [285, 469] on div "Save Changes Reset Fields" at bounding box center [622, 471] width 1112 height 89
click at [286, 467] on link "Reset Fields" at bounding box center [290, 475] width 84 height 16
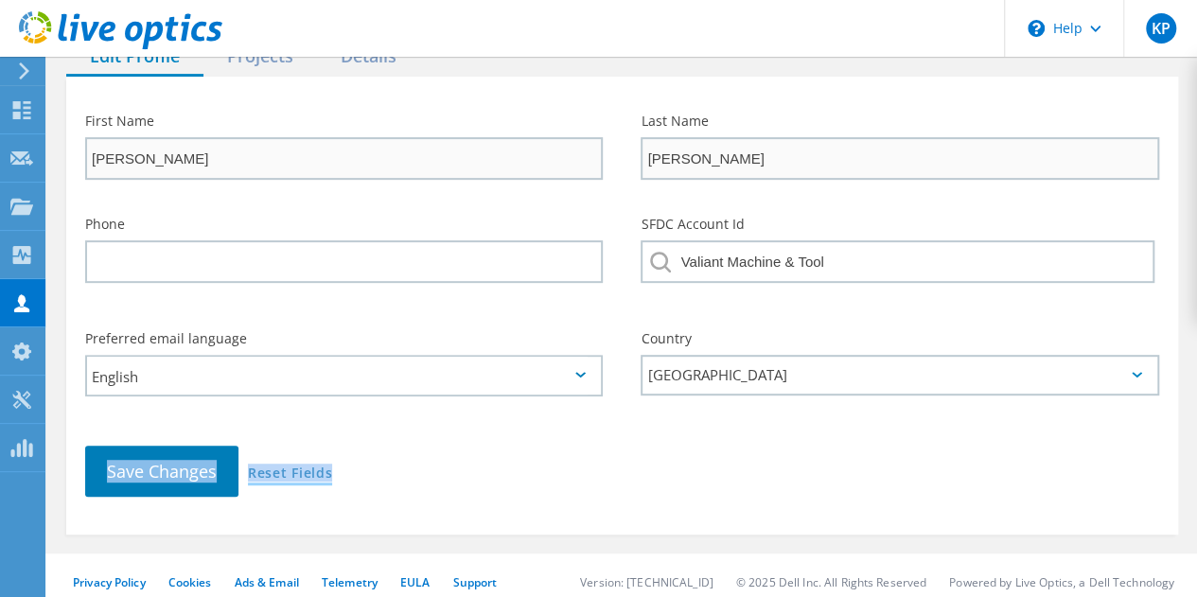
click at [286, 467] on link "Reset Fields" at bounding box center [290, 475] width 84 height 16
click at [260, 467] on link "Reset Fields" at bounding box center [290, 475] width 84 height 16
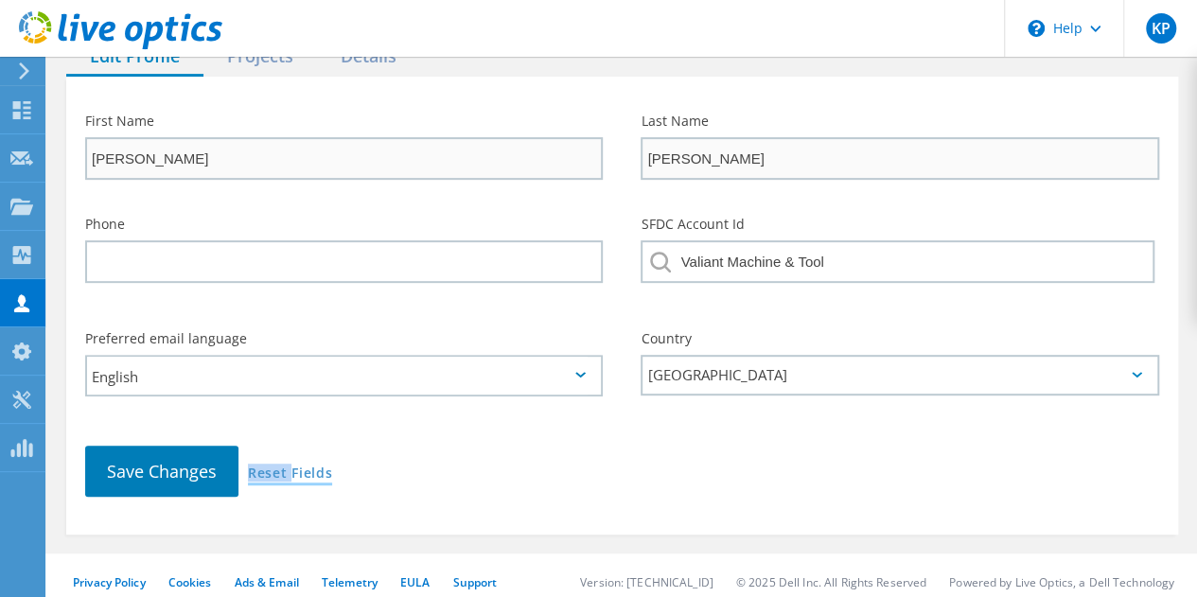
click at [260, 467] on link "Reset Fields" at bounding box center [290, 475] width 84 height 16
click at [277, 467] on link "Reset Fields" at bounding box center [290, 475] width 84 height 16
click at [283, 467] on link "Reset Fields" at bounding box center [290, 475] width 84 height 16
click at [284, 467] on link "Reset Fields" at bounding box center [290, 475] width 84 height 16
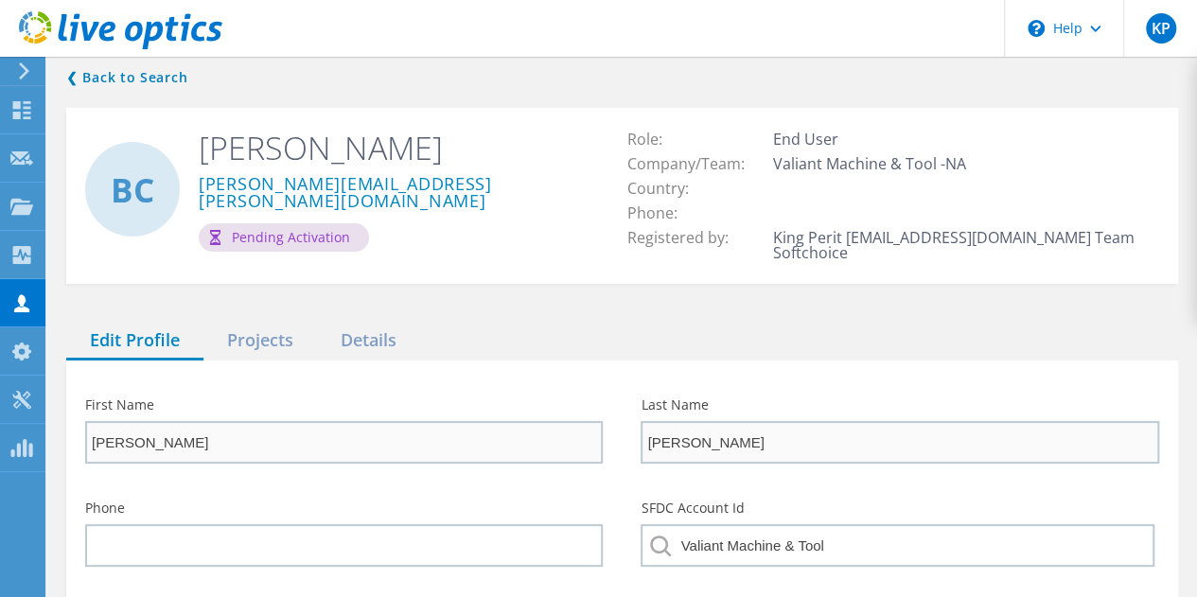
scroll to position [0, 0]
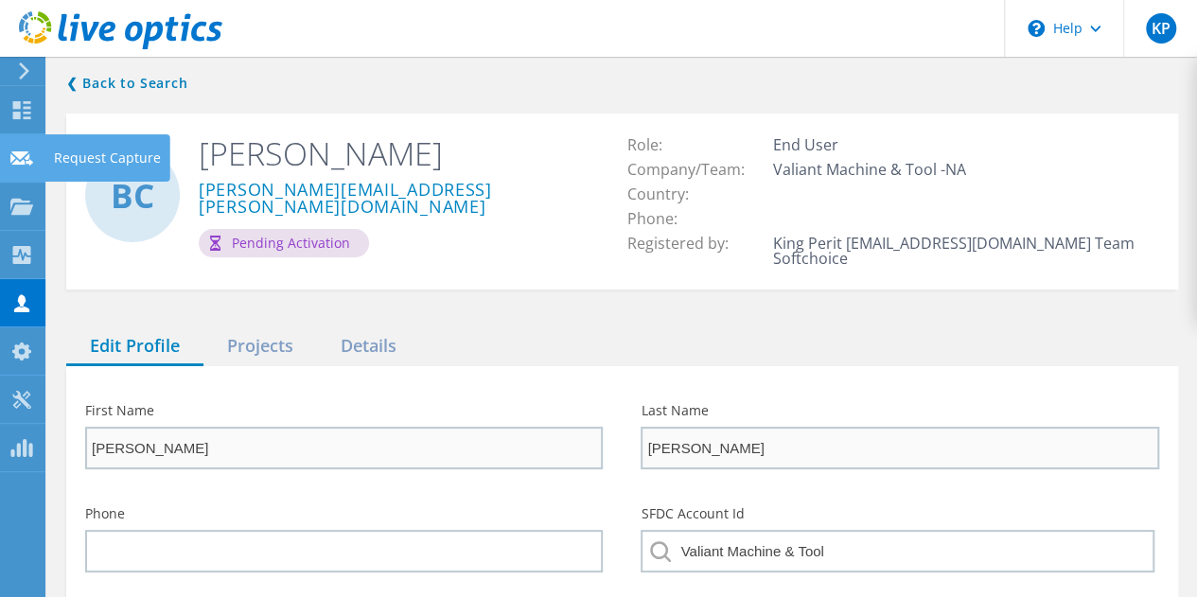
click at [87, 158] on div "Request Capture" at bounding box center [107, 157] width 107 height 13
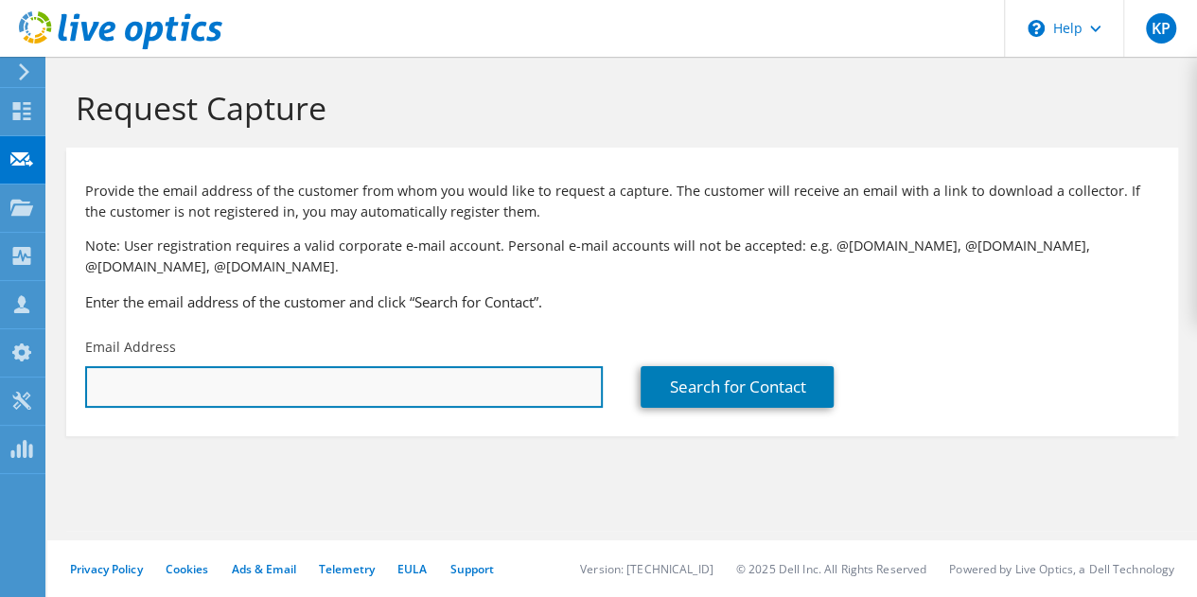
click at [348, 397] on input "text" at bounding box center [344, 387] width 518 height 42
click at [346, 396] on input "text" at bounding box center [344, 387] width 518 height 42
paste input "[PERSON_NAME][EMAIL_ADDRESS][PERSON_NAME][DOMAIN_NAME]"
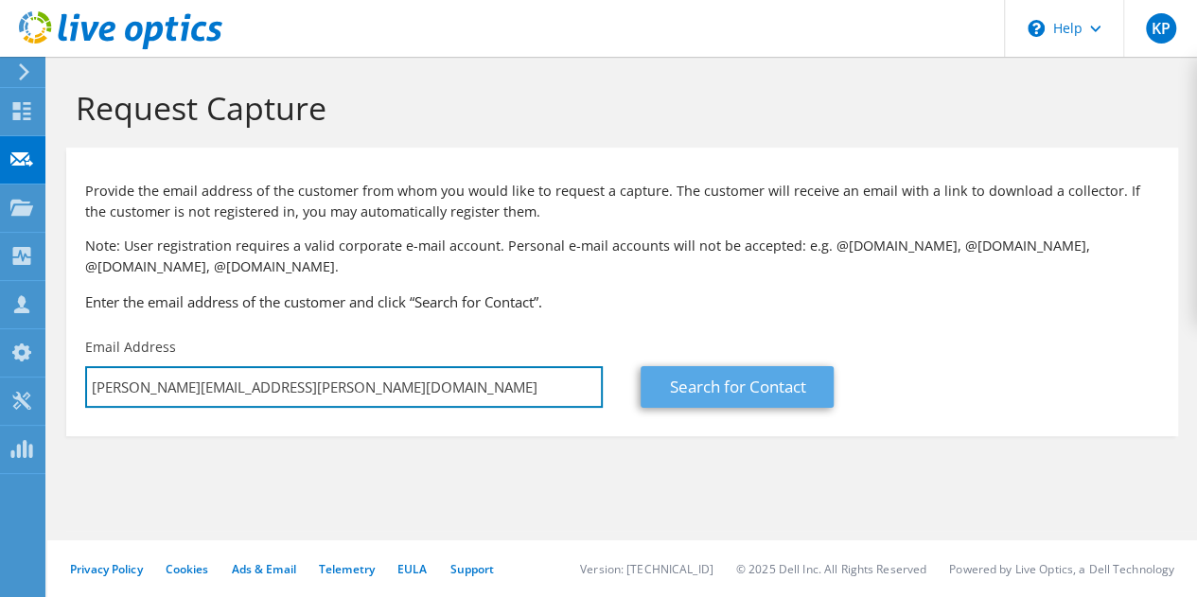
type input "[PERSON_NAME][EMAIL_ADDRESS][PERSON_NAME][DOMAIN_NAME]"
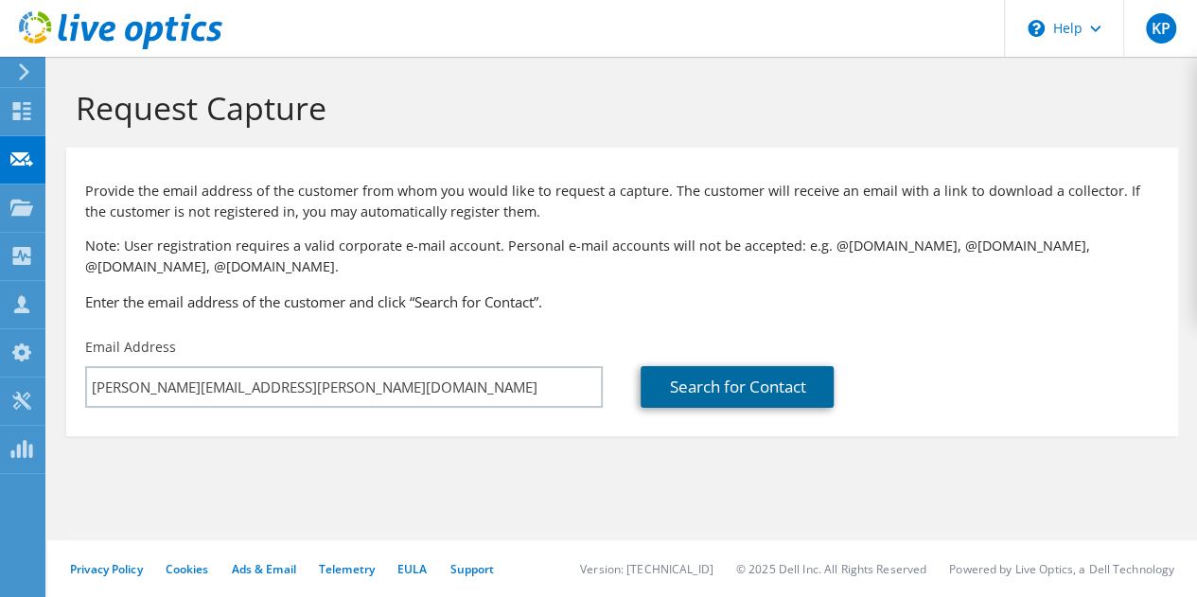
click at [757, 381] on link "Search for Contact" at bounding box center [737, 387] width 193 height 42
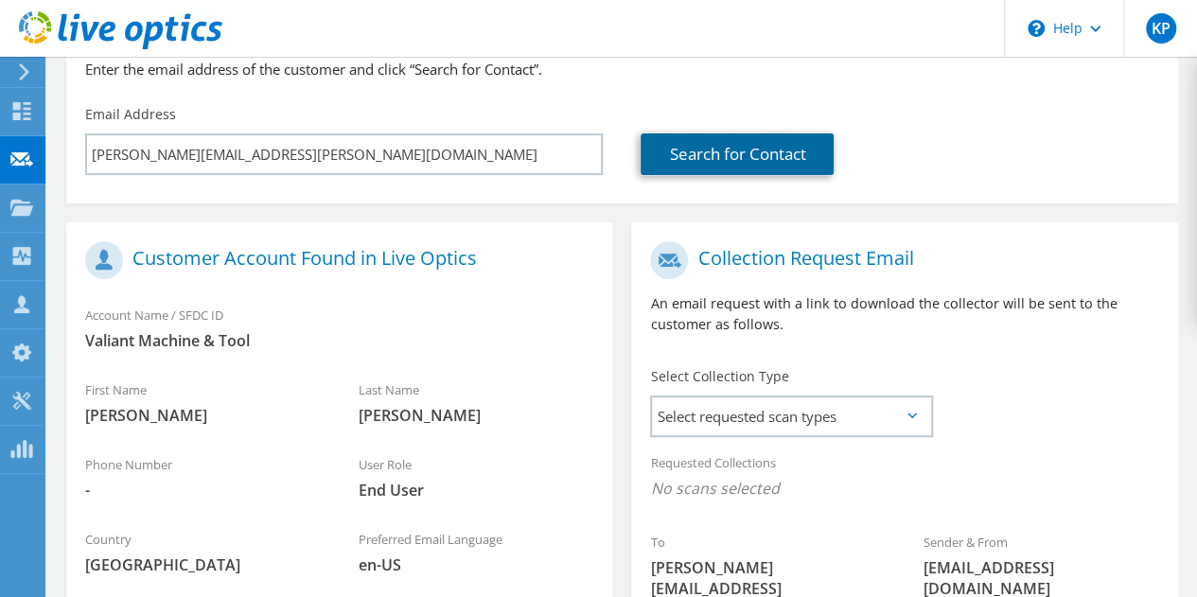
scroll to position [189, 0]
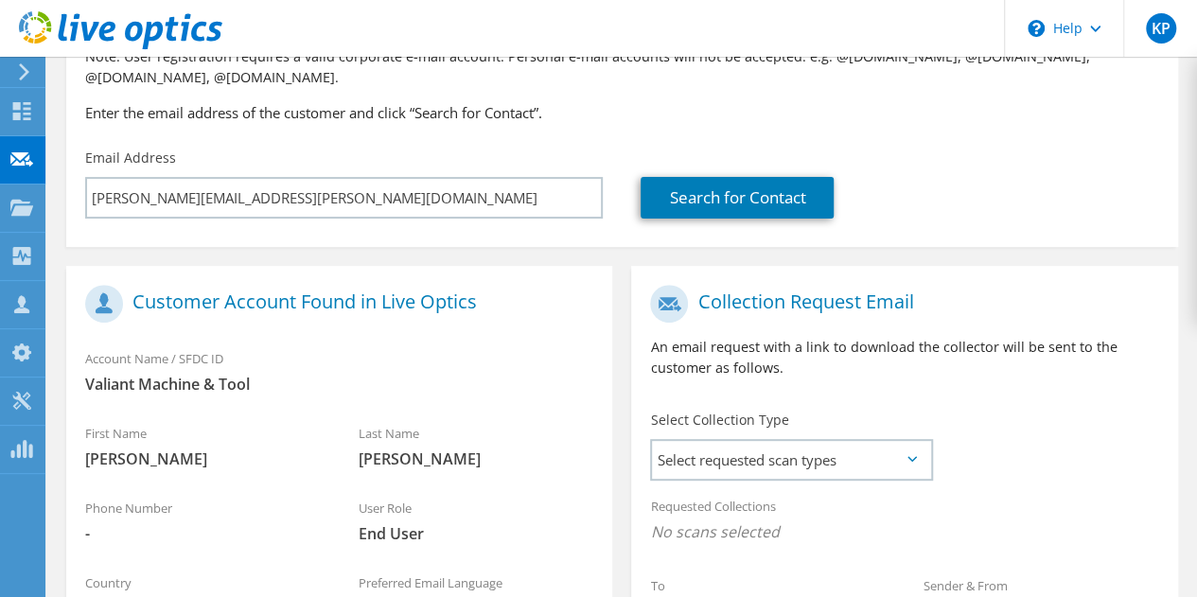
click at [237, 305] on h1 "Customer Account Found in Live Optics" at bounding box center [334, 304] width 499 height 38
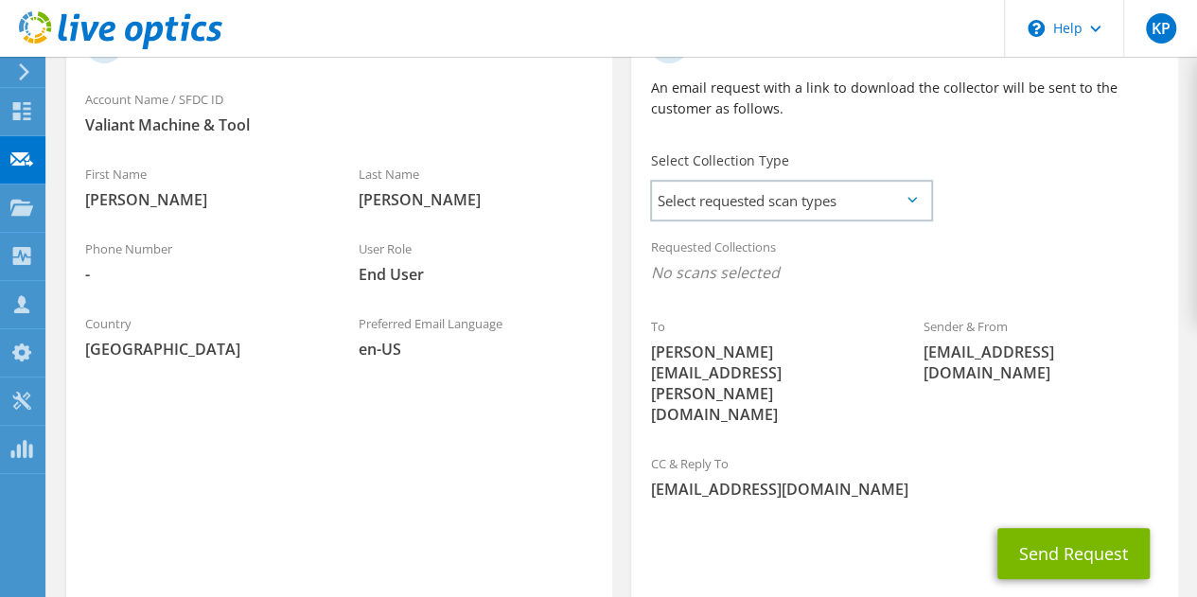
scroll to position [473, 0]
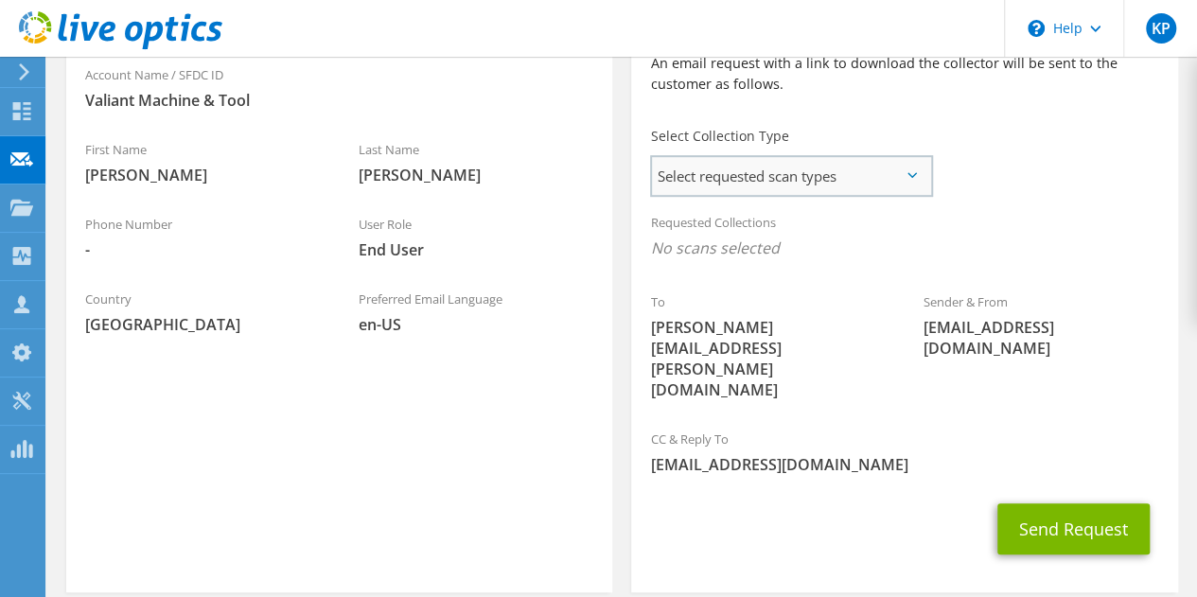
click at [836, 167] on span "Select requested scan types" at bounding box center [791, 176] width 278 height 38
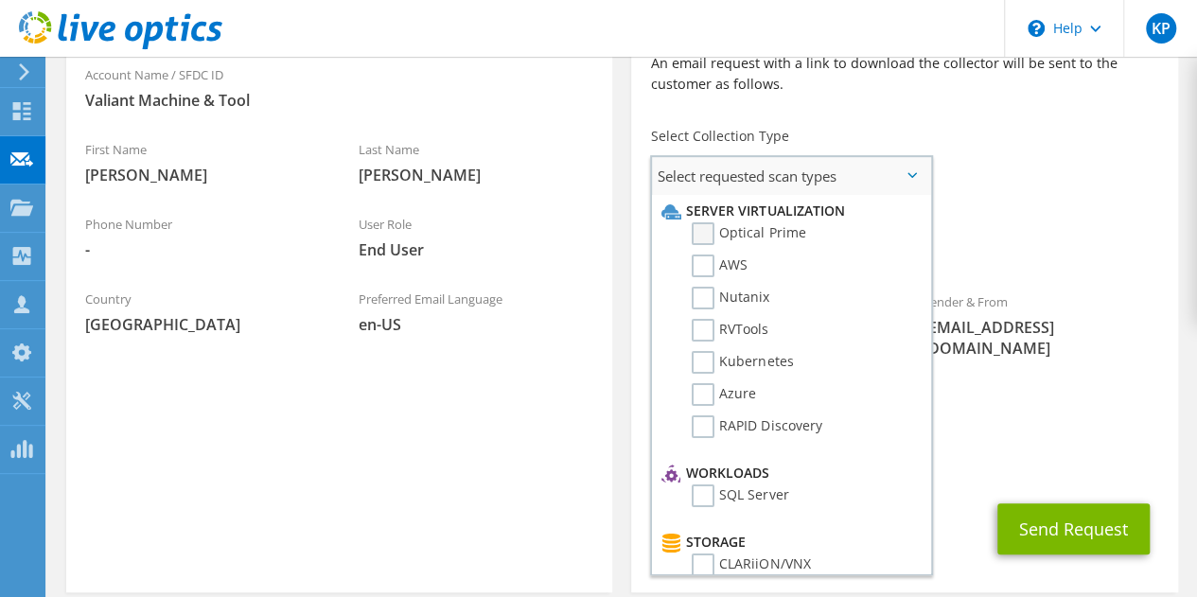
click at [767, 239] on label "Optical Prime" at bounding box center [749, 233] width 114 height 23
click at [0, 0] on input "Optical Prime" at bounding box center [0, 0] width 0 height 0
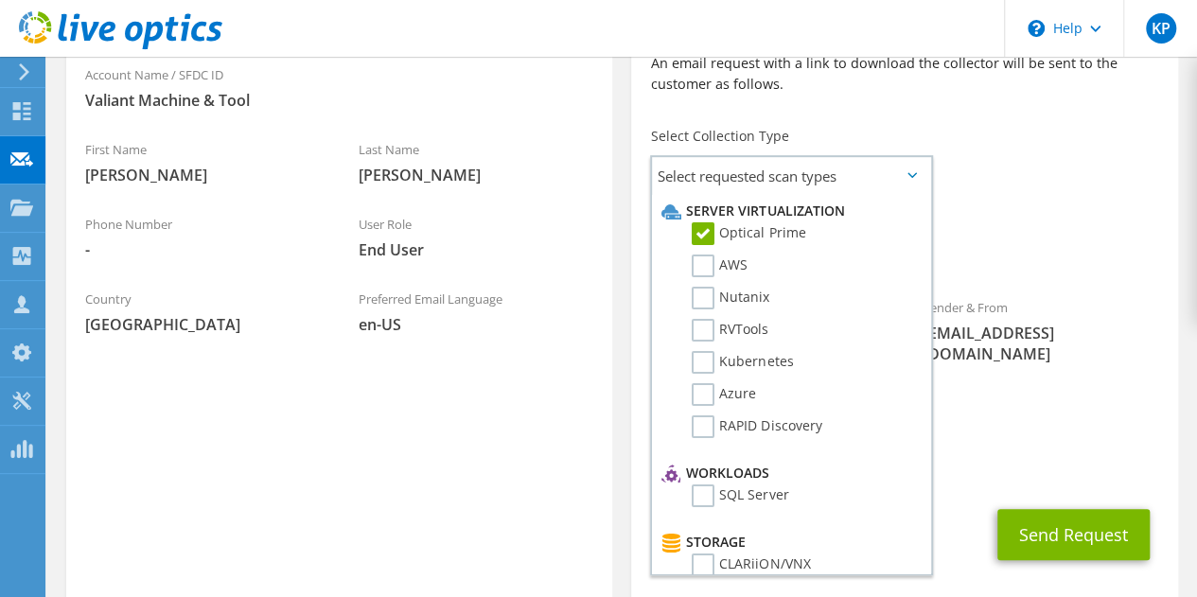
click at [337, 239] on div "Phone Number -" at bounding box center [203, 236] width 274 height 65
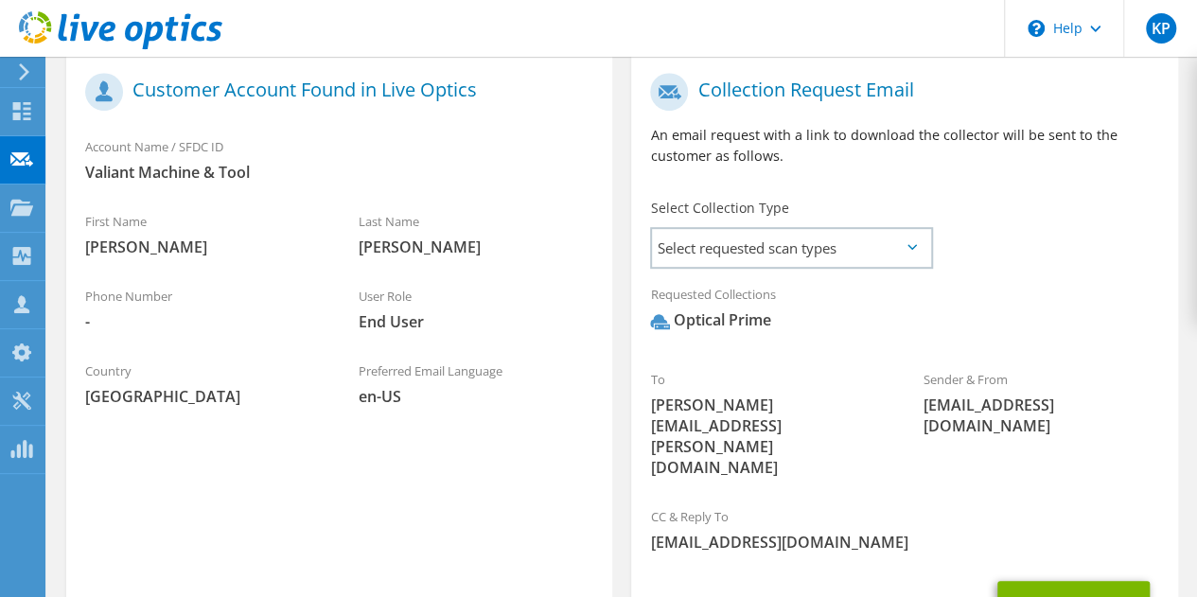
scroll to position [0, 0]
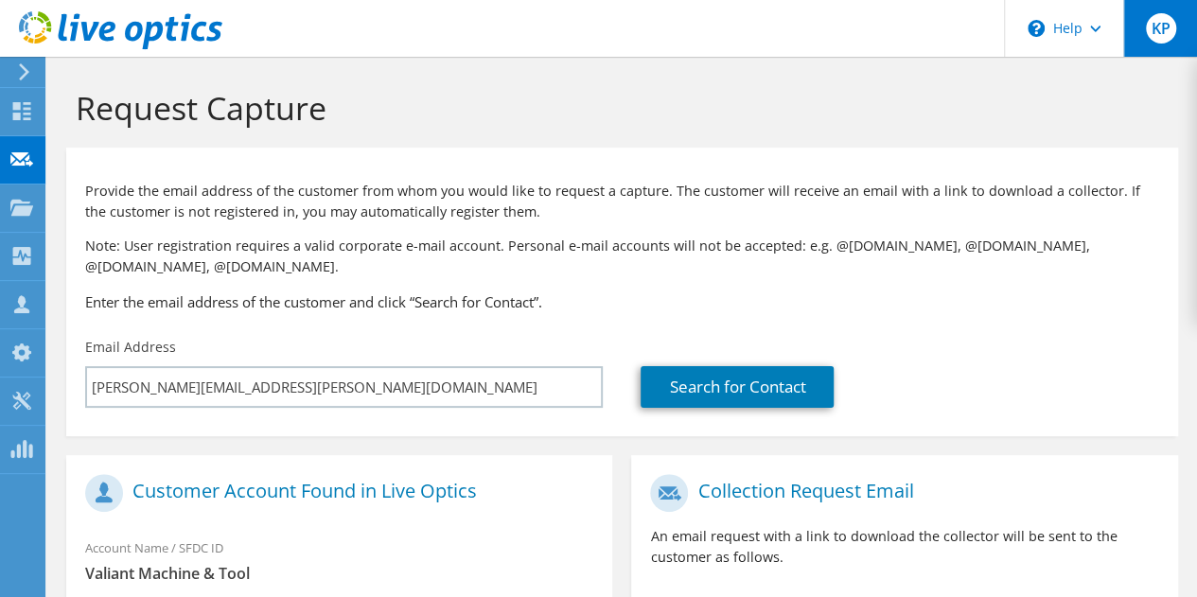
click at [1149, 31] on span "KP" at bounding box center [1161, 28] width 30 height 30
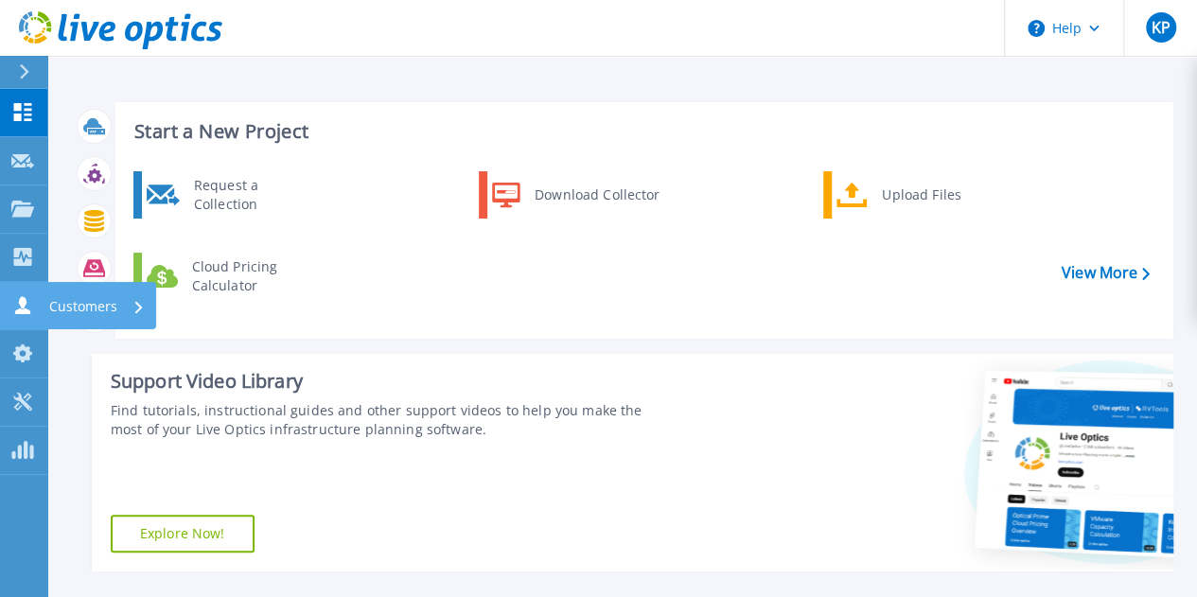
click at [24, 317] on link "Customers Customers" at bounding box center [23, 306] width 47 height 48
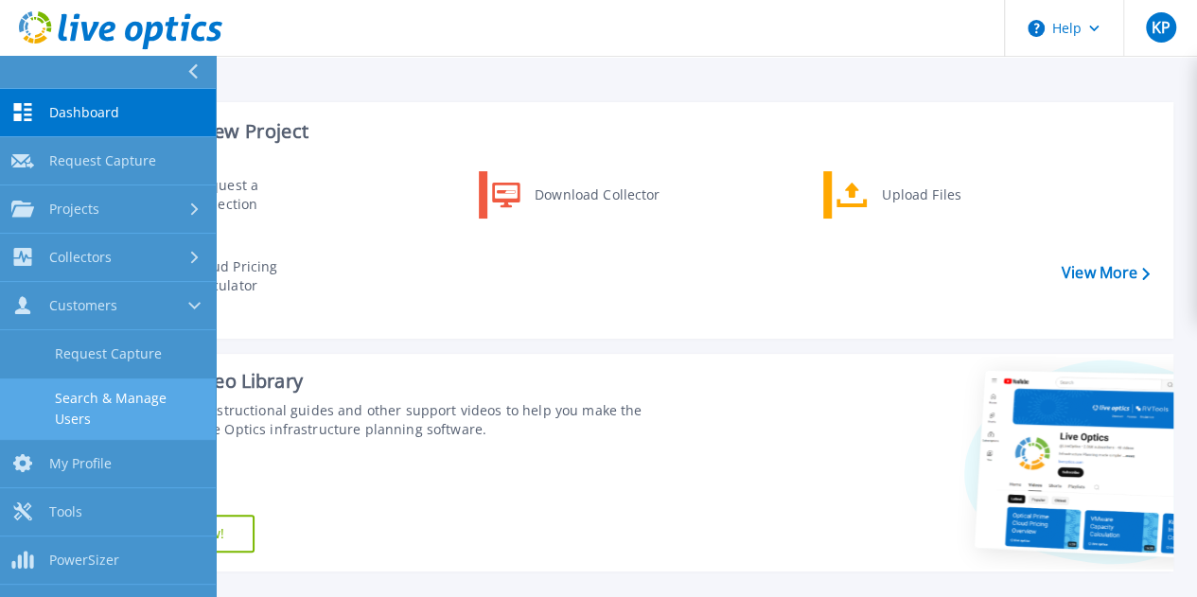
click at [132, 406] on link "Search & Manage Users" at bounding box center [108, 409] width 216 height 61
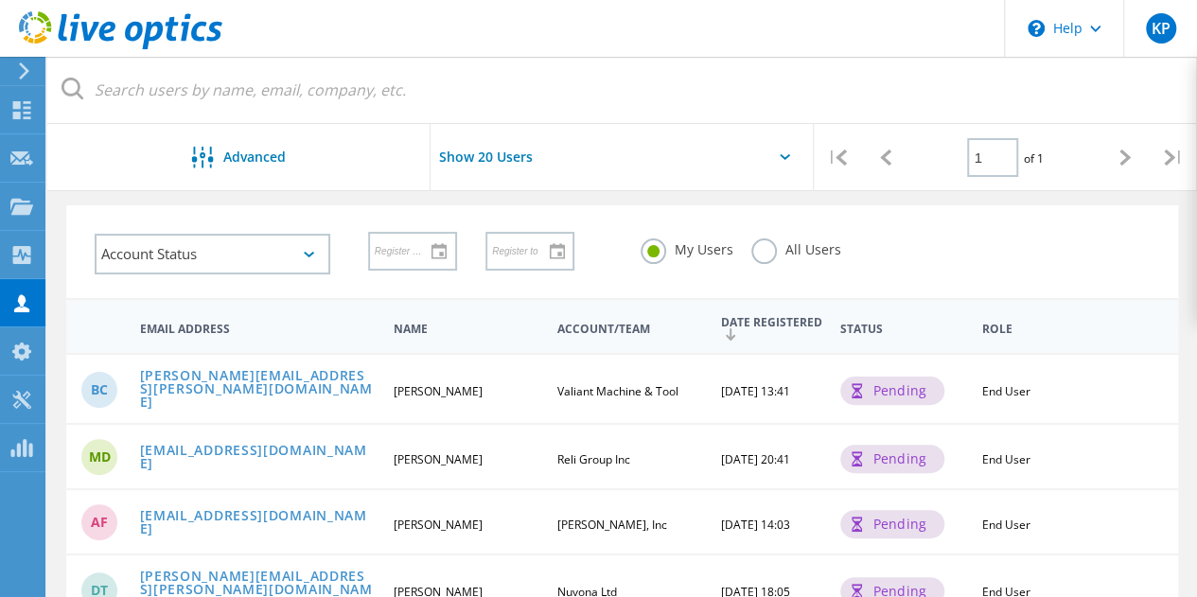
scroll to position [95, 0]
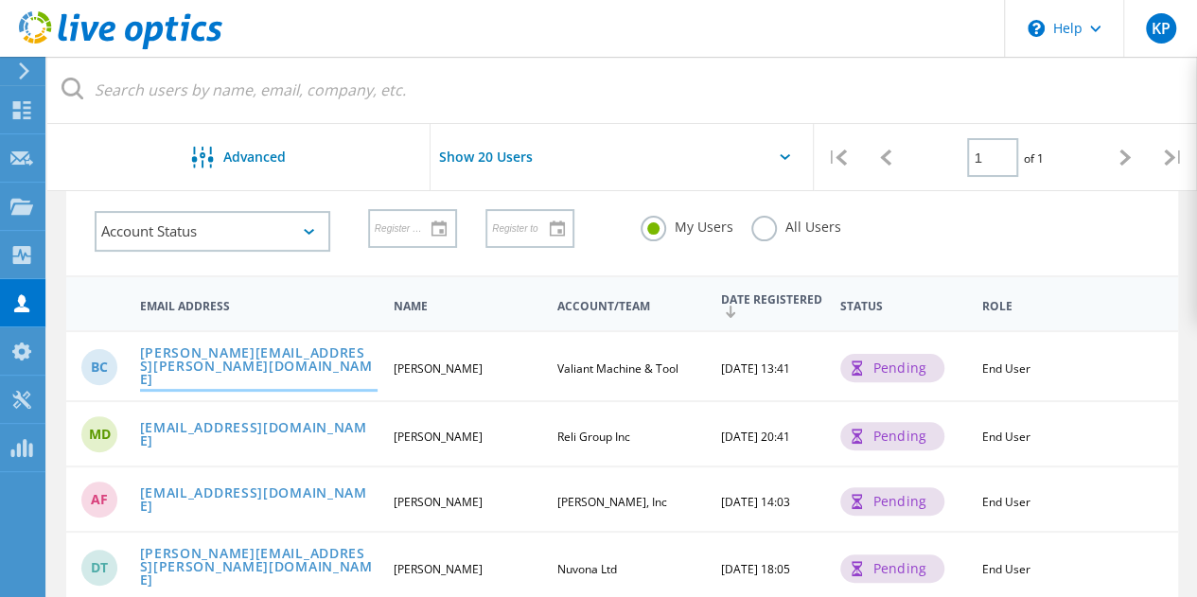
click at [259, 361] on link "[PERSON_NAME][EMAIL_ADDRESS][PERSON_NAME][DOMAIN_NAME]" at bounding box center [259, 367] width 238 height 43
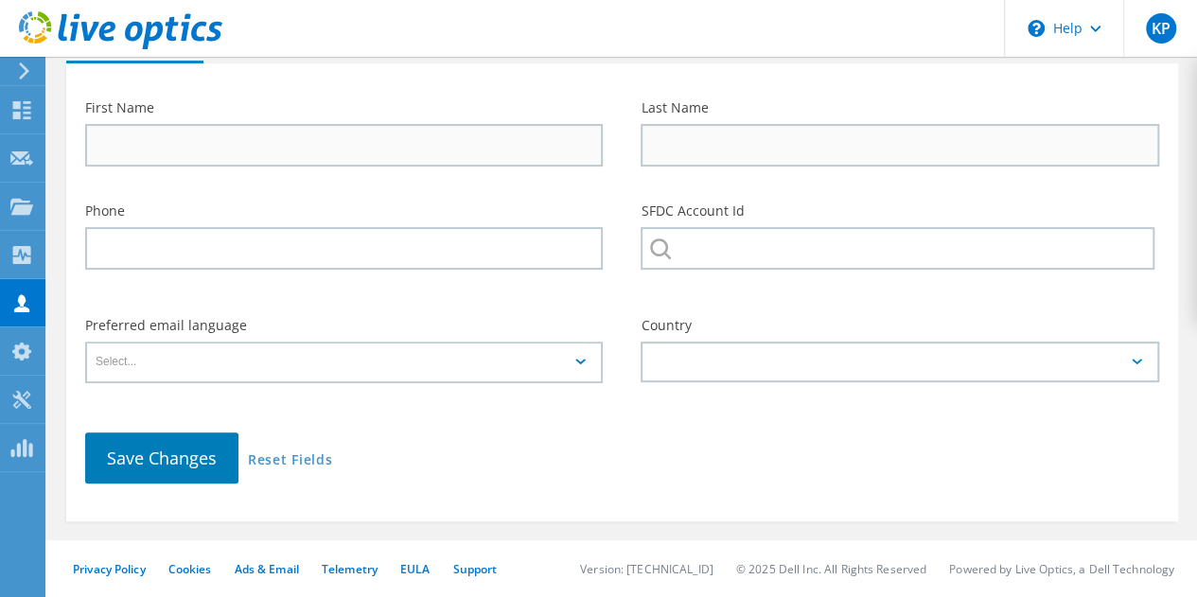
type input "[PERSON_NAME]"
type input "Valiant Machine & Tool"
type input "English"
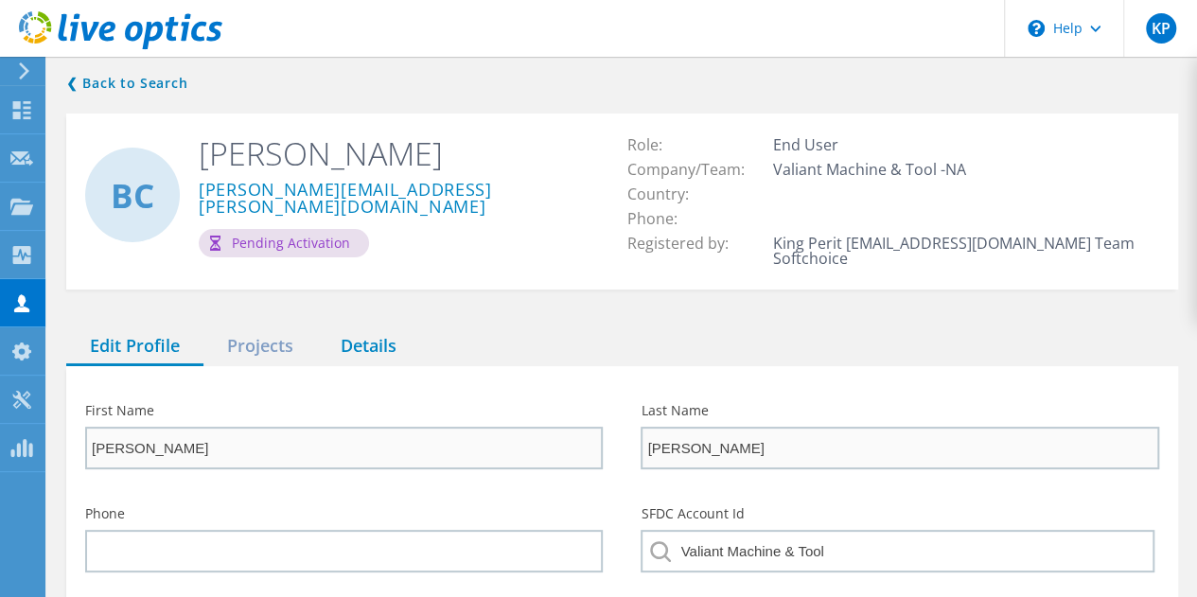
click at [395, 327] on div "Details" at bounding box center [368, 346] width 103 height 39
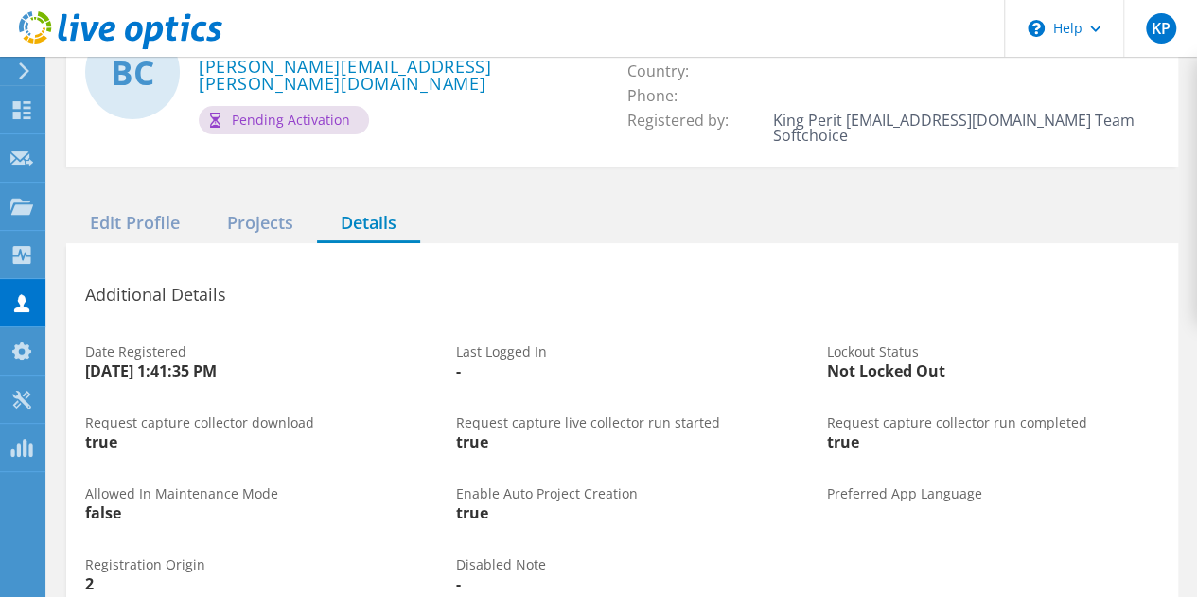
scroll to position [95, 0]
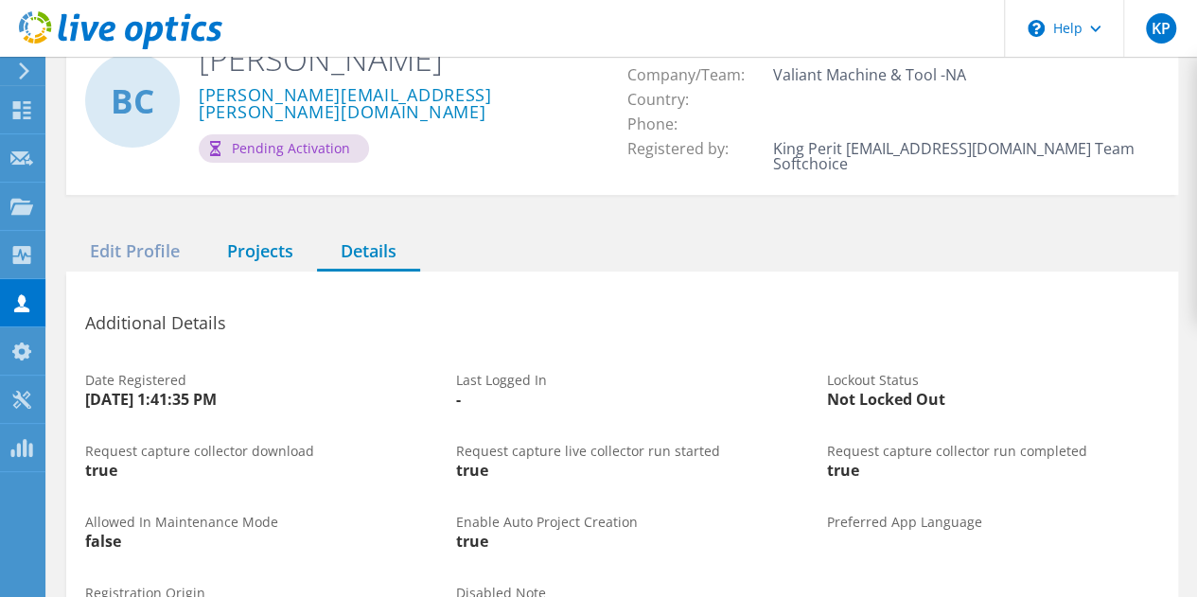
click at [250, 248] on div "Projects" at bounding box center [260, 252] width 114 height 39
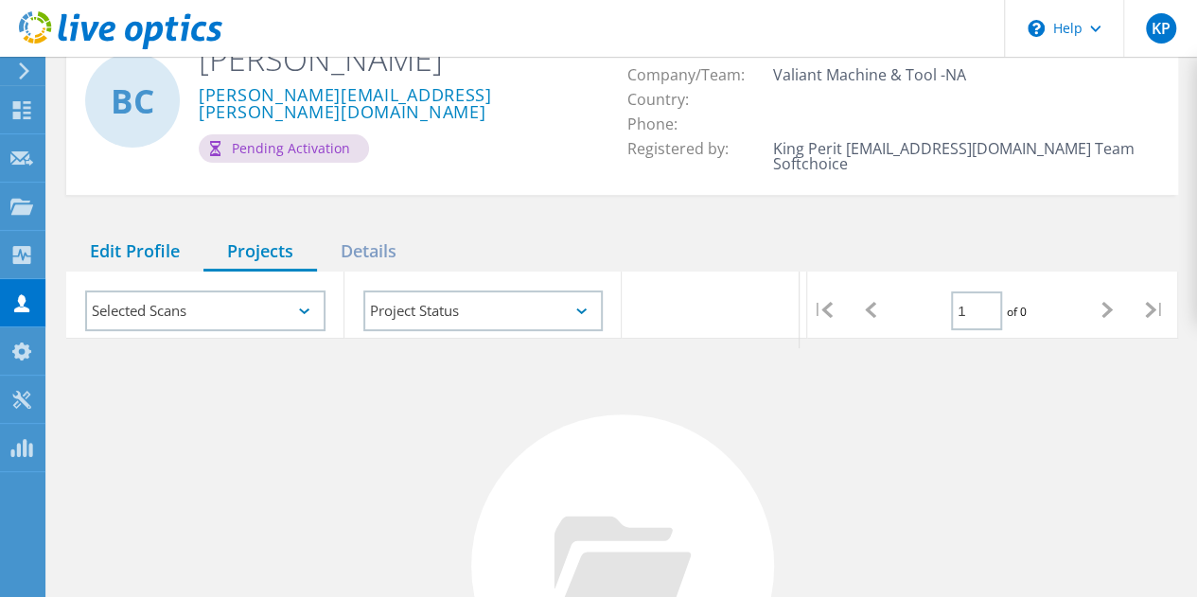
click at [125, 244] on div "Edit Profile" at bounding box center [134, 252] width 137 height 39
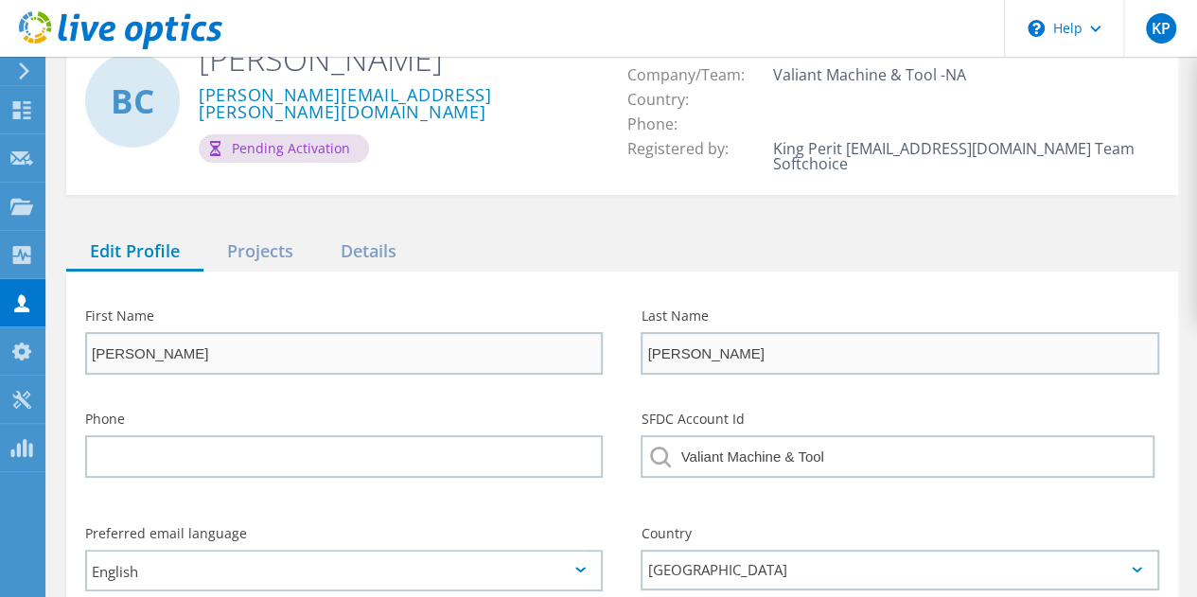
scroll to position [0, 0]
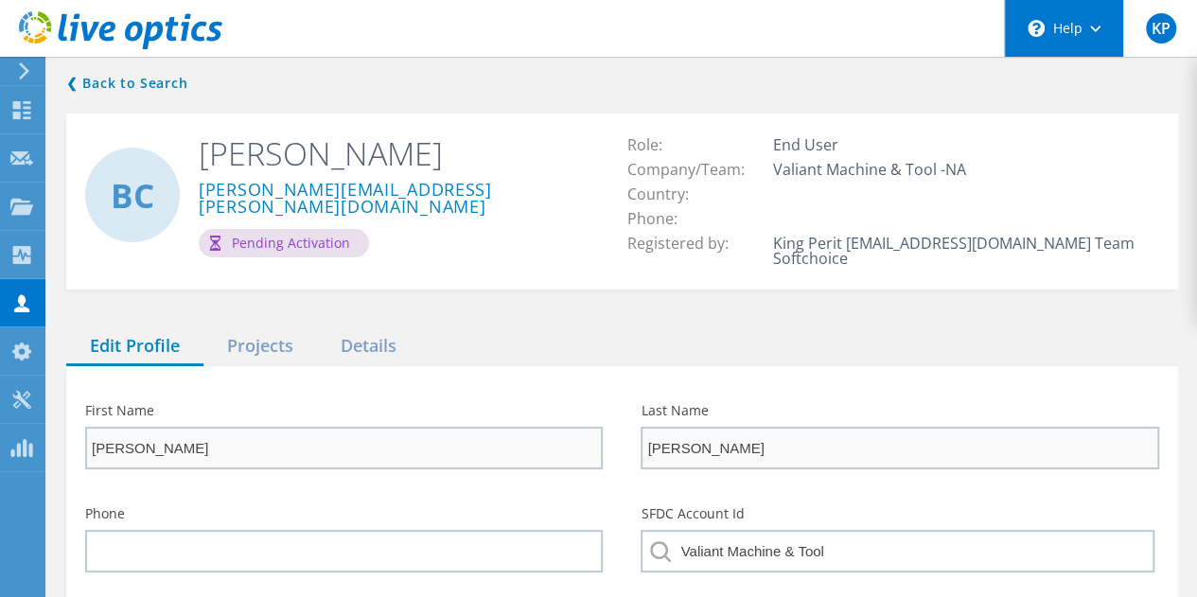
click at [1087, 38] on div "\n Help" at bounding box center [1063, 28] width 119 height 57
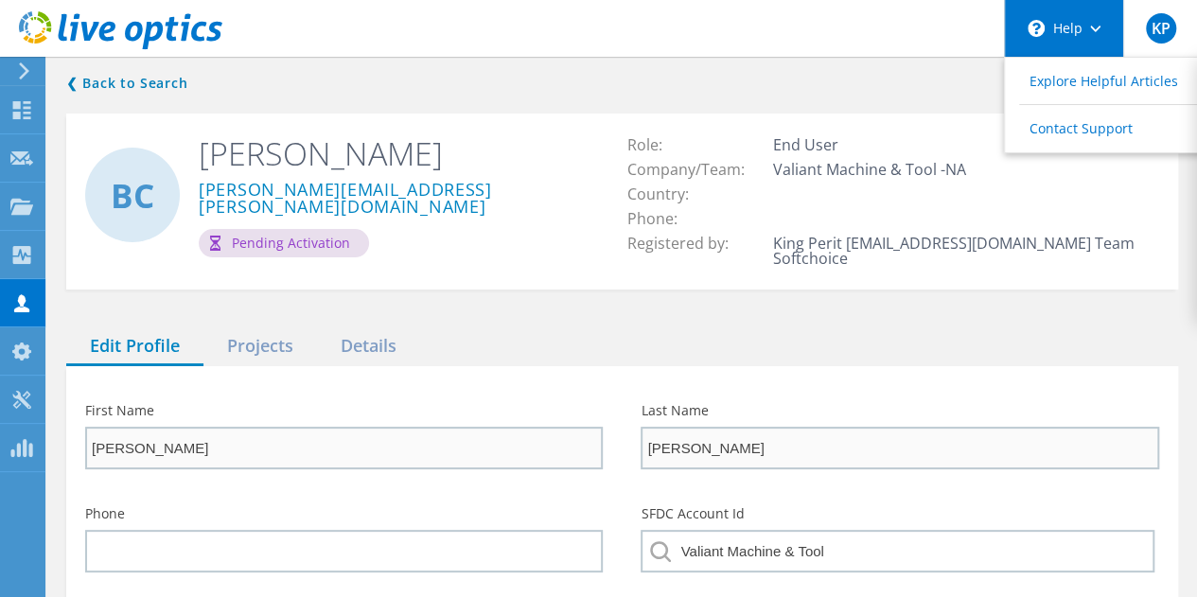
click at [1083, 41] on div "\n Help" at bounding box center [1063, 28] width 119 height 57
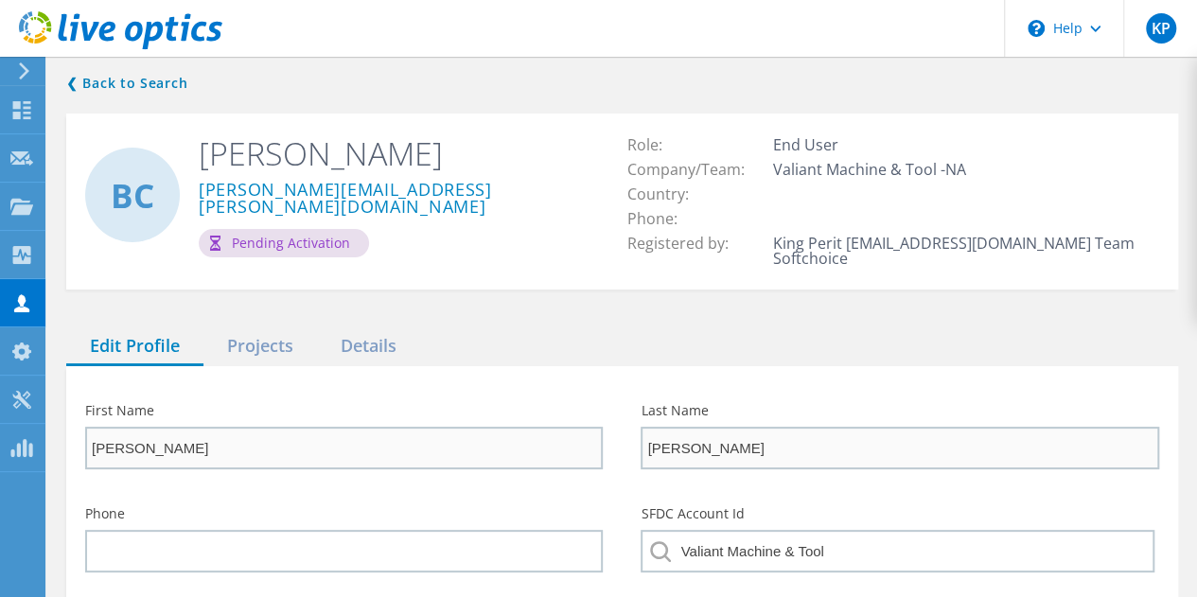
click at [22, 73] on icon at bounding box center [24, 70] width 14 height 17
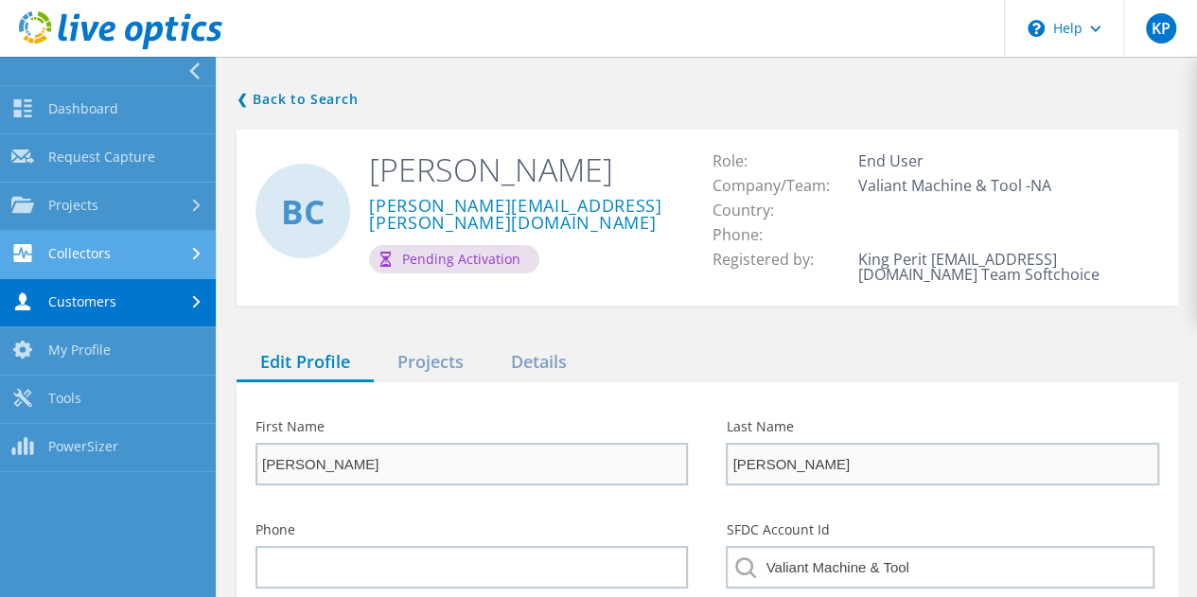
drag, startPoint x: 117, startPoint y: 202, endPoint x: 115, endPoint y: 238, distance: 36.0
click at [115, 238] on div "Dashboard Dashboard Request Capture Request Capture Projects Search Projects Up…" at bounding box center [108, 278] width 216 height 387
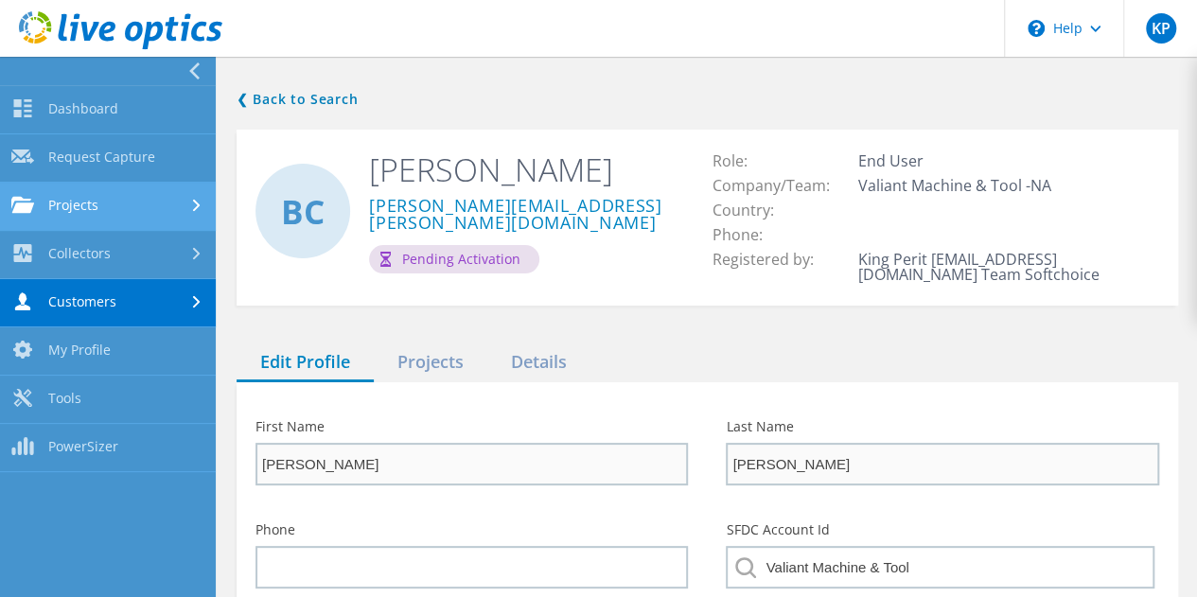
click at [114, 212] on link "Projects" at bounding box center [108, 207] width 216 height 48
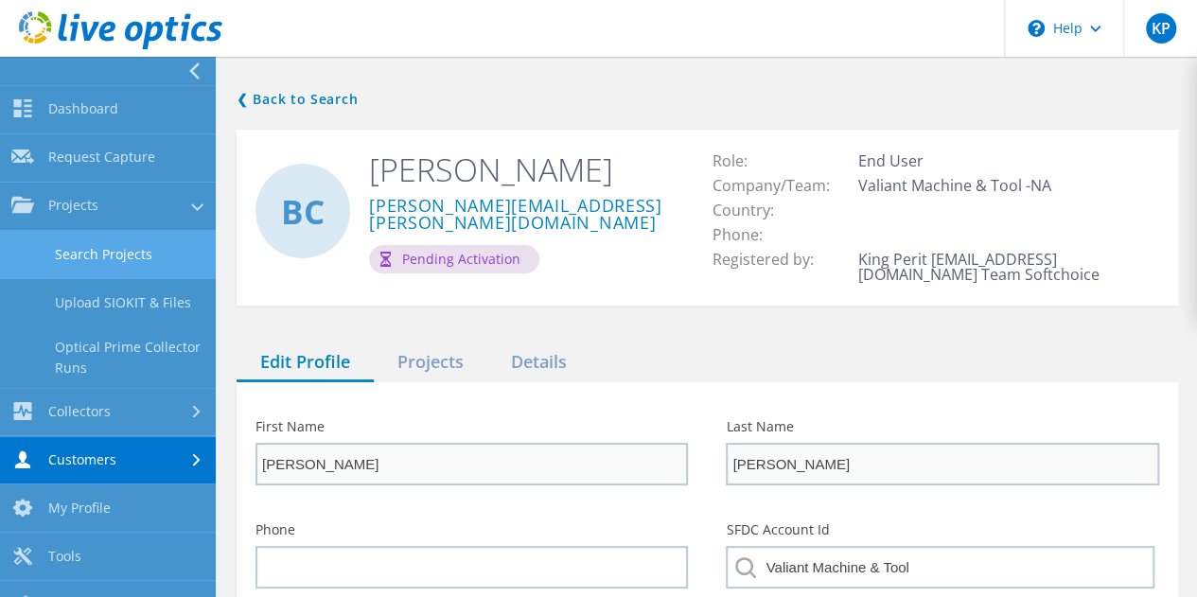
click at [113, 251] on link "Search Projects" at bounding box center [108, 255] width 216 height 48
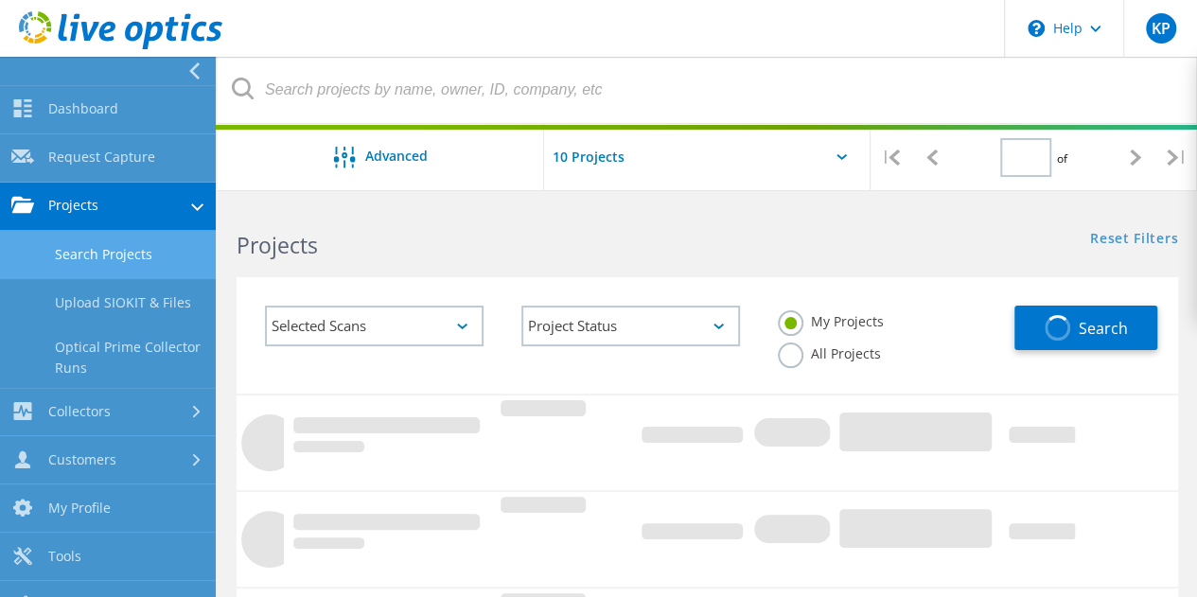
type input "1"
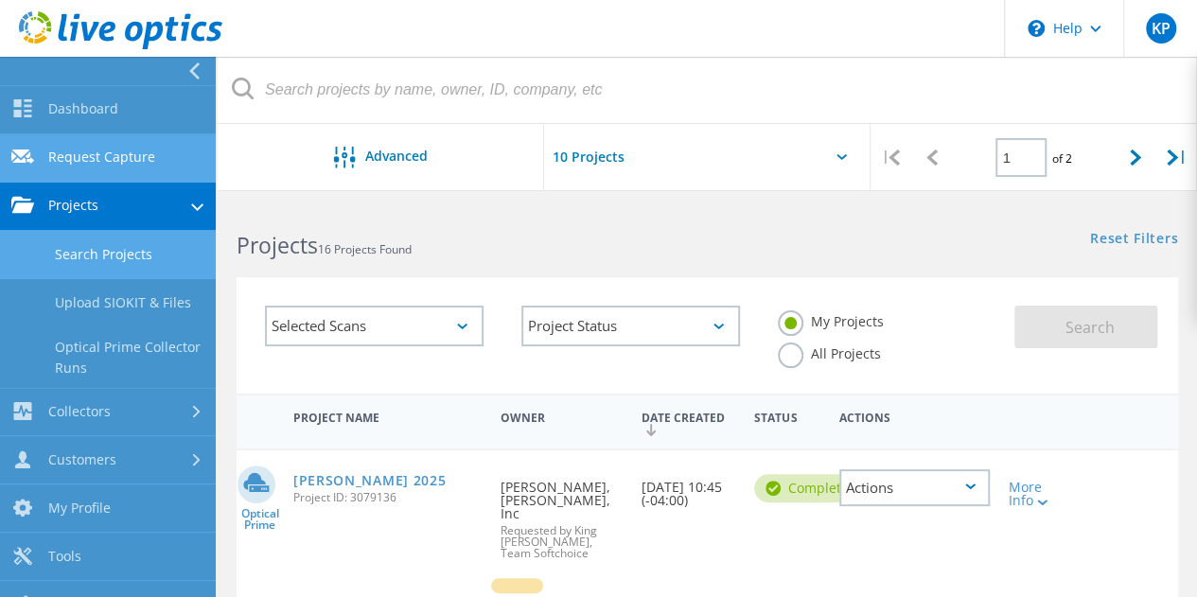
click at [125, 151] on link "Request Capture" at bounding box center [108, 158] width 216 height 48
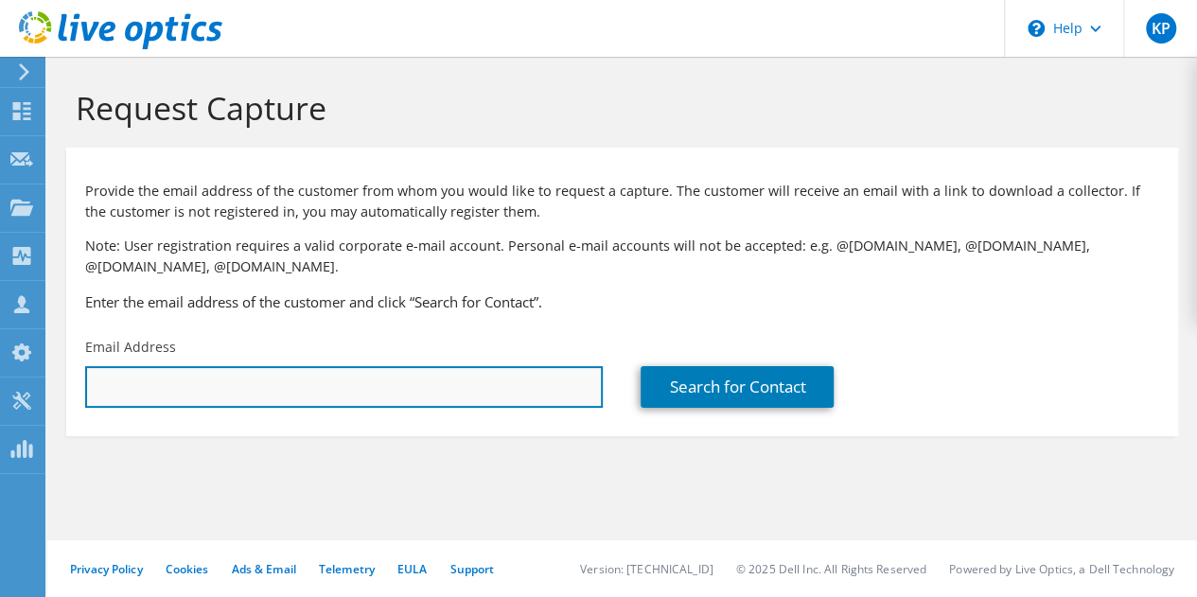
click at [357, 384] on input "text" at bounding box center [344, 387] width 518 height 42
paste input "dave.walsh@valiantmachine.com"
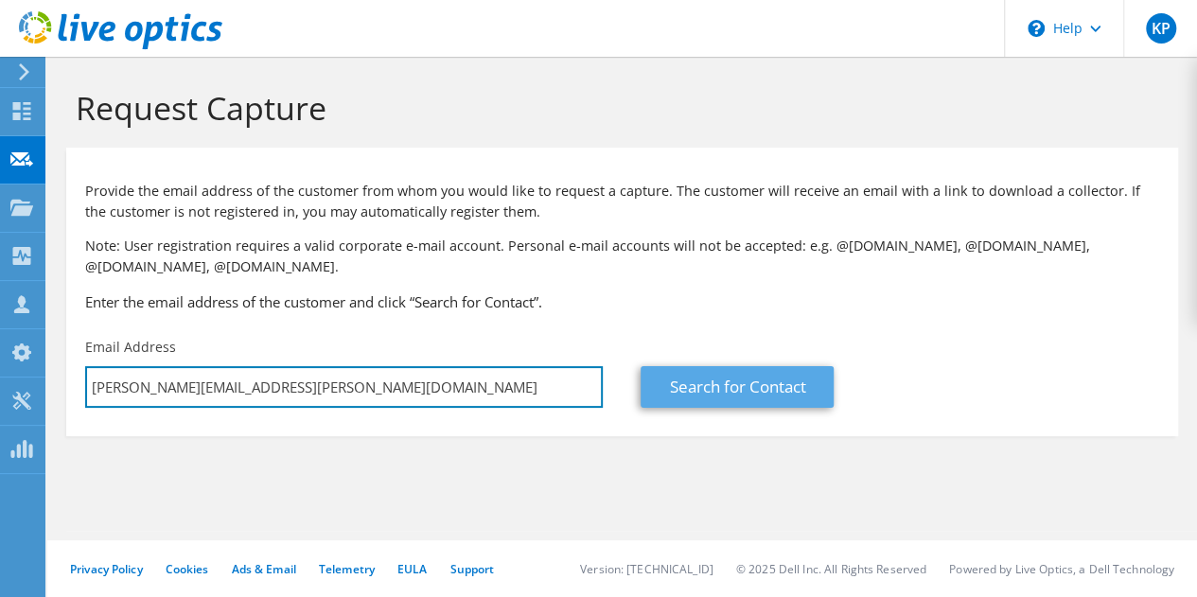
type input "dave.walsh@valiantmachine.com"
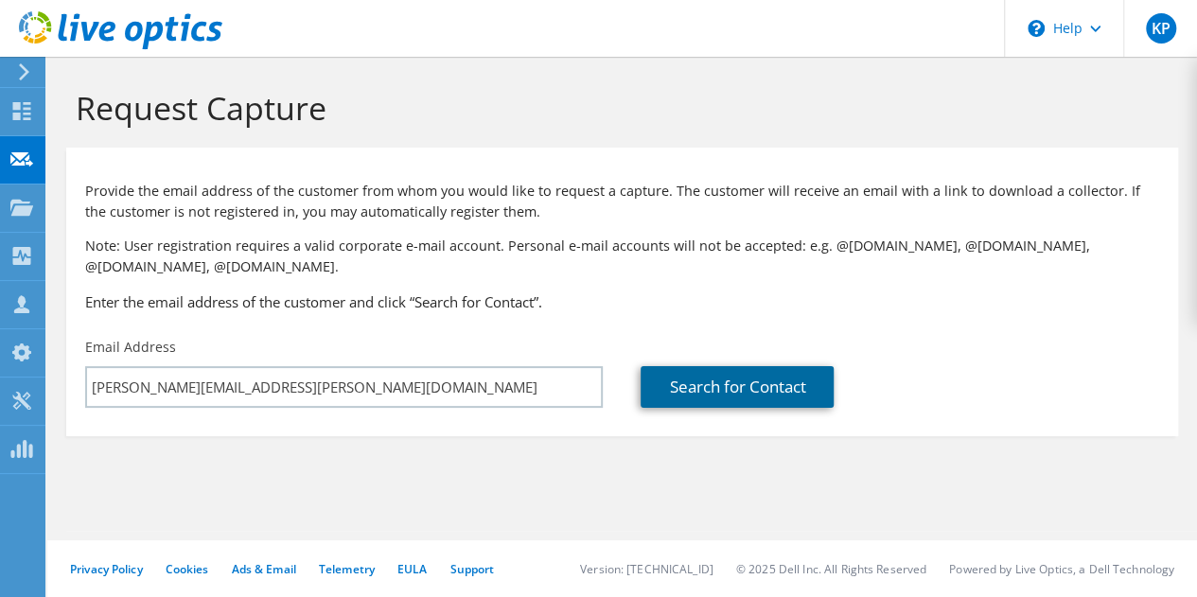
click at [754, 374] on link "Search for Contact" at bounding box center [737, 387] width 193 height 42
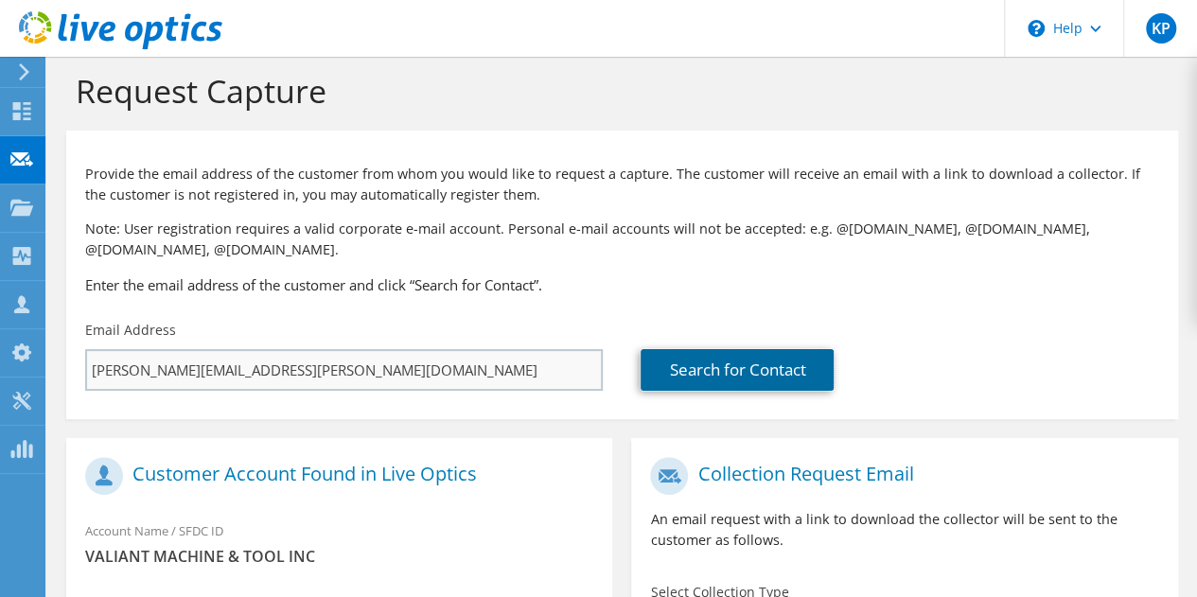
scroll to position [284, 0]
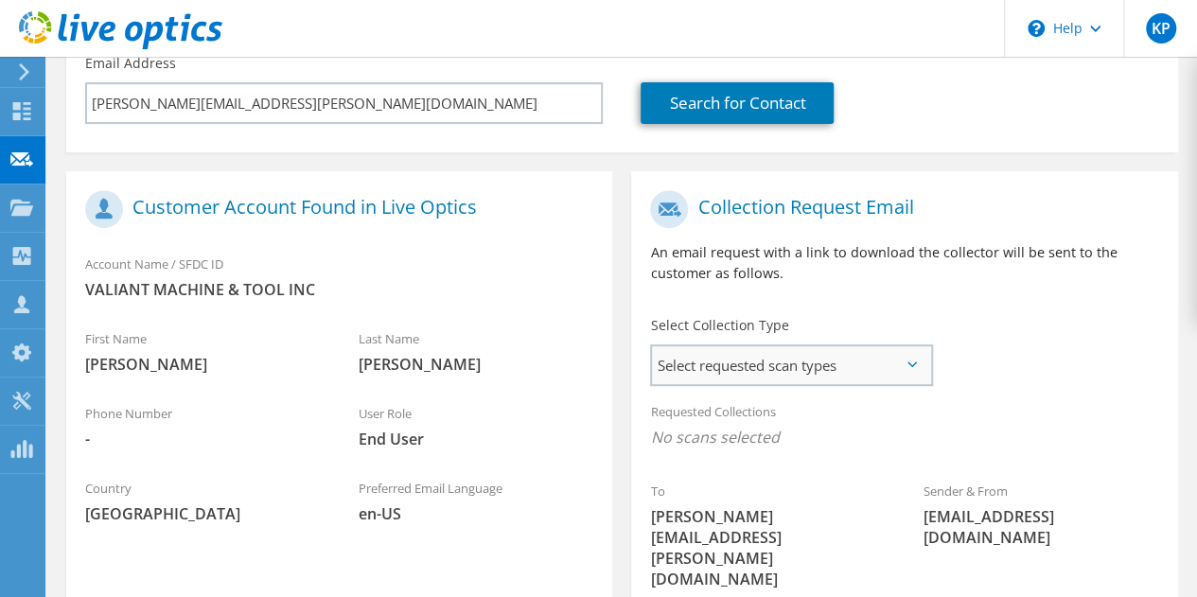
click at [759, 360] on span "Select requested scan types" at bounding box center [791, 365] width 278 height 38
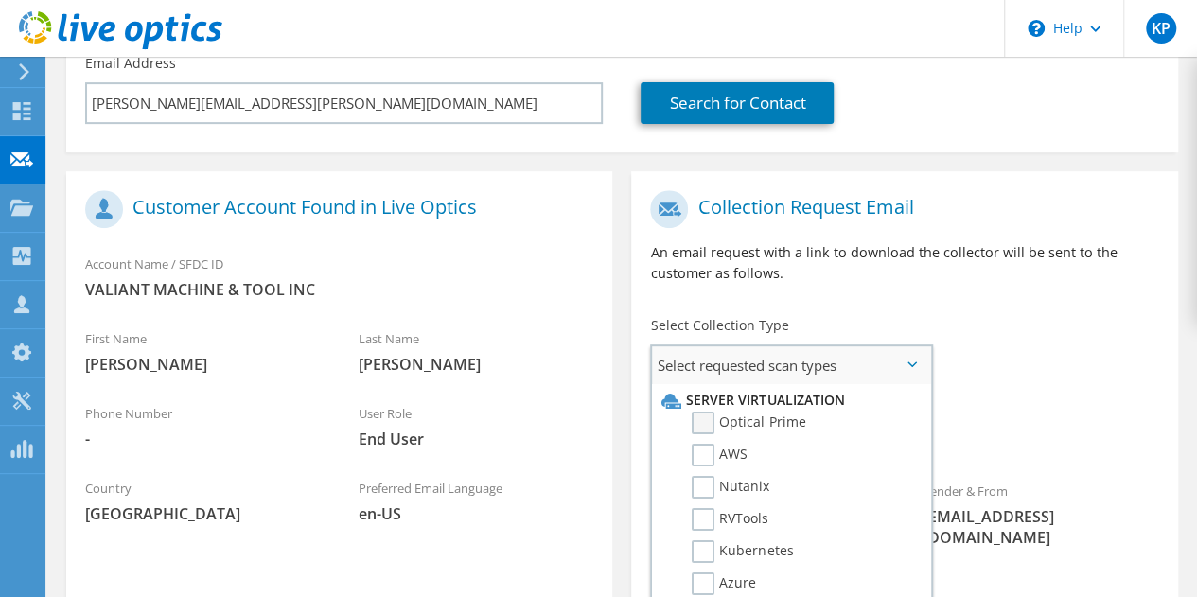
drag, startPoint x: 754, startPoint y: 423, endPoint x: 786, endPoint y: 417, distance: 32.7
click at [754, 423] on label "Optical Prime" at bounding box center [749, 423] width 114 height 23
click at [0, 0] on input "Optical Prime" at bounding box center [0, 0] width 0 height 0
click at [1075, 342] on div "To dave.walsh@valiantmachine.com Sender & From liveoptics@liveoptics.com" at bounding box center [904, 397] width 546 height 433
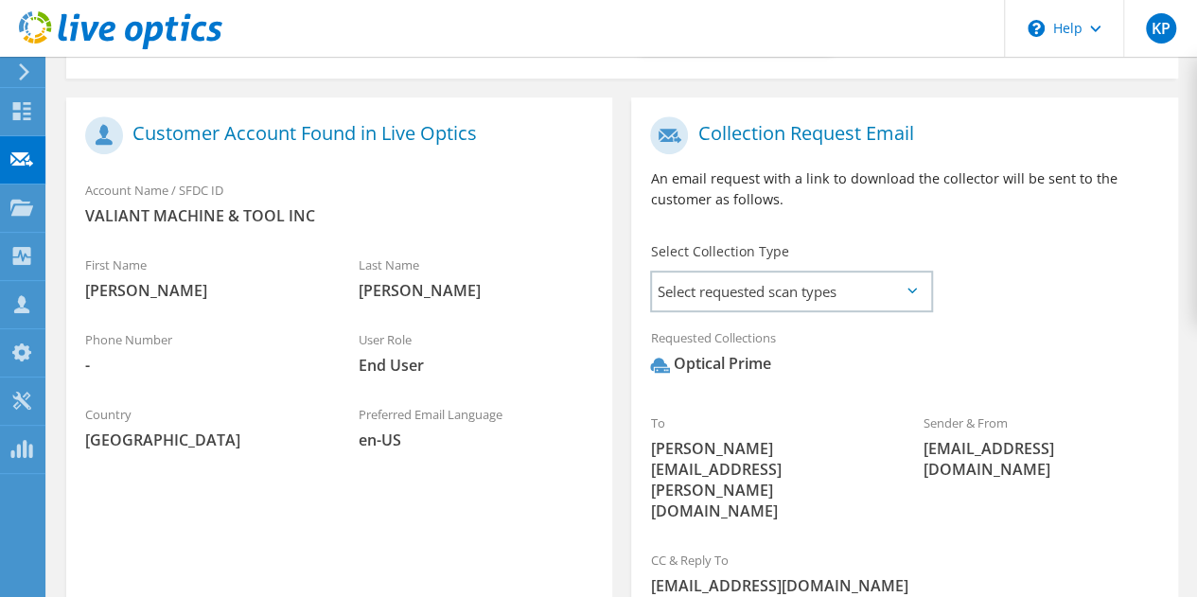
scroll to position [528, 0]
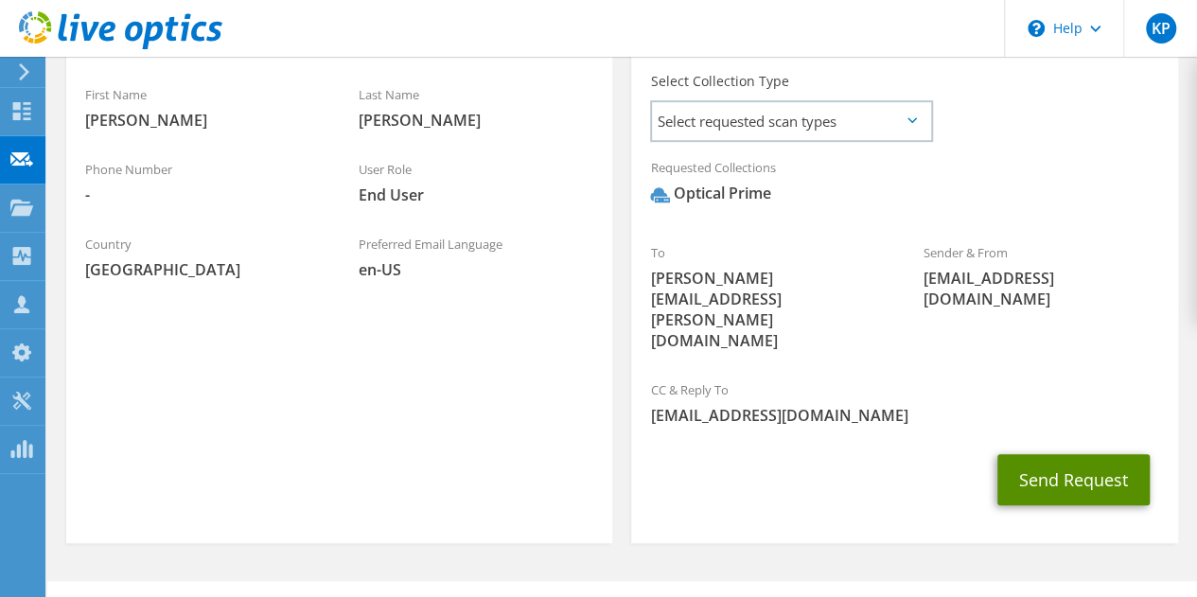
click at [1071, 454] on button "Send Request" at bounding box center [1074, 479] width 152 height 51
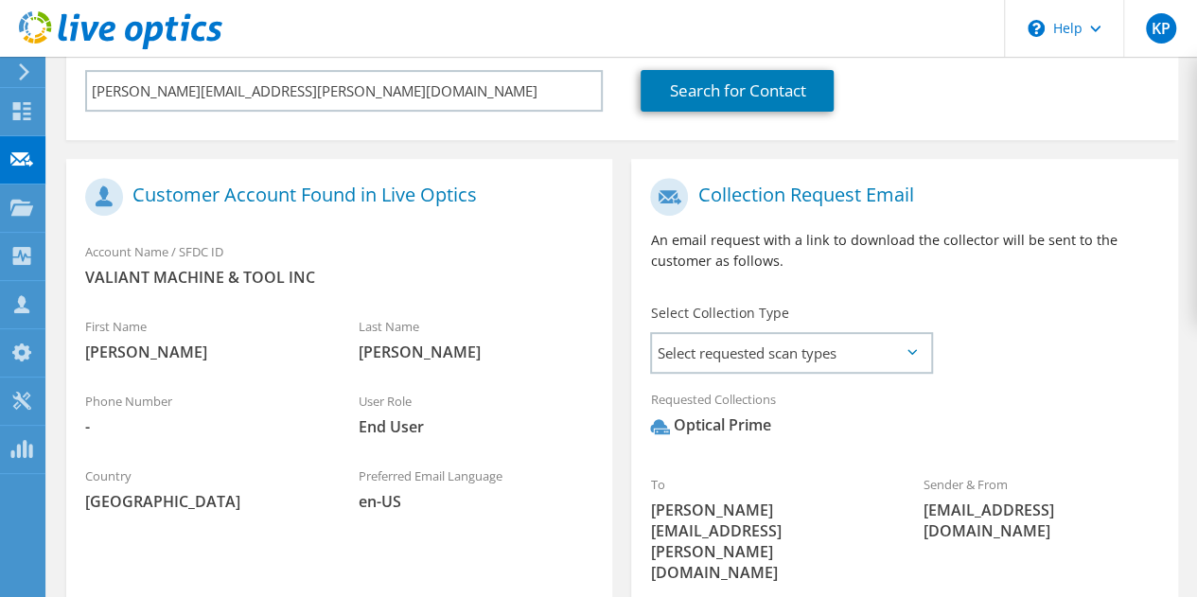
scroll to position [244, 0]
